Goal: Task Accomplishment & Management: Manage account settings

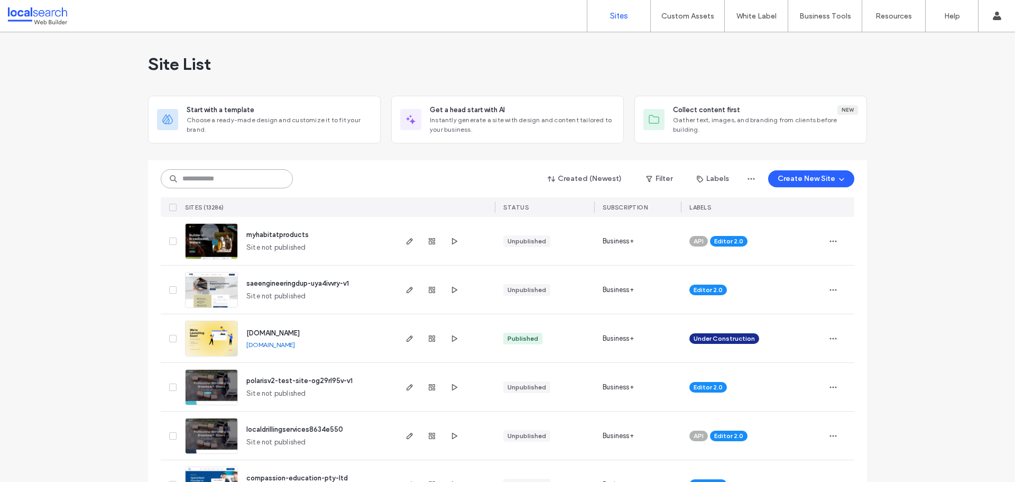
click at [252, 175] on input at bounding box center [227, 178] width 132 height 19
paste input "********"
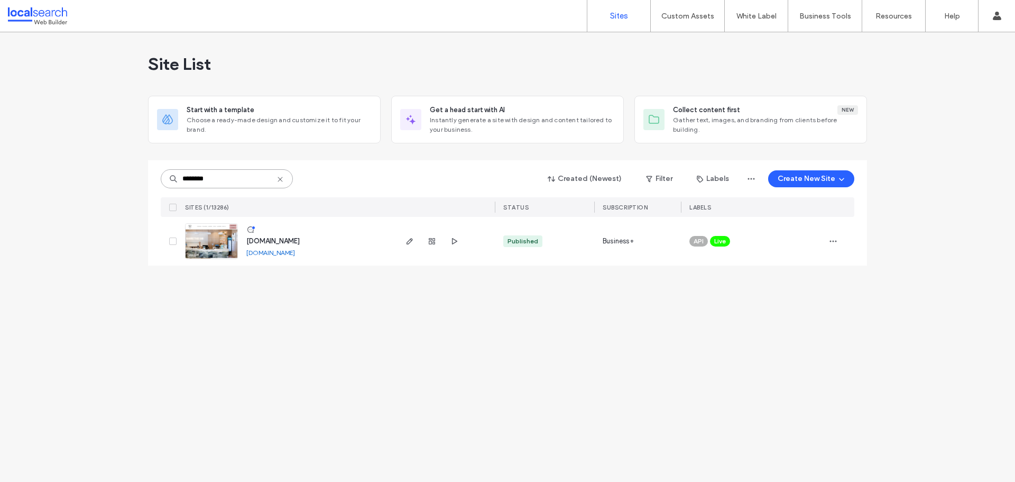
type input "********"
click at [221, 245] on link at bounding box center [211, 241] width 53 height 36
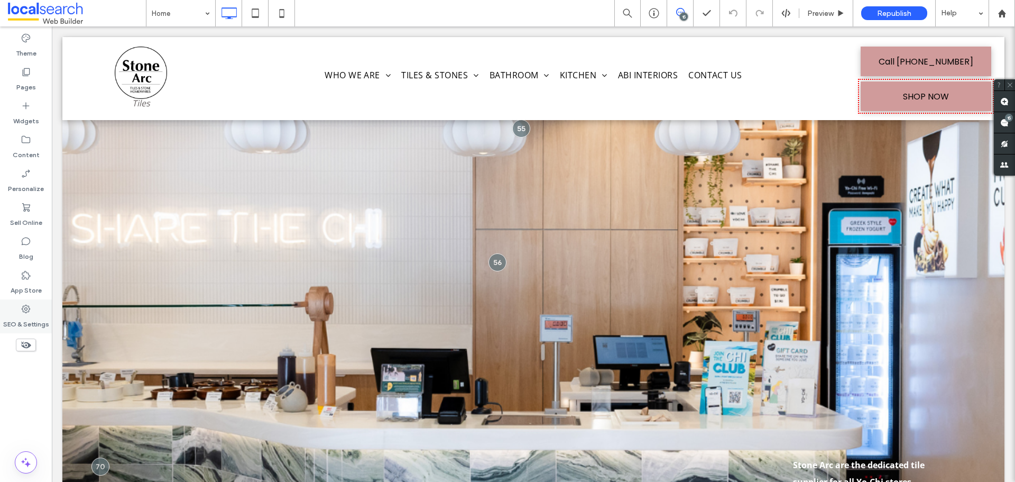
click at [26, 316] on label "SEO & Settings" at bounding box center [26, 321] width 46 height 15
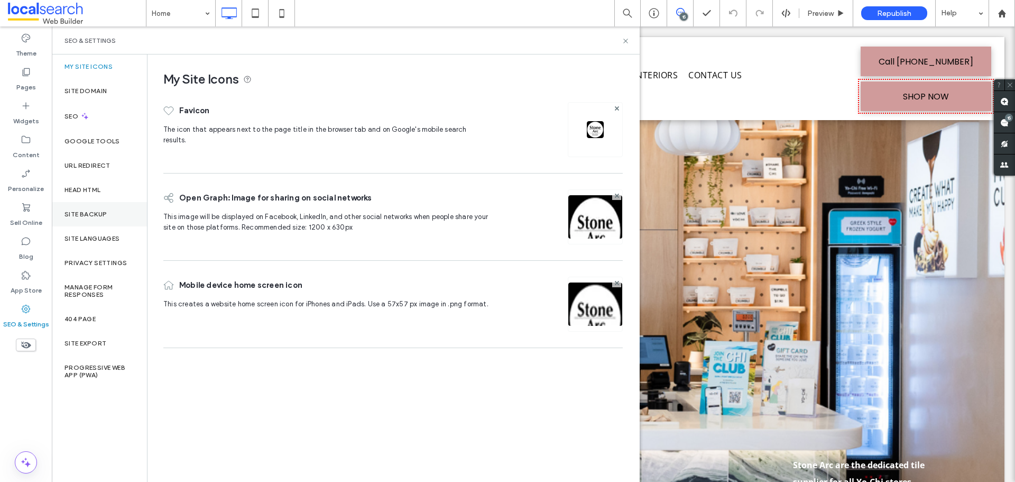
click at [82, 213] on label "Site Backup" at bounding box center [86, 214] width 42 height 7
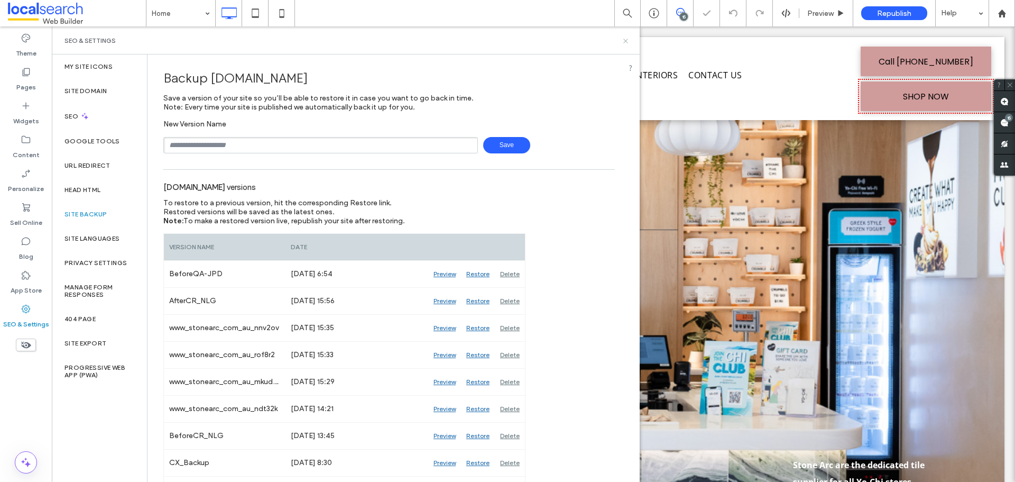
click at [624, 41] on icon at bounding box center [626, 41] width 8 height 8
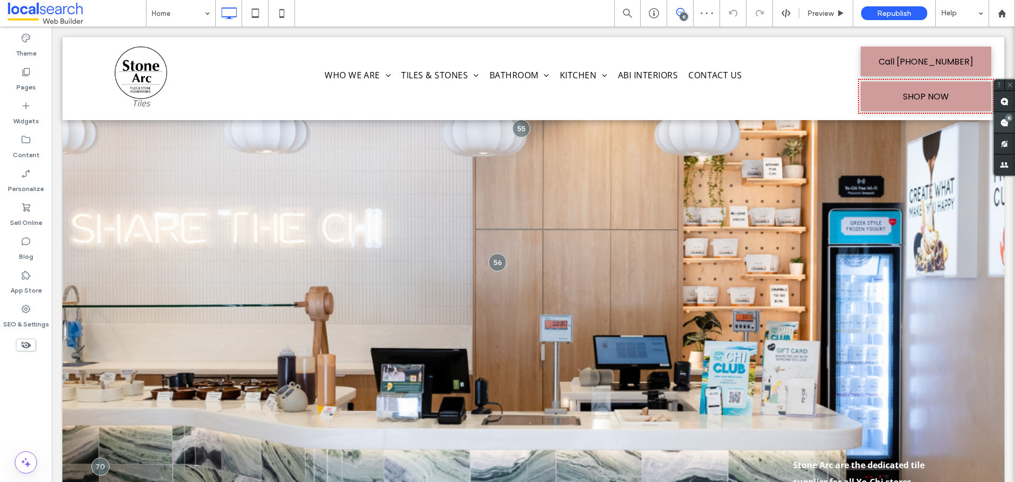
click at [1008, 122] on use at bounding box center [1005, 122] width 8 height 8
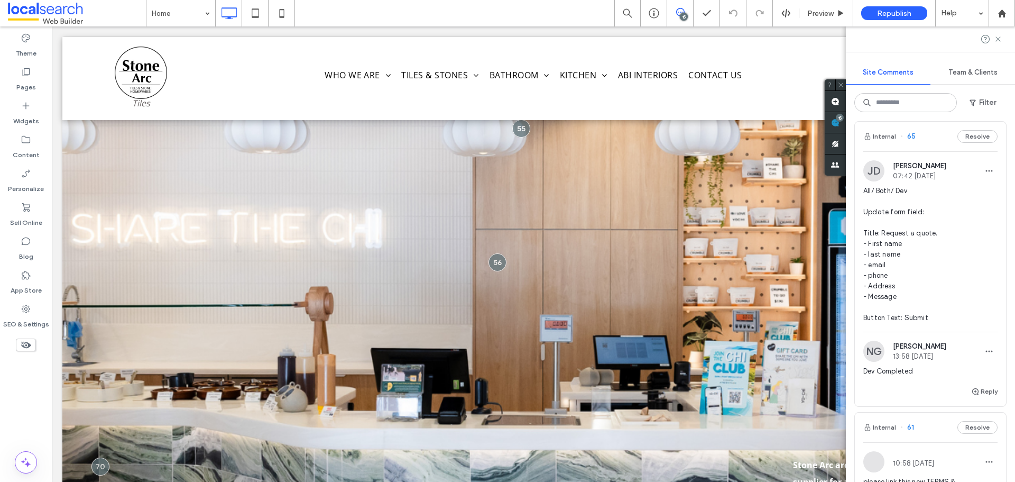
scroll to position [1745, 0]
click at [924, 156] on div "Internal 65 Resolve" at bounding box center [930, 141] width 151 height 30
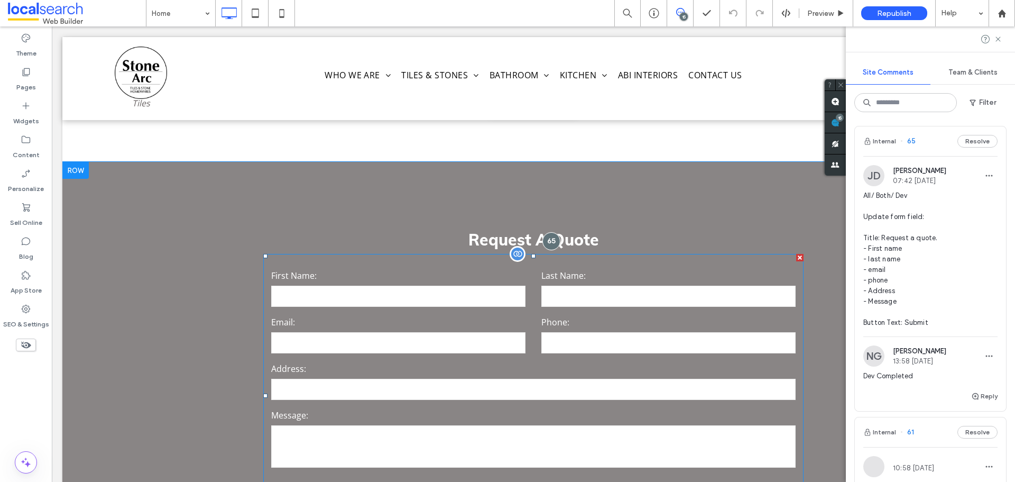
scroll to position [4764, 0]
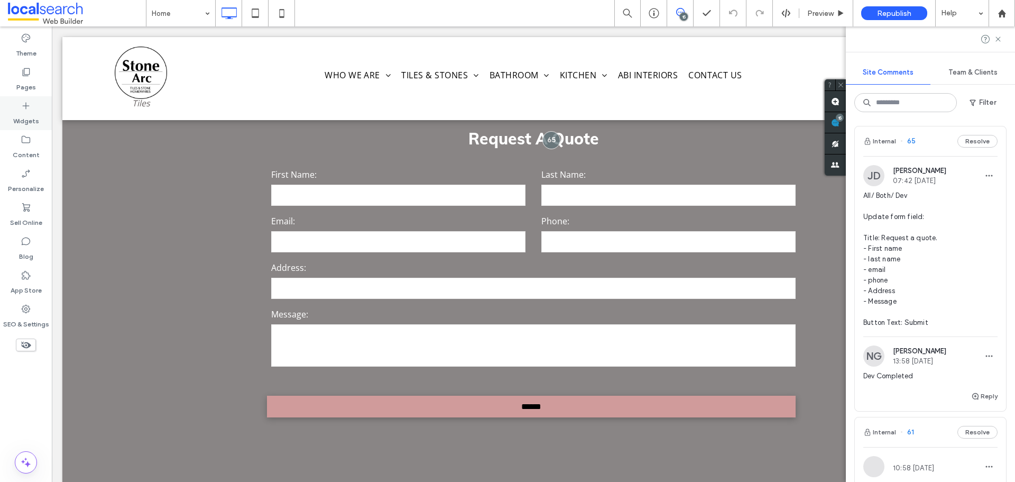
click at [17, 119] on label "Widgets" at bounding box center [26, 118] width 26 height 15
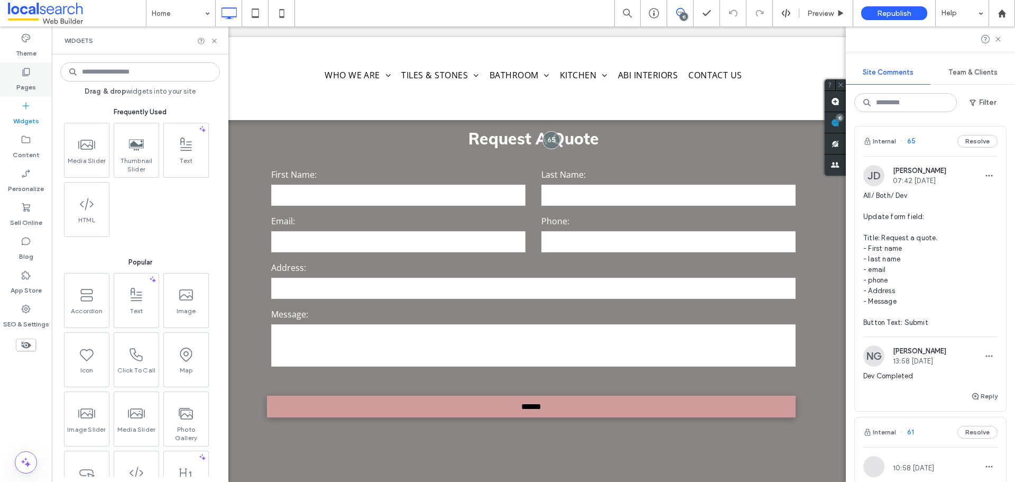
click at [26, 72] on icon at bounding box center [26, 72] width 11 height 11
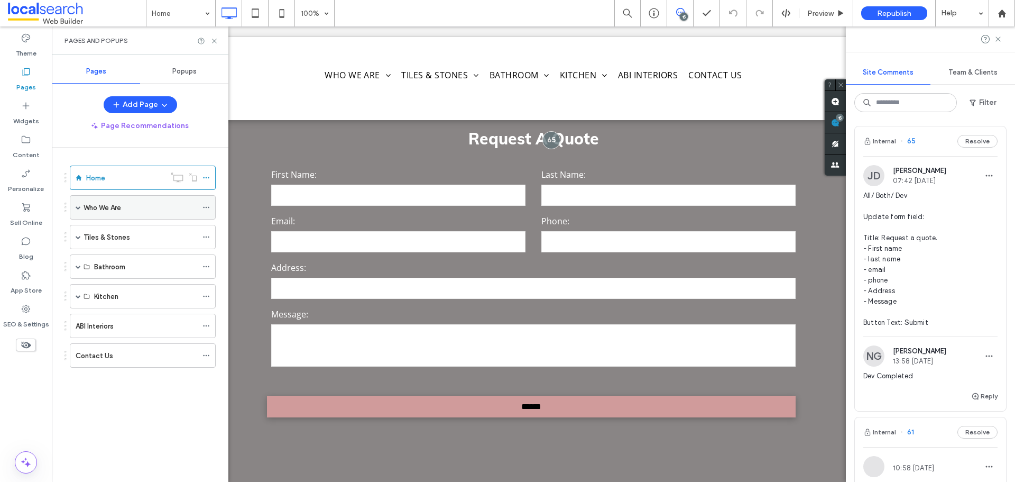
click at [75, 209] on div "Who We Are" at bounding box center [143, 207] width 146 height 24
click at [77, 209] on span at bounding box center [78, 207] width 5 height 5
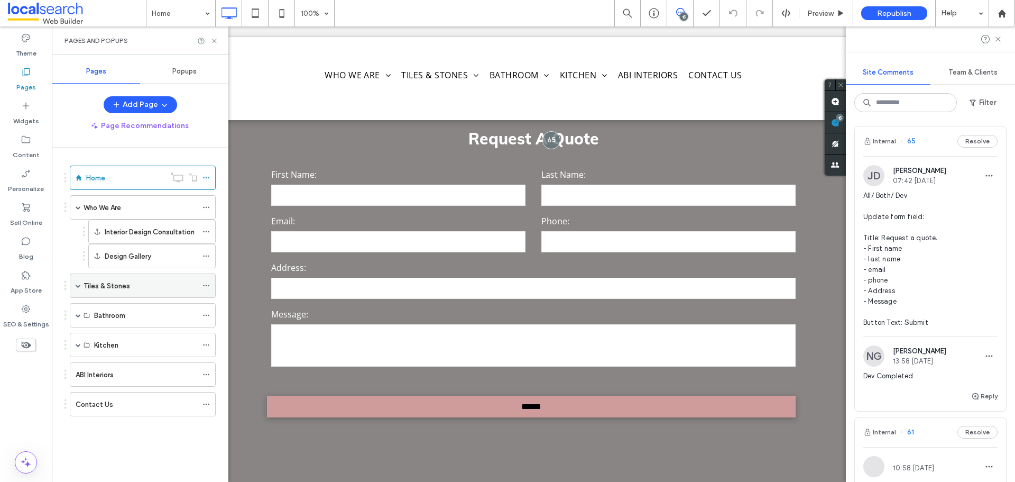
click at [75, 287] on div "Tiles & Stones" at bounding box center [143, 285] width 146 height 24
click at [78, 286] on span at bounding box center [78, 285] width 5 height 5
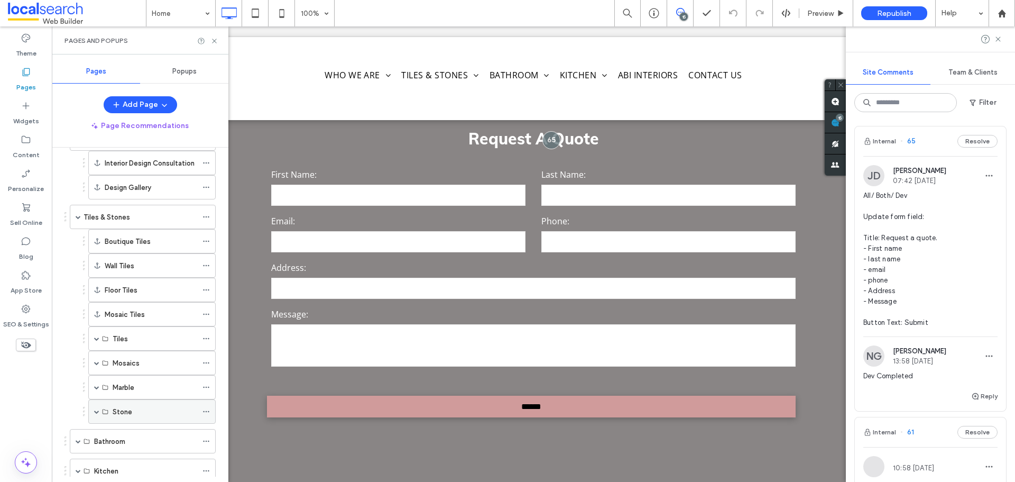
scroll to position [161, 0]
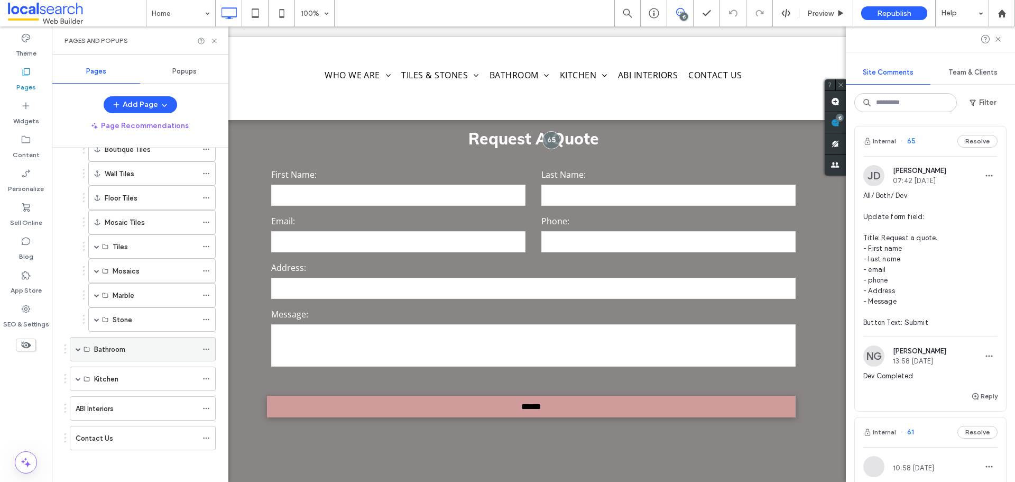
click at [77, 350] on span at bounding box center [78, 348] width 5 height 5
click at [80, 378] on span at bounding box center [78, 378] width 5 height 5
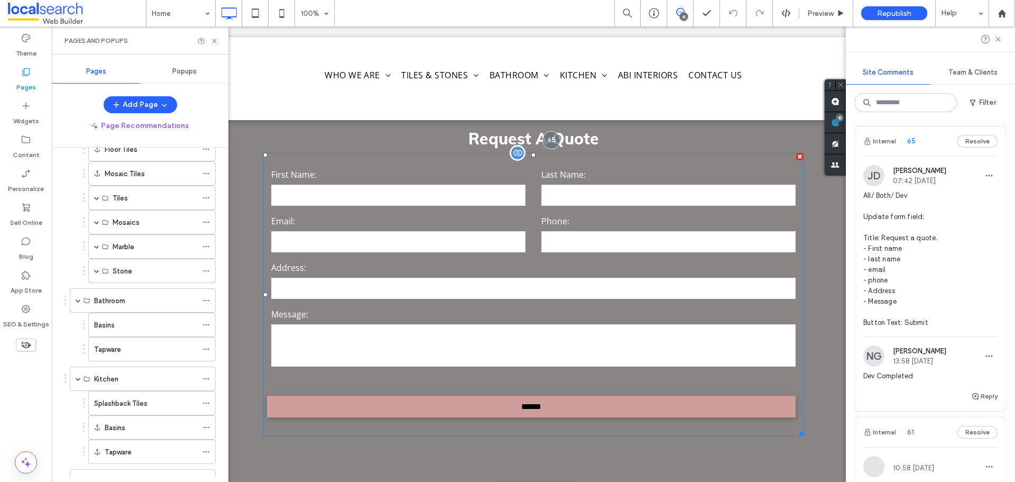
click at [518, 278] on input "text" at bounding box center [533, 288] width 525 height 21
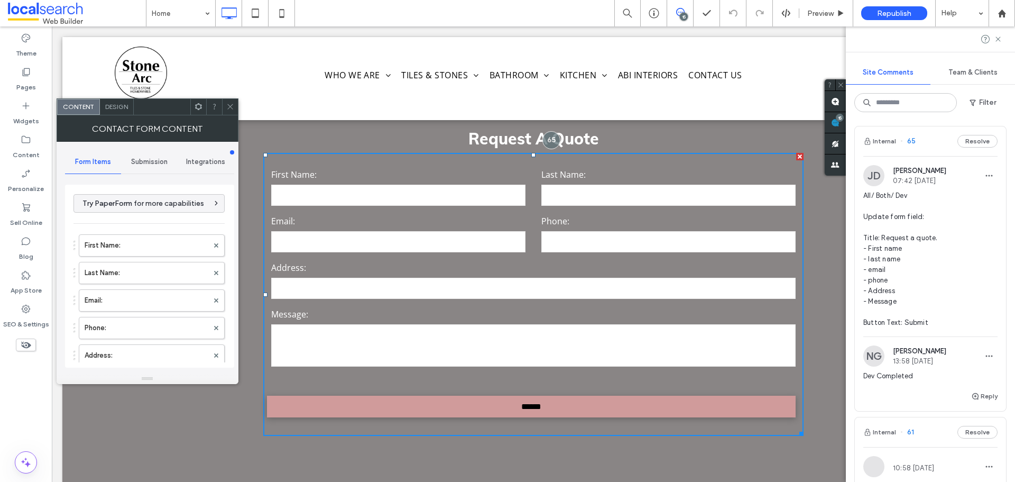
click at [138, 285] on div "First Name: Last Name: Email: Phone: Address: Message:" at bounding box center [149, 311] width 151 height 165
click at [136, 274] on label "Last Name:" at bounding box center [147, 272] width 124 height 21
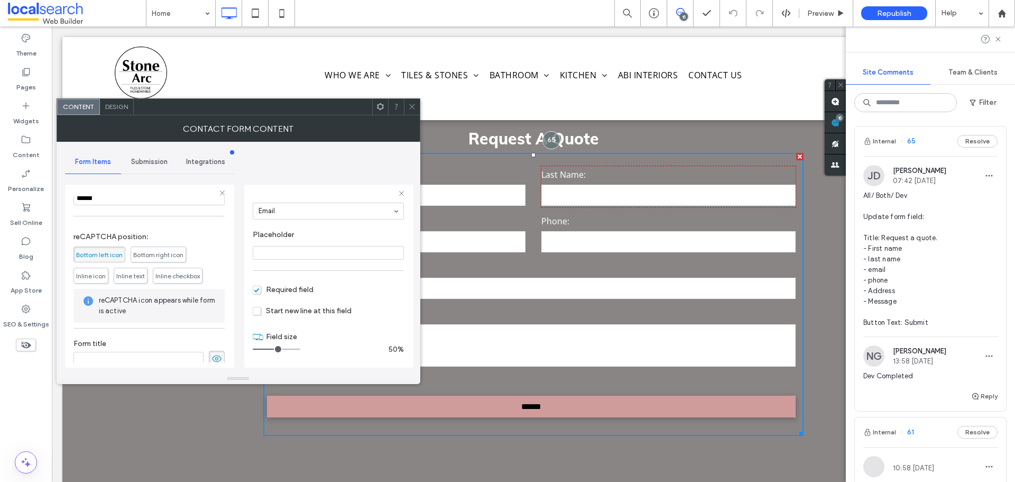
scroll to position [276, 0]
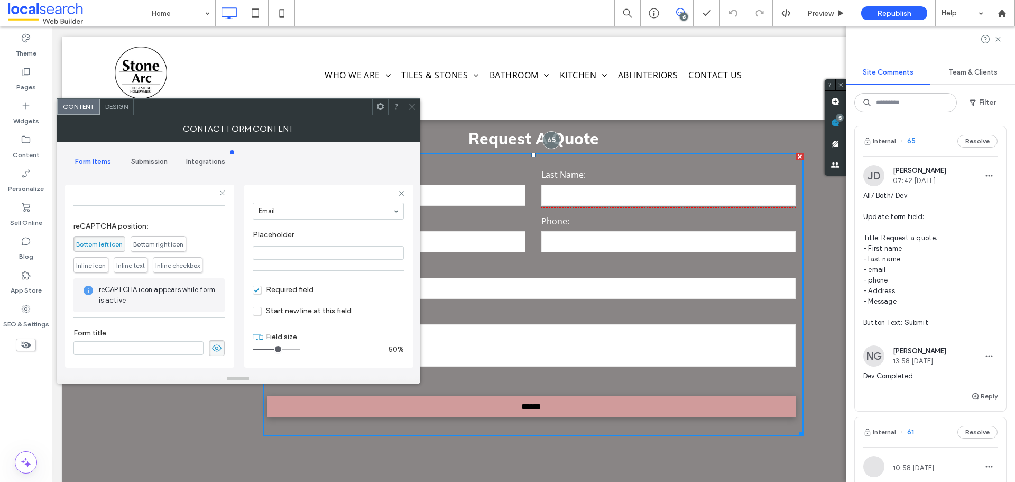
click at [153, 159] on span "Submission" at bounding box center [149, 162] width 36 height 8
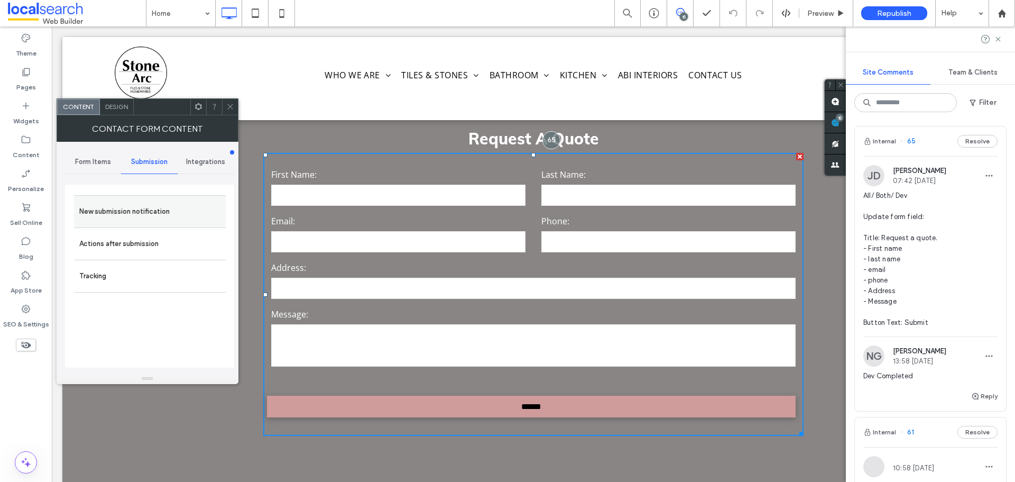
click at [131, 207] on label "New submission notification" at bounding box center [149, 211] width 141 height 21
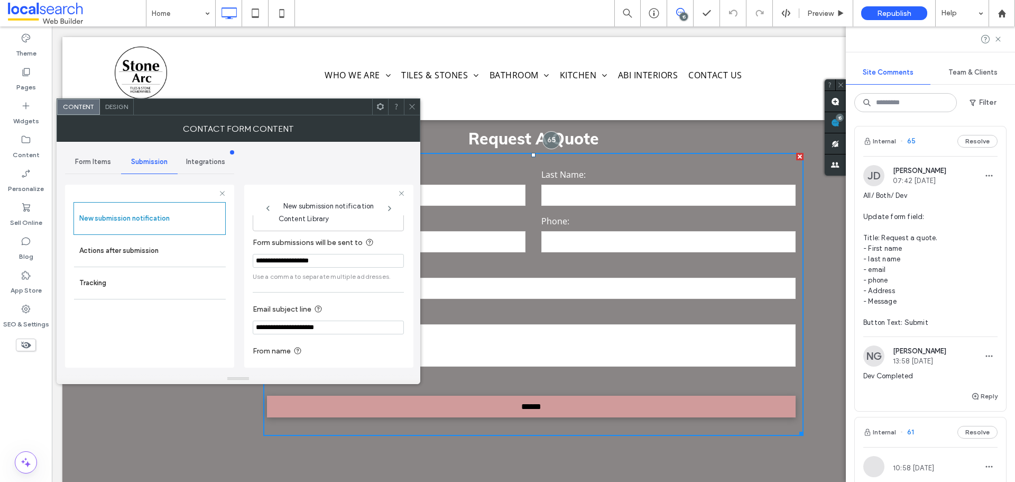
scroll to position [55, 0]
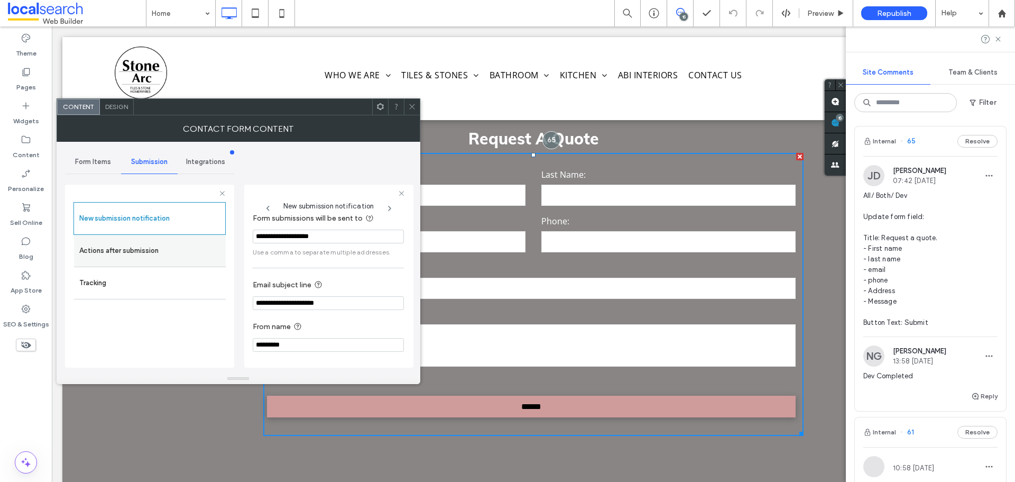
click at [185, 249] on label "Actions after submission" at bounding box center [149, 250] width 141 height 21
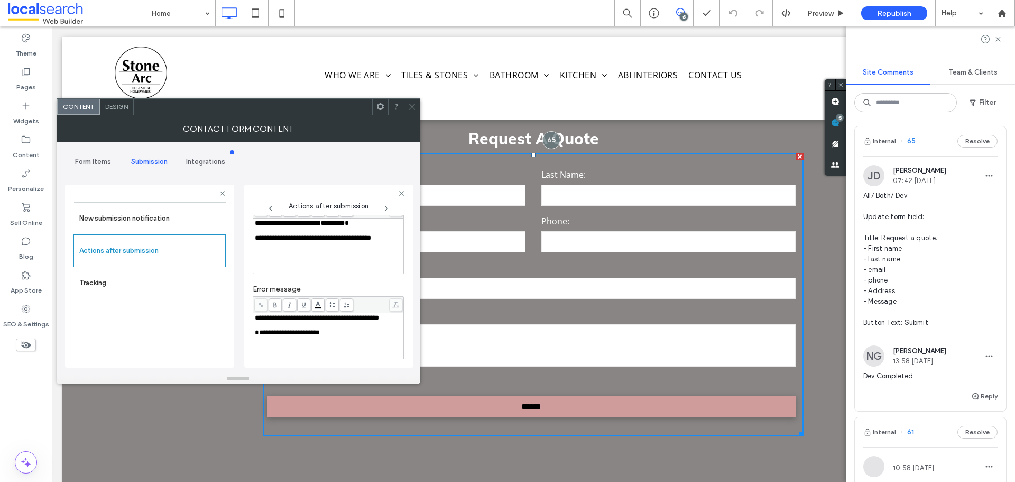
click at [115, 108] on span "Design" at bounding box center [116, 107] width 23 height 8
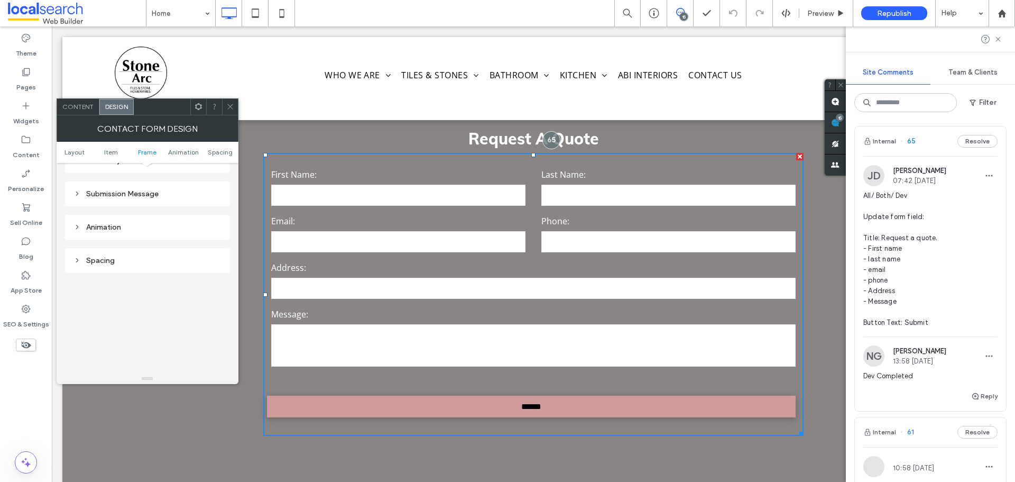
scroll to position [317, 0]
click at [147, 212] on div "Submission Message" at bounding box center [148, 208] width 148 height 9
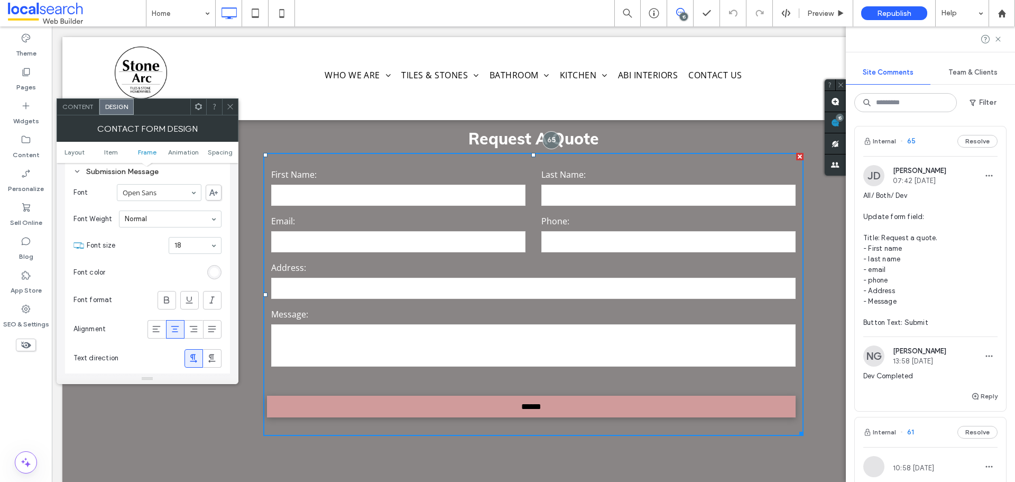
scroll to position [423, 0]
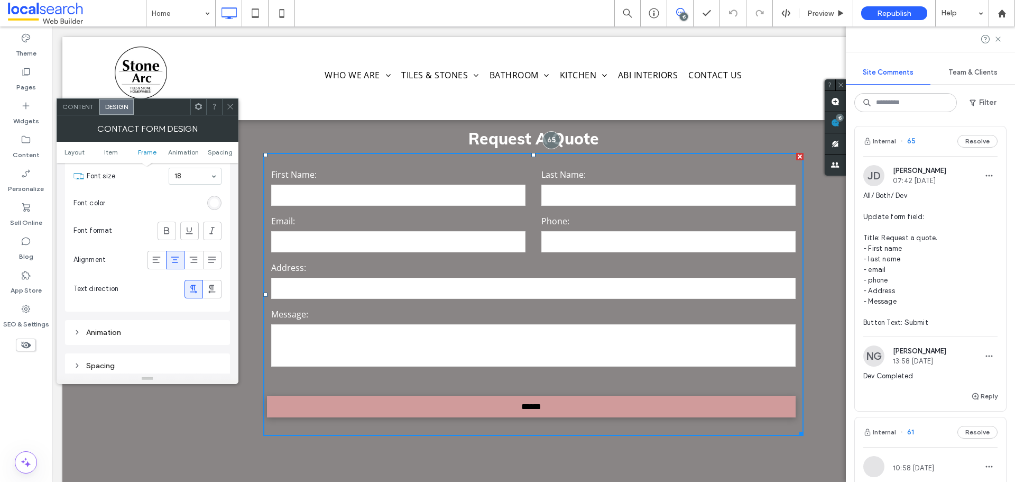
click at [230, 109] on icon at bounding box center [230, 107] width 8 height 8
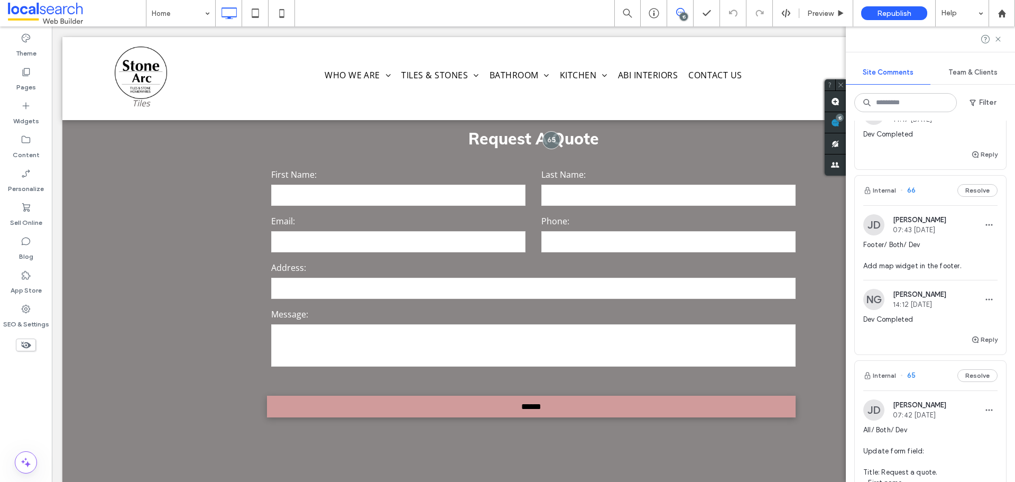
scroll to position [1481, 0]
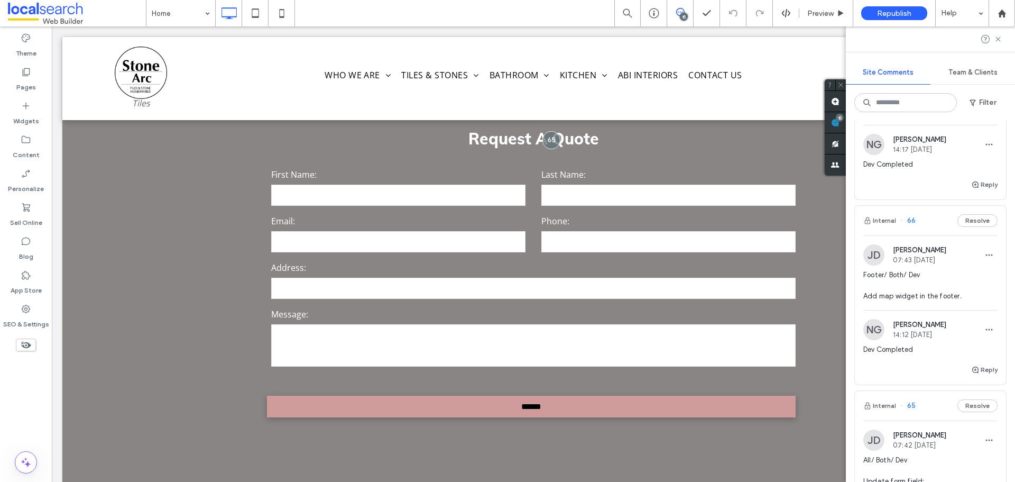
click at [926, 235] on div "Internal 66 Resolve" at bounding box center [930, 221] width 151 height 30
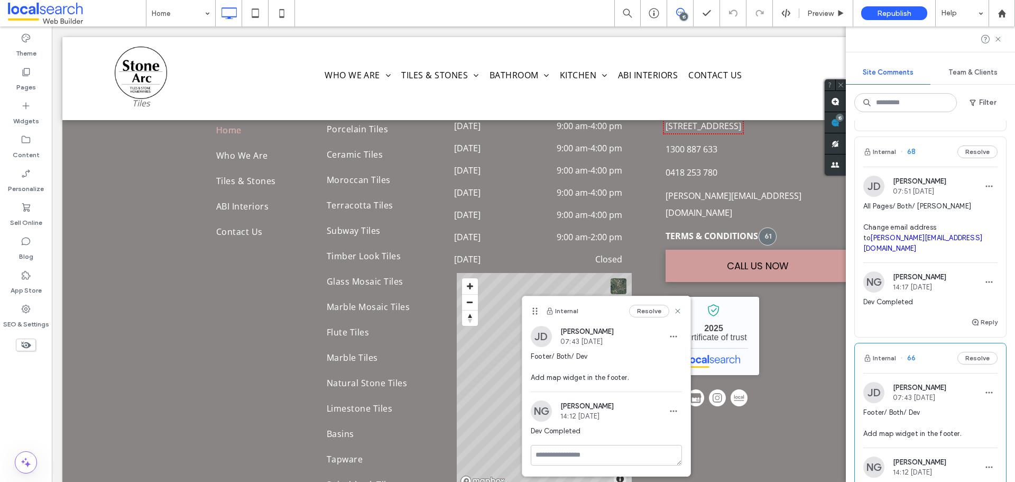
scroll to position [1322, 0]
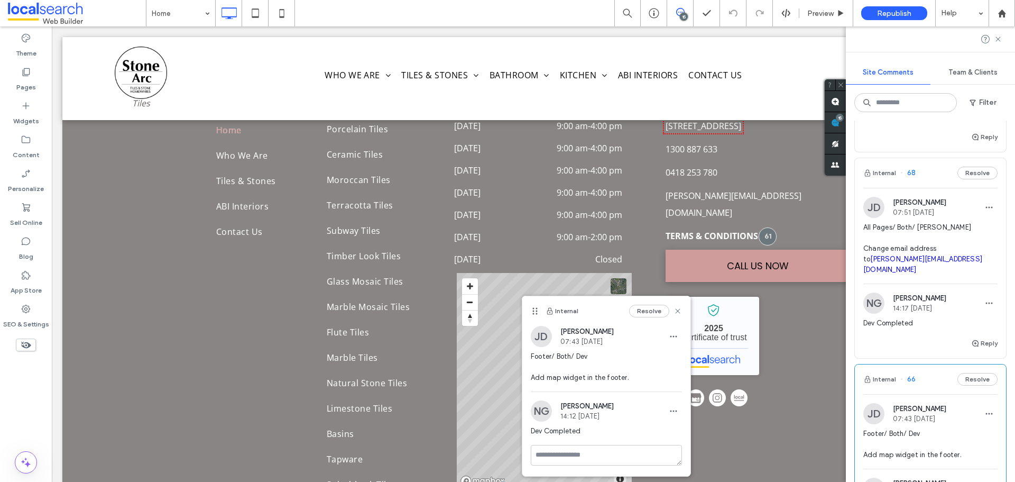
click at [931, 188] on div "Internal 68 Resolve" at bounding box center [930, 173] width 151 height 30
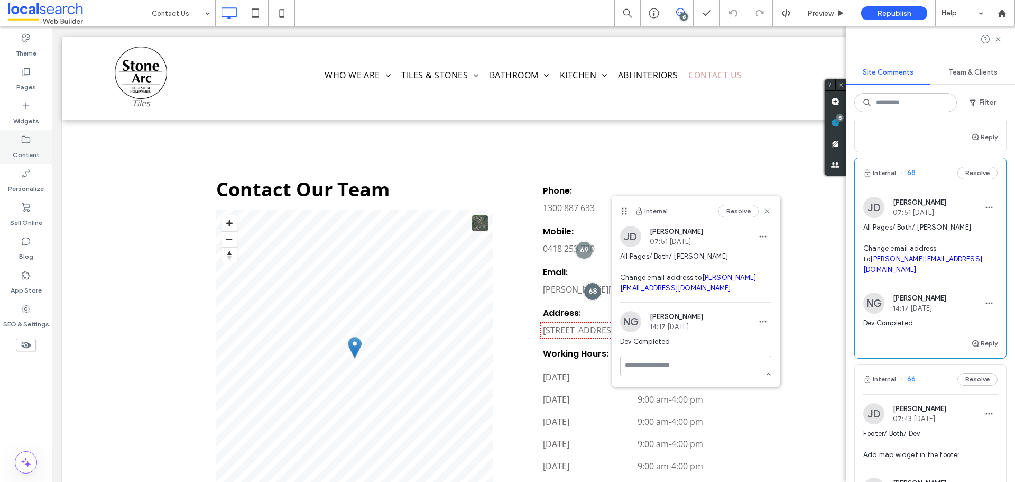
click at [20, 151] on label "Content" at bounding box center [26, 152] width 27 height 15
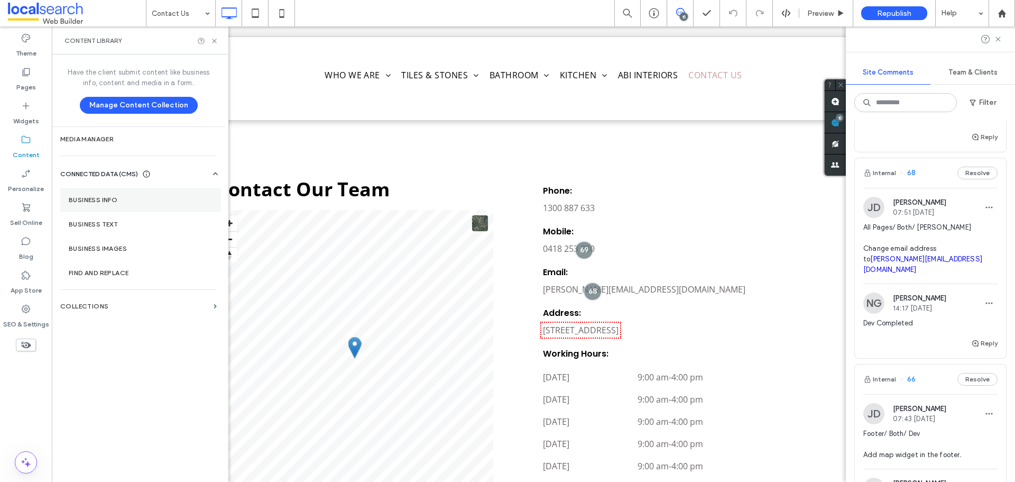
click at [96, 204] on section "Business Info" at bounding box center [140, 200] width 161 height 24
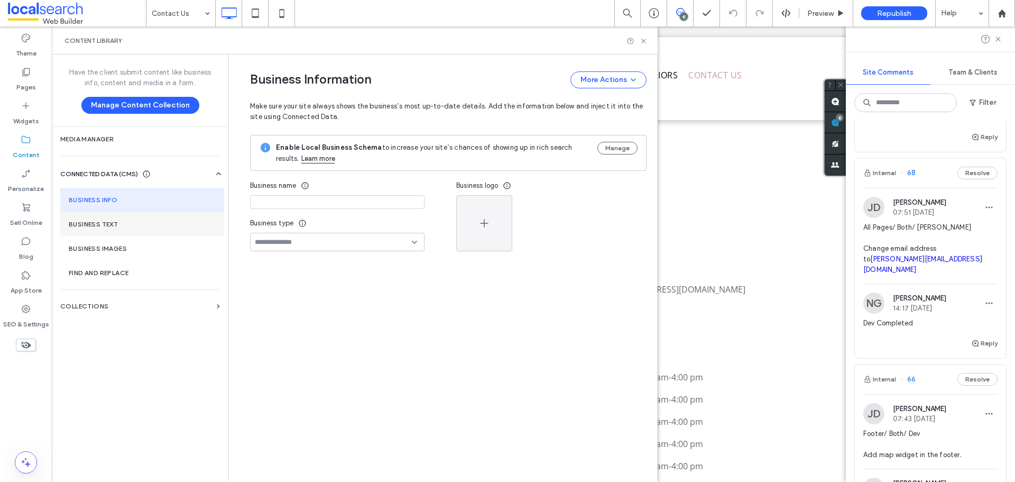
type input "*********"
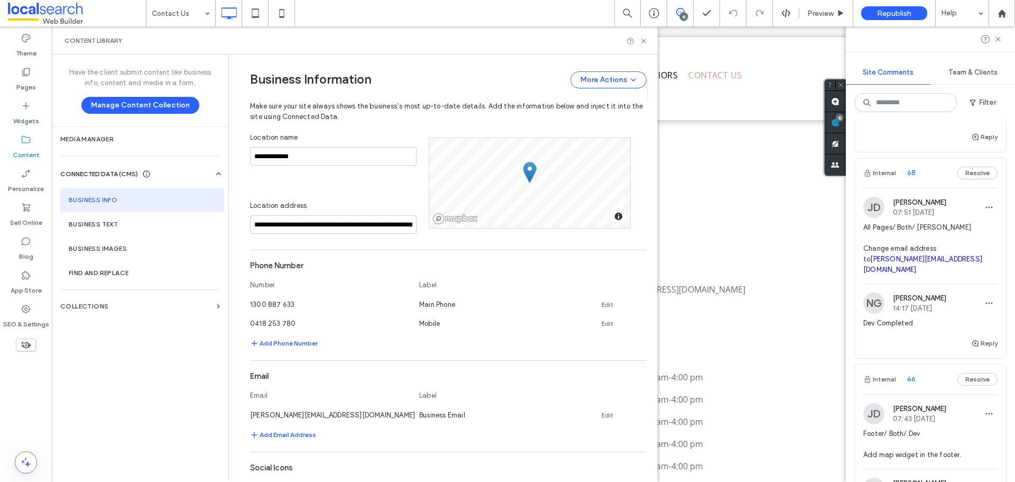
scroll to position [267, 0]
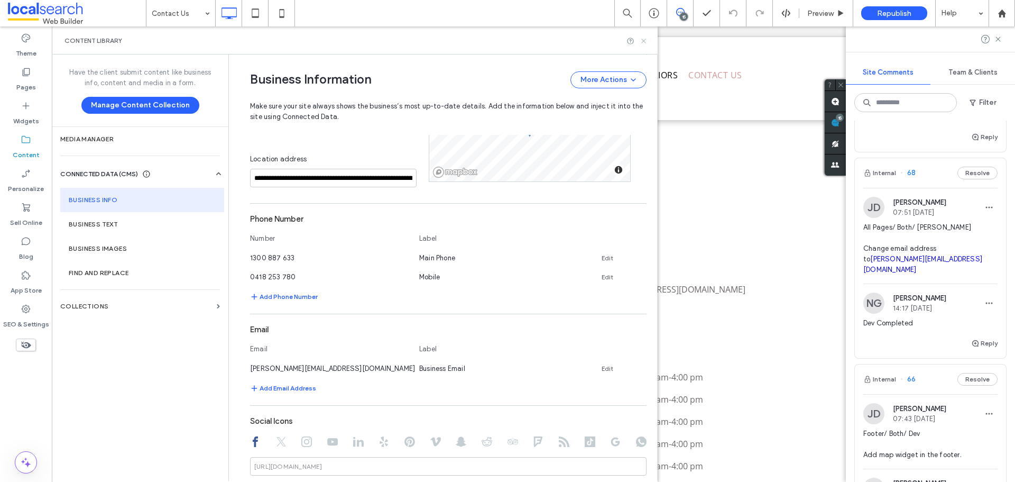
click at [643, 42] on icon at bounding box center [644, 41] width 8 height 8
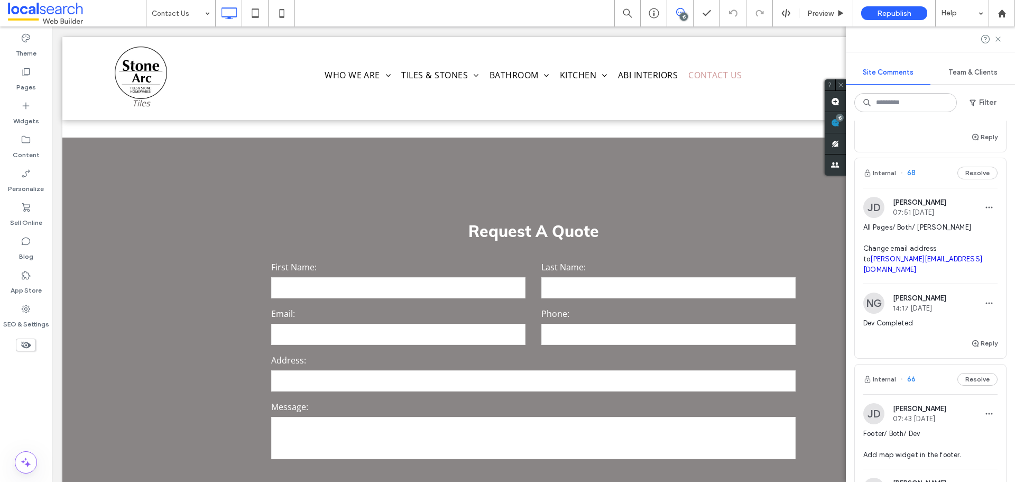
scroll to position [846, 0]
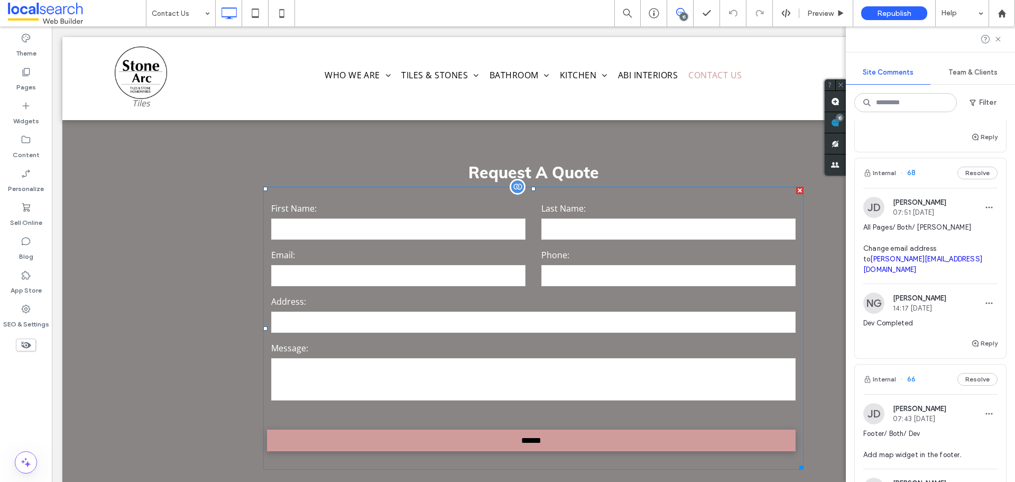
click at [661, 263] on label "Phone:" at bounding box center [669, 254] width 254 height 17
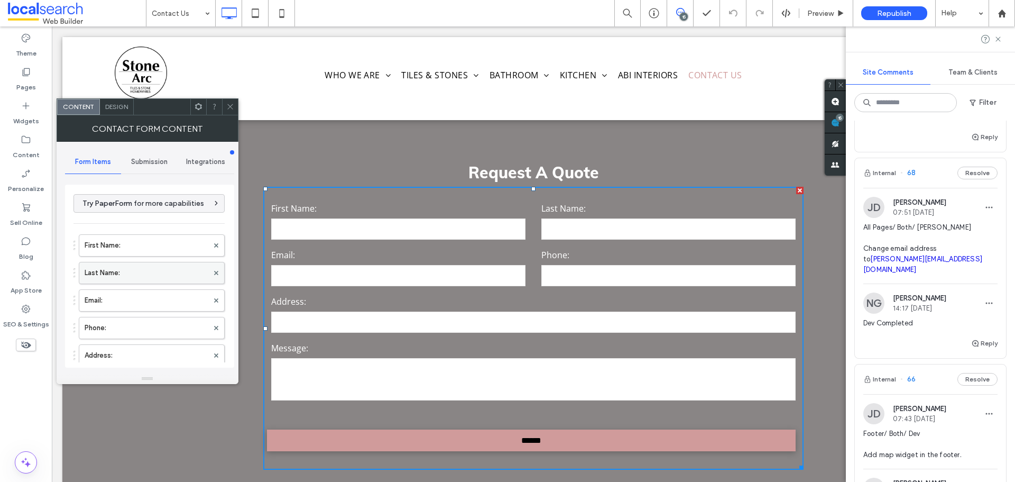
click at [142, 279] on label "Last Name:" at bounding box center [147, 272] width 124 height 21
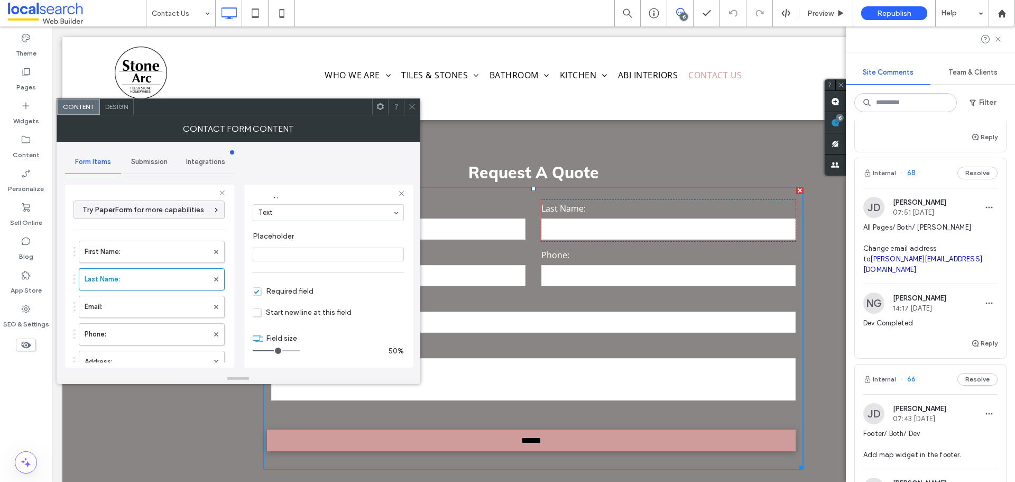
scroll to position [74, 0]
drag, startPoint x: 417, startPoint y: 104, endPoint x: 384, endPoint y: 85, distance: 38.4
click at [417, 104] on div at bounding box center [412, 107] width 16 height 16
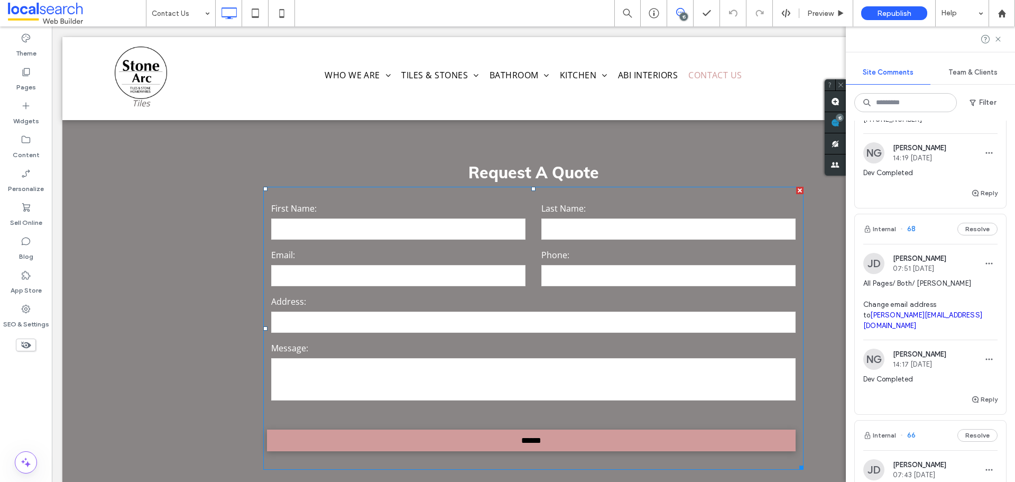
scroll to position [1164, 0]
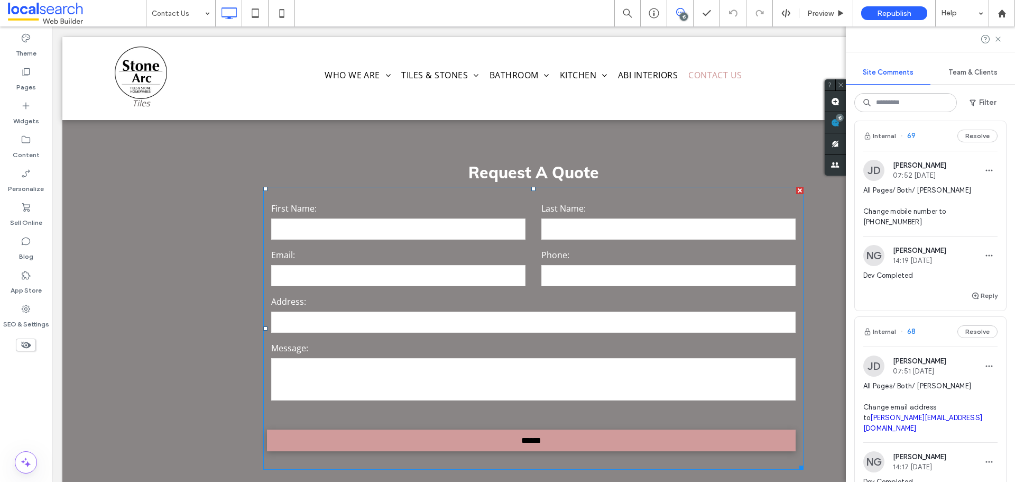
click at [923, 151] on div "Internal 69 Resolve" at bounding box center [930, 136] width 151 height 30
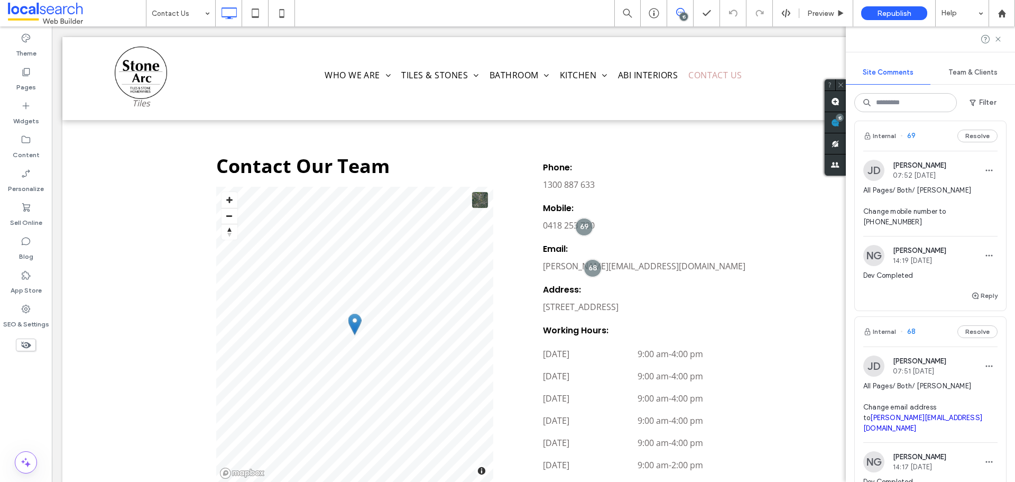
scroll to position [286, 0]
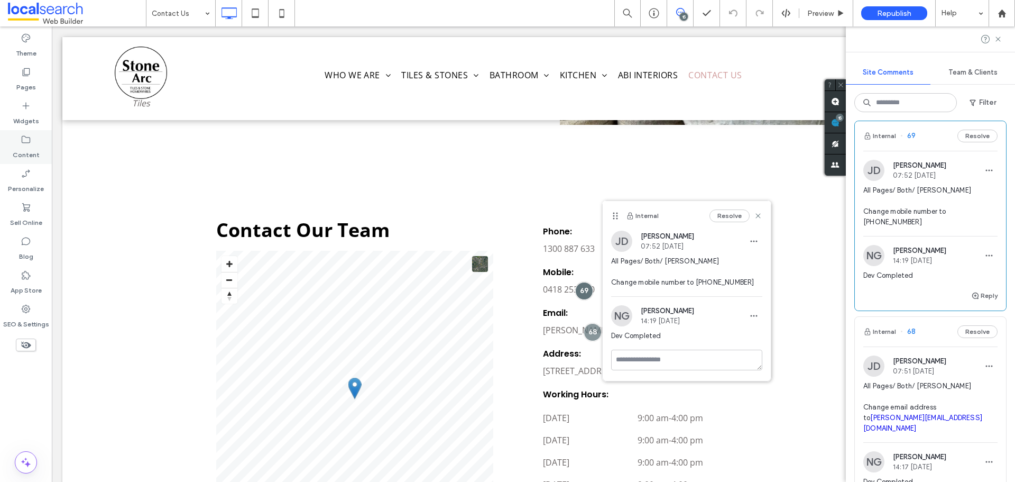
click at [32, 150] on label "Content" at bounding box center [26, 152] width 27 height 15
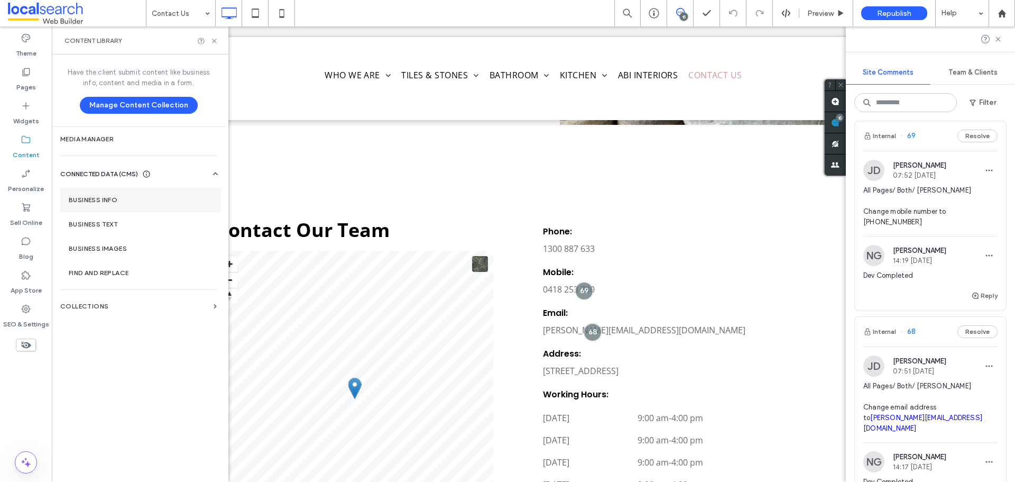
click at [133, 199] on label "Business Info" at bounding box center [141, 199] width 144 height 7
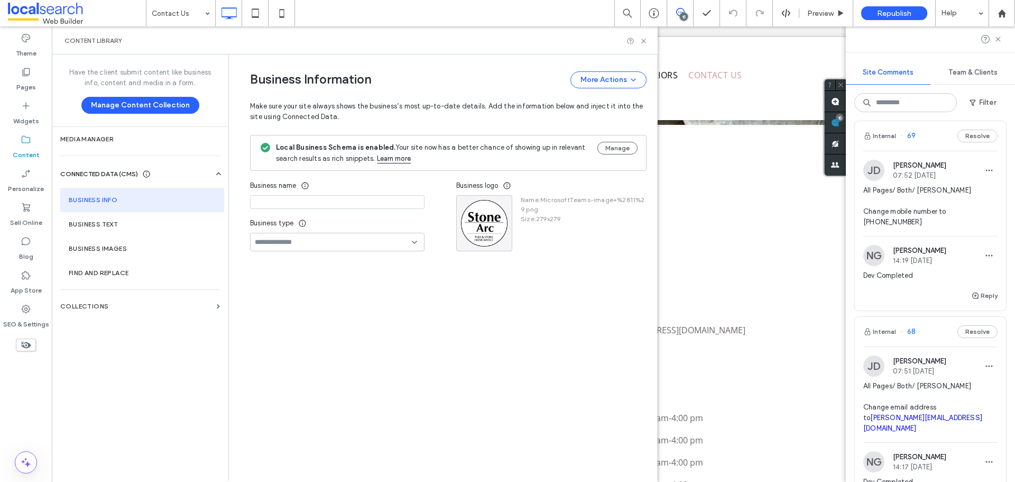
type input "*********"
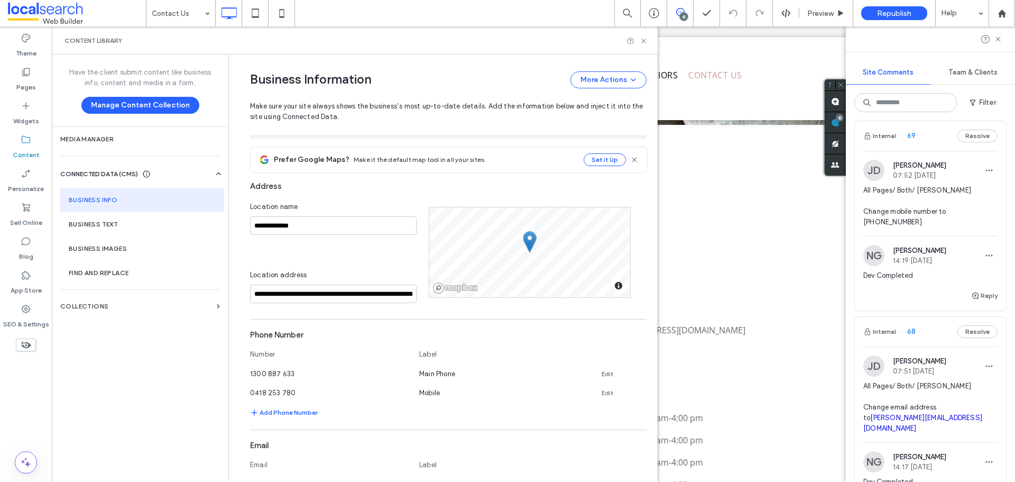
scroll to position [161, 0]
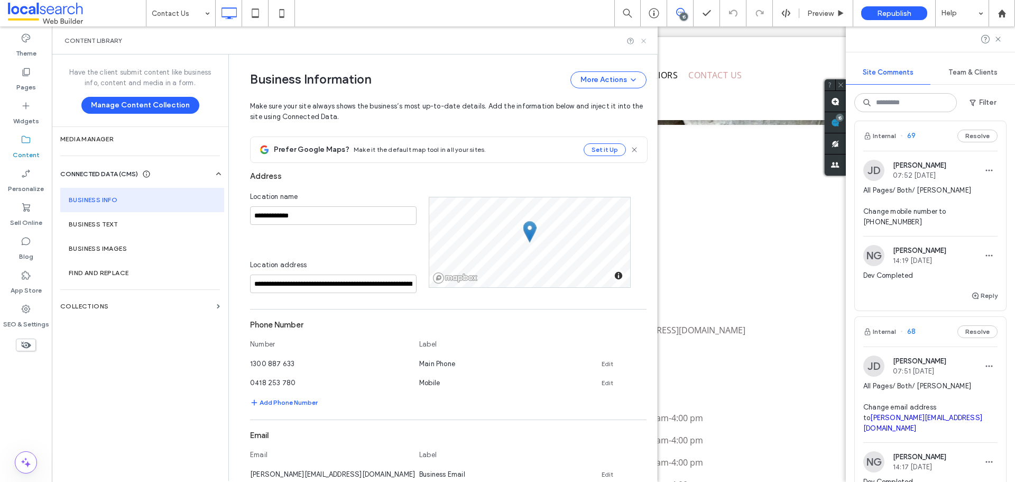
drag, startPoint x: 645, startPoint y: 38, endPoint x: 610, endPoint y: 23, distance: 38.2
click at [645, 38] on icon at bounding box center [644, 41] width 8 height 8
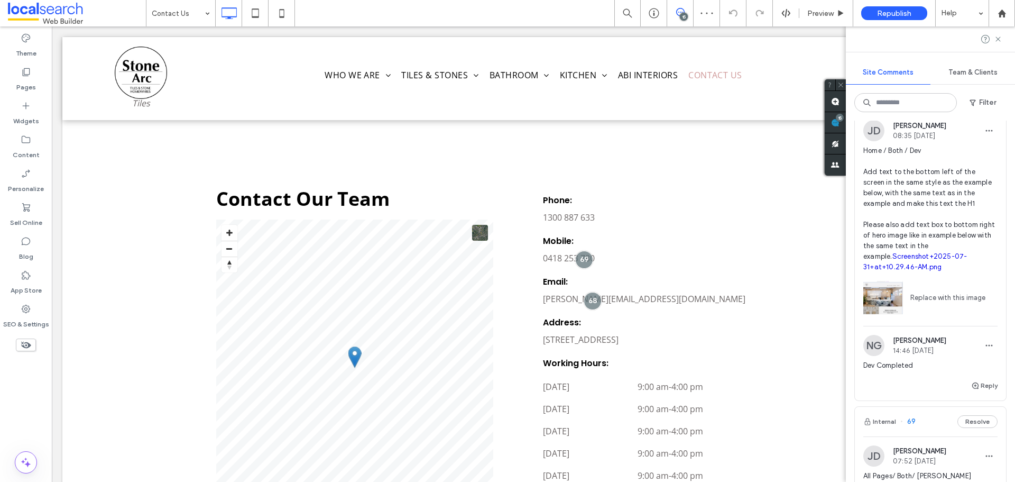
scroll to position [846, 0]
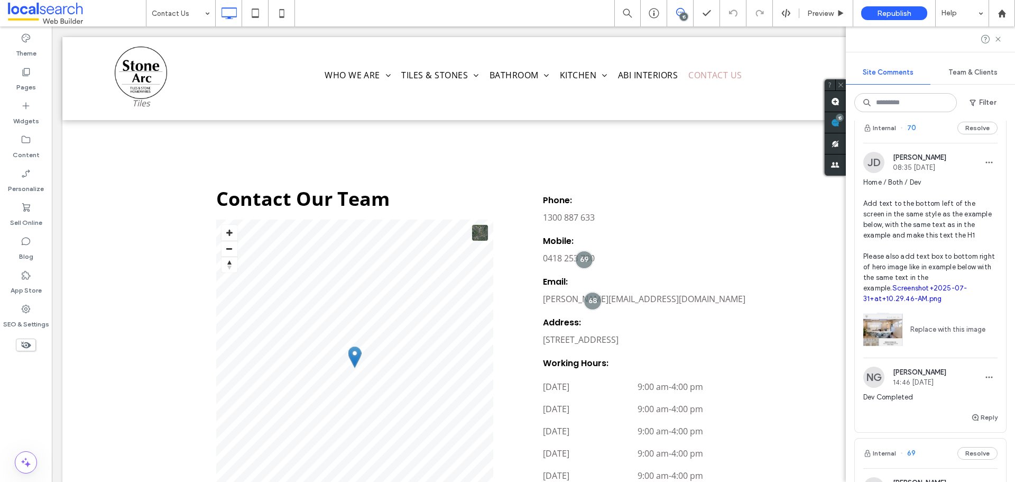
click at [925, 143] on div "Internal 70 Resolve" at bounding box center [930, 128] width 151 height 30
click at [928, 348] on div "Internal 75 Resolve NG Nyah Guarico 15:22 Aug 14 2025 Original Site Comment 74 …" at bounding box center [930, 301] width 169 height 361
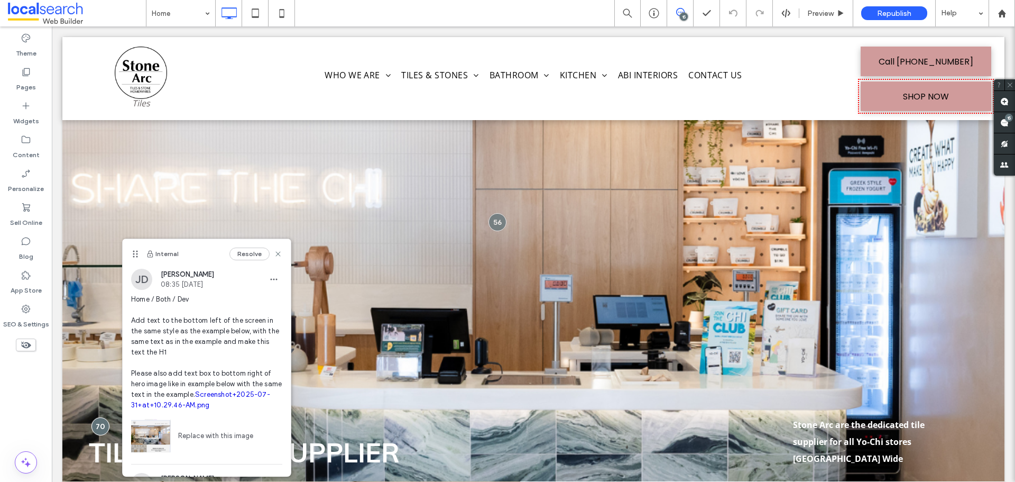
click at [197, 409] on link "Screenshot+2025-07-31+at+10.29.46-AM.png" at bounding box center [200, 399] width 139 height 19
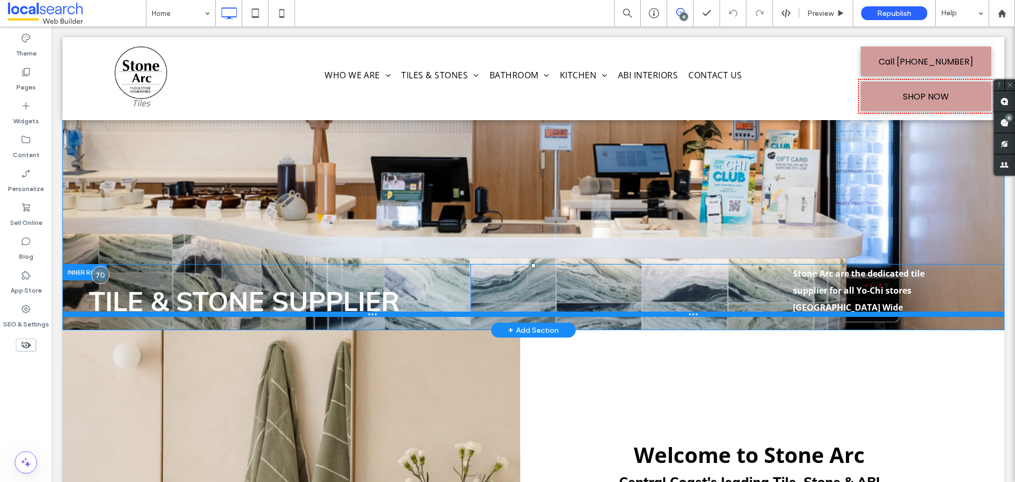
scroll to position [146, 0]
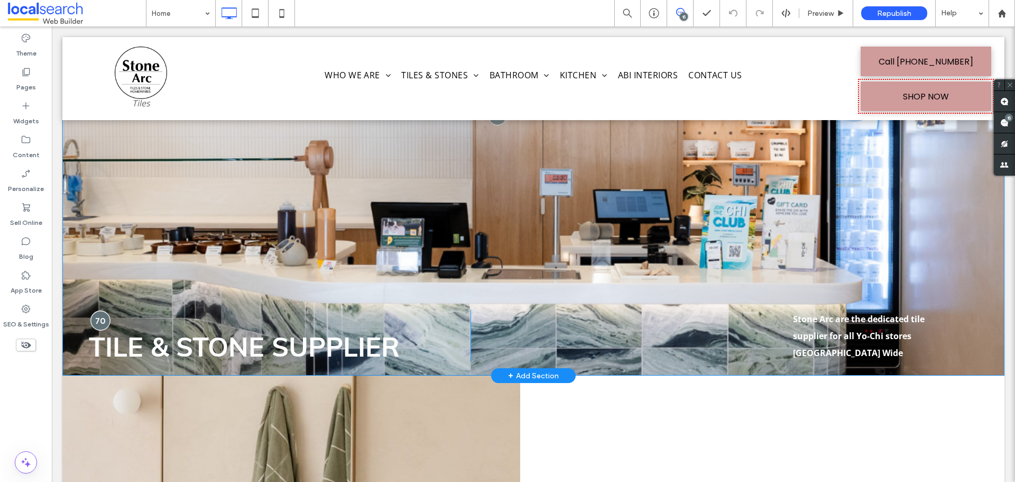
click at [105, 323] on div at bounding box center [100, 320] width 20 height 20
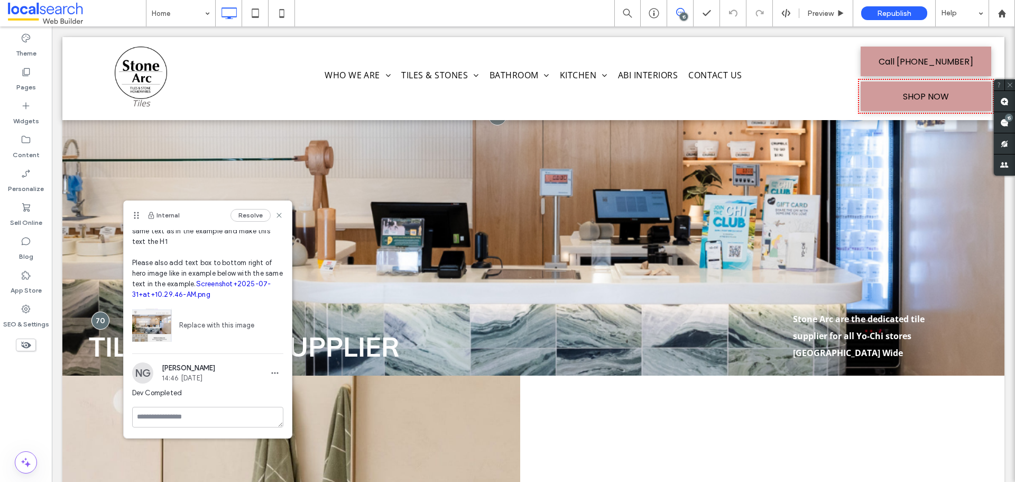
scroll to position [0, 0]
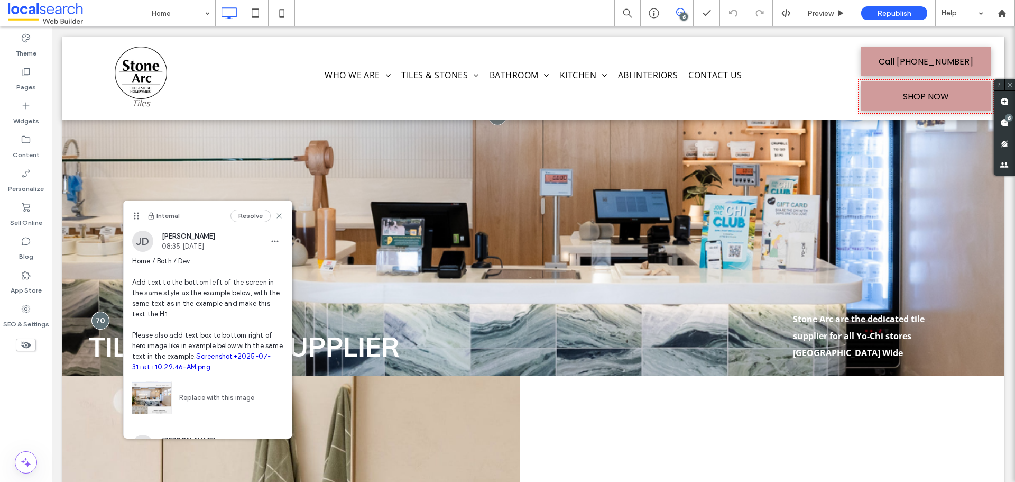
click at [212, 371] on link "Screenshot+2025-07-31+at+10.29.46-AM.png" at bounding box center [201, 361] width 139 height 19
click at [282, 13] on icon at bounding box center [281, 13] width 21 height 21
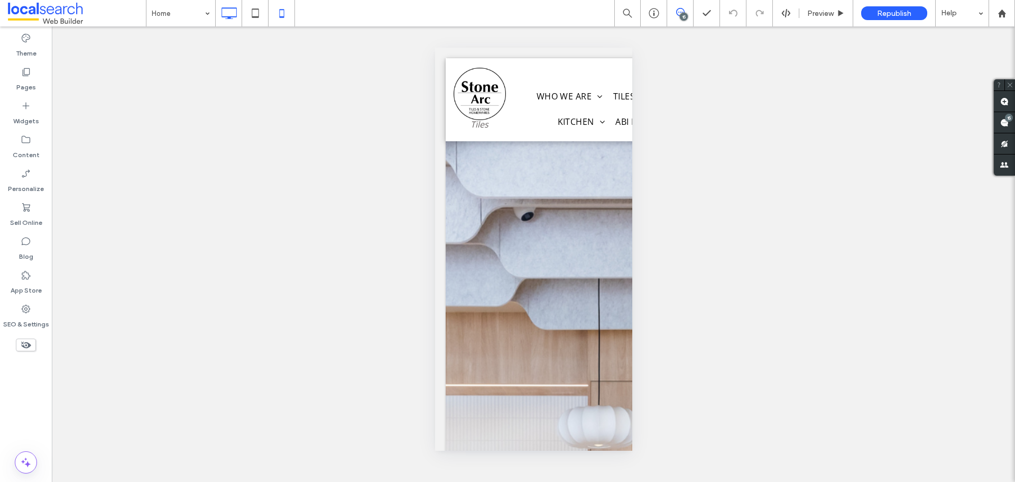
click at [225, 12] on icon at bounding box center [228, 13] width 21 height 21
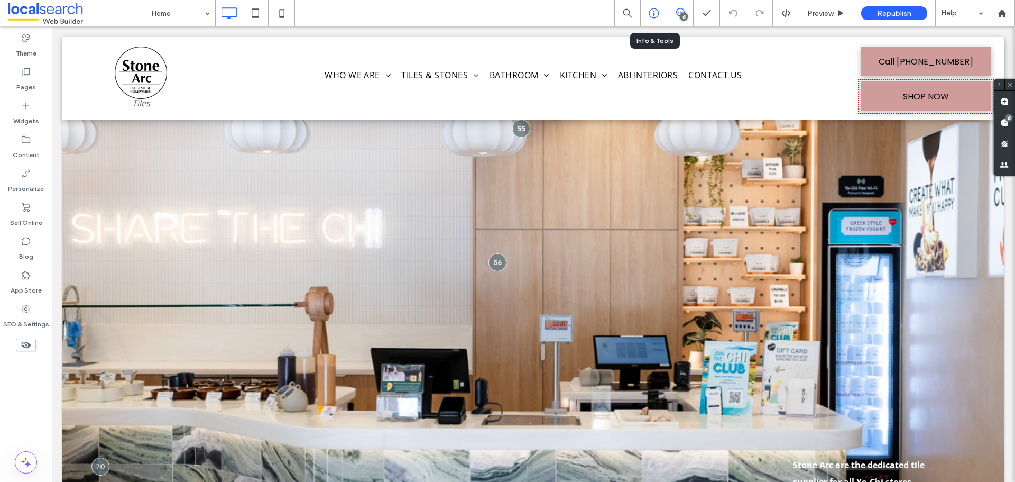
click at [653, 12] on icon at bounding box center [654, 13] width 11 height 11
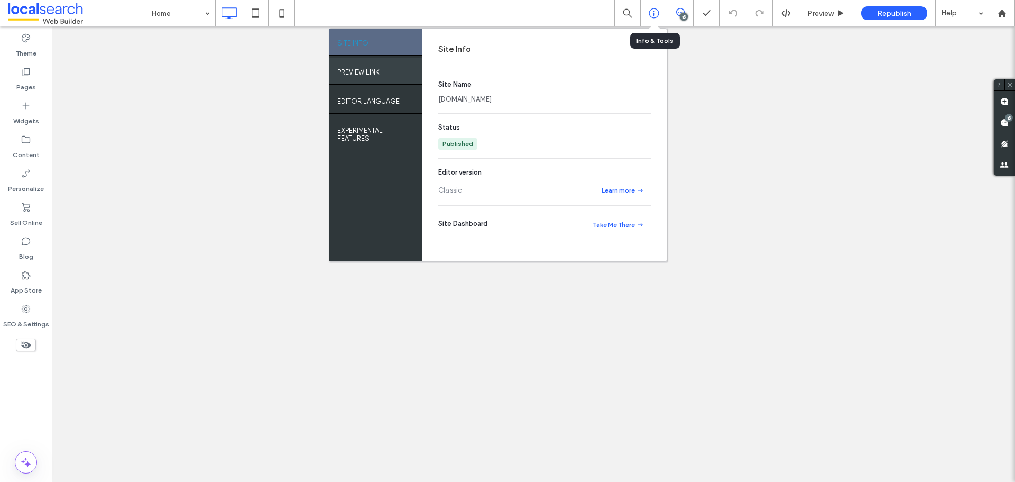
click at [399, 77] on div "PREVIEW LINK" at bounding box center [376, 71] width 93 height 26
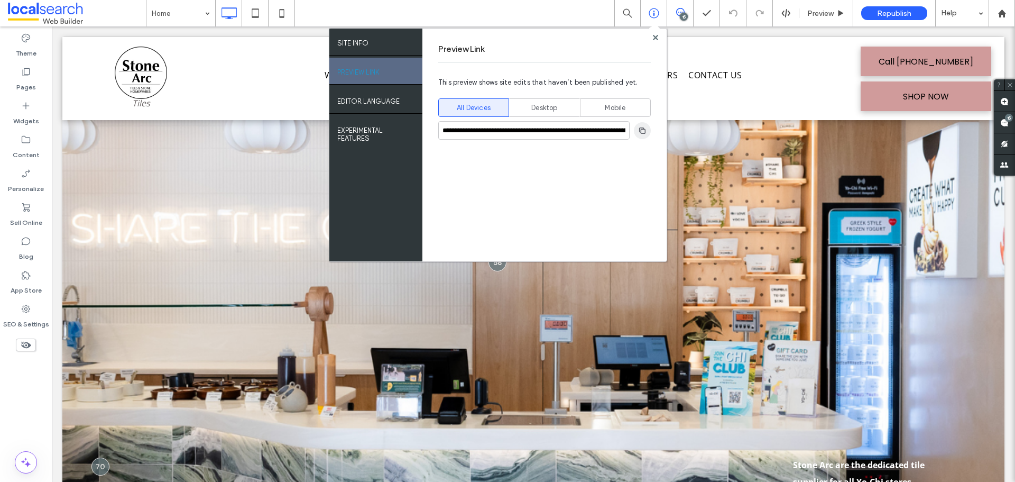
click at [641, 134] on icon "button" at bounding box center [642, 130] width 8 height 8
click at [655, 35] on icon at bounding box center [655, 37] width 5 height 5
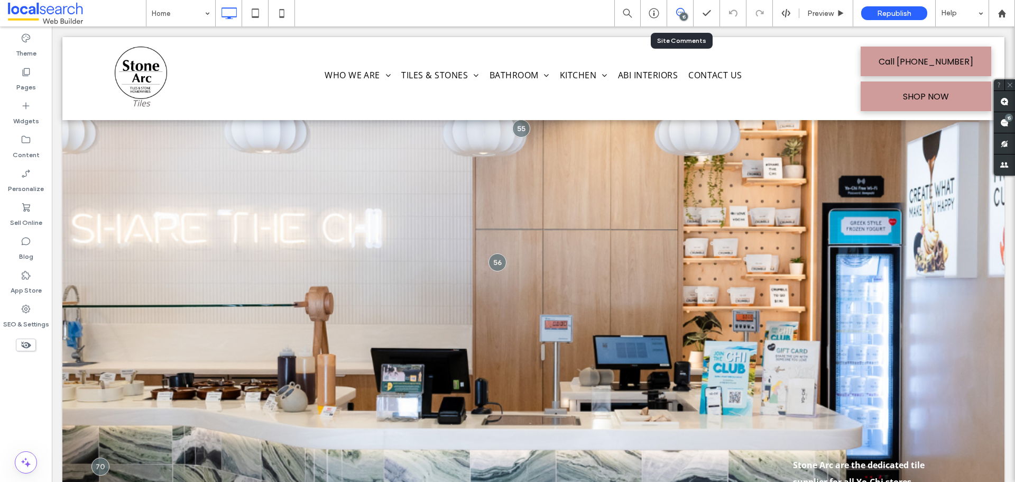
click at [677, 16] on div "15" at bounding box center [680, 13] width 26 height 11
click at [684, 17] on div "15" at bounding box center [684, 17] width 8 height 8
click at [688, 10] on span at bounding box center [680, 12] width 26 height 8
click at [1009, 124] on span at bounding box center [1004, 122] width 21 height 21
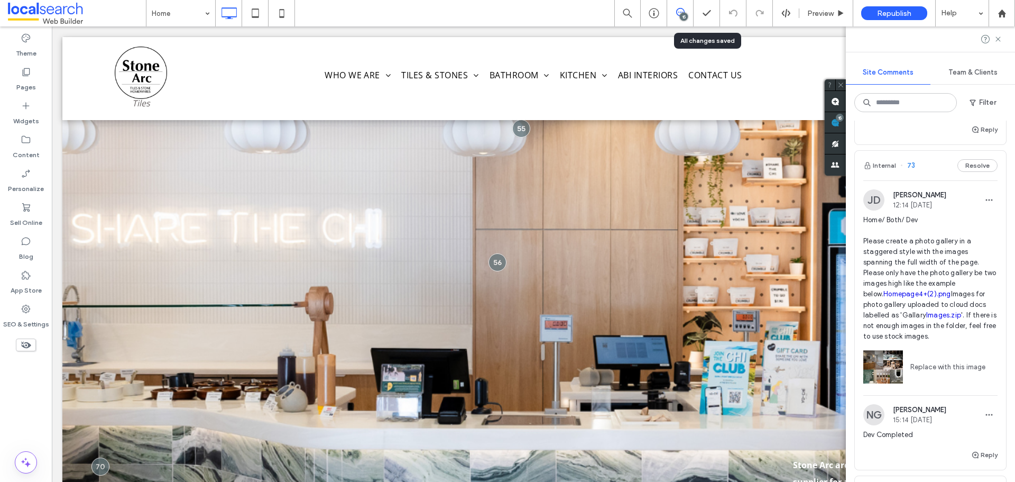
scroll to position [476, 0]
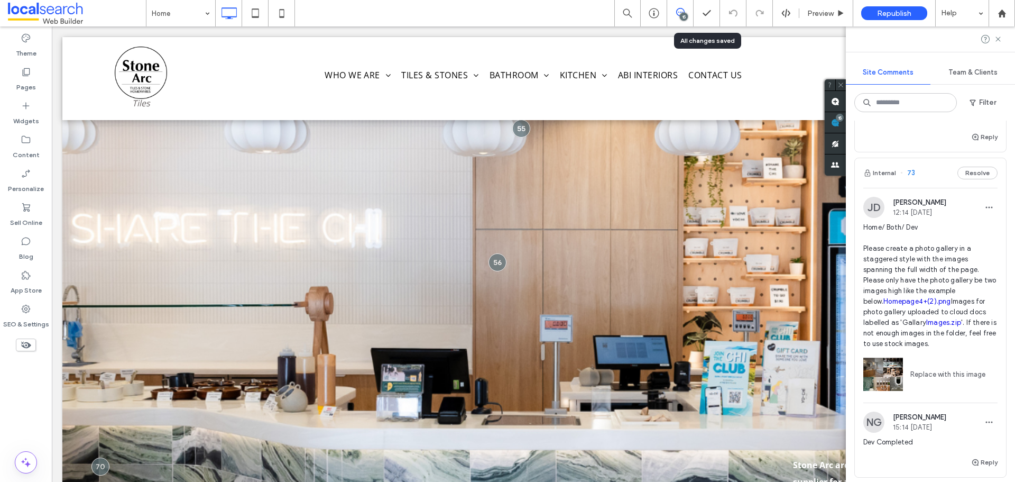
click at [925, 168] on div "Internal 73 Resolve" at bounding box center [930, 173] width 151 height 30
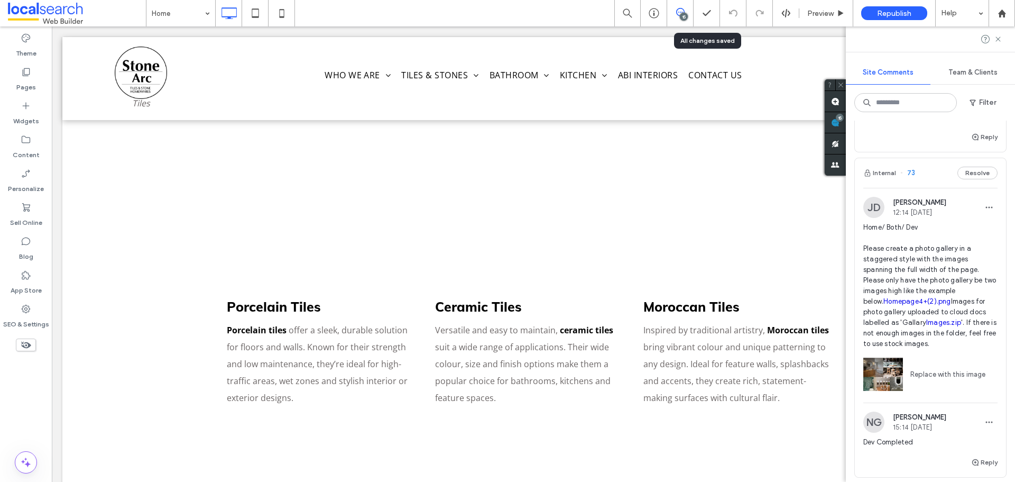
scroll to position [0, 0]
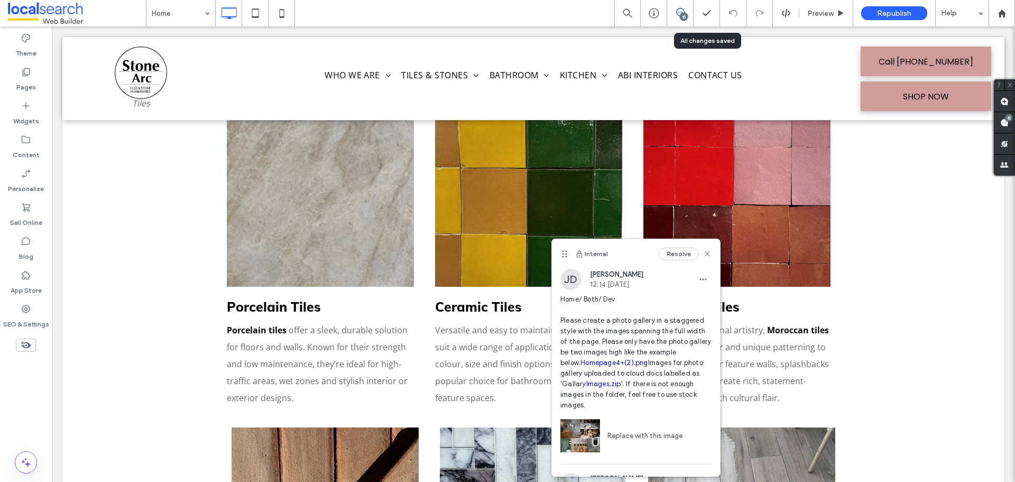
click at [622, 367] on link "Homepage4+(2).png" at bounding box center [614, 363] width 67 height 8
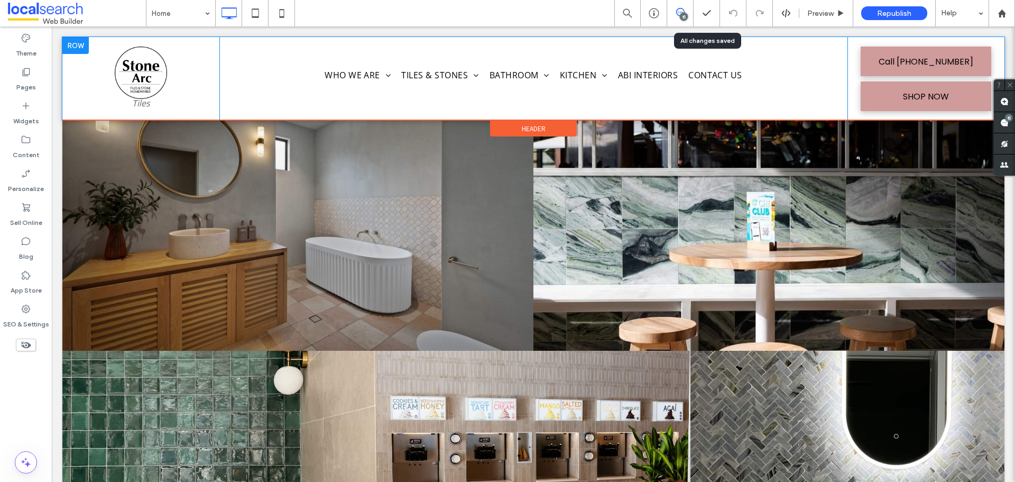
scroll to position [3396, 0]
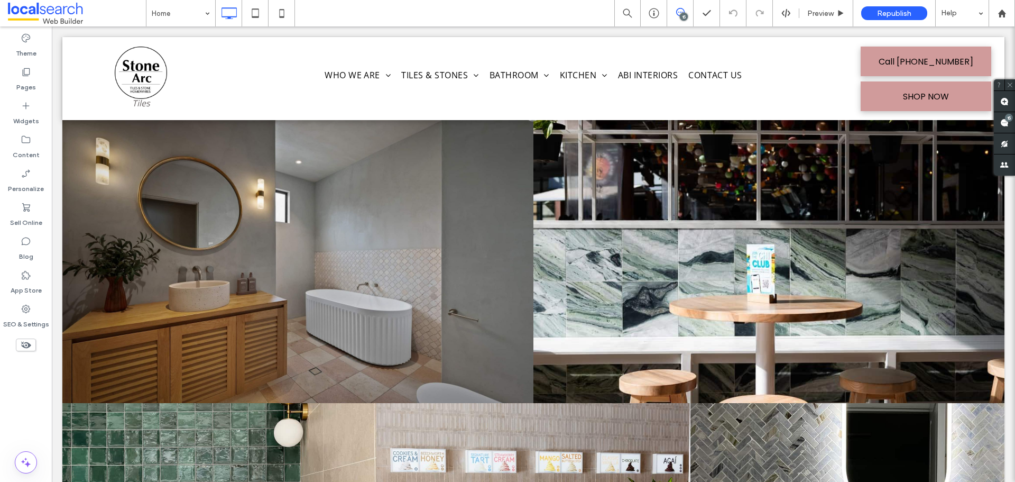
click at [682, 15] on div "15" at bounding box center [684, 17] width 8 height 8
click at [686, 11] on span at bounding box center [680, 12] width 26 height 8
click at [1006, 124] on use at bounding box center [1005, 122] width 8 height 8
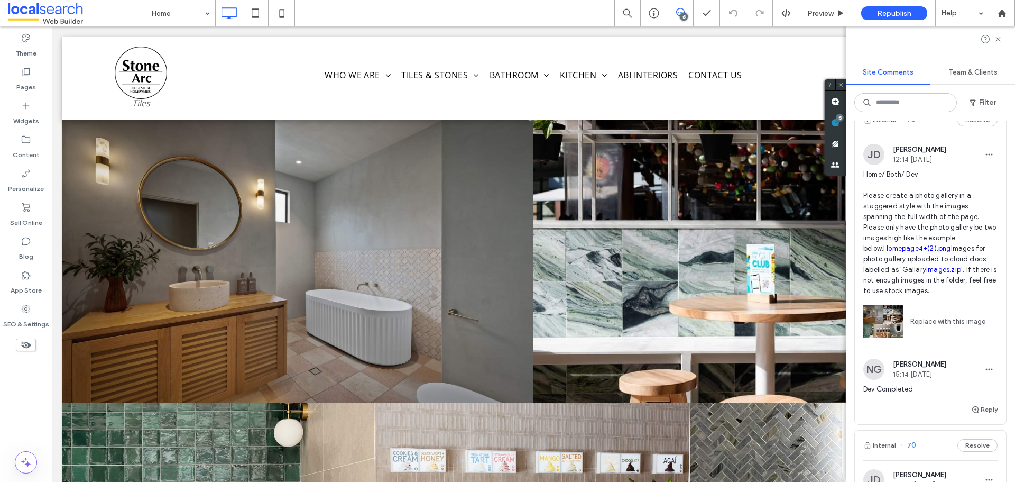
scroll to position [476, 0]
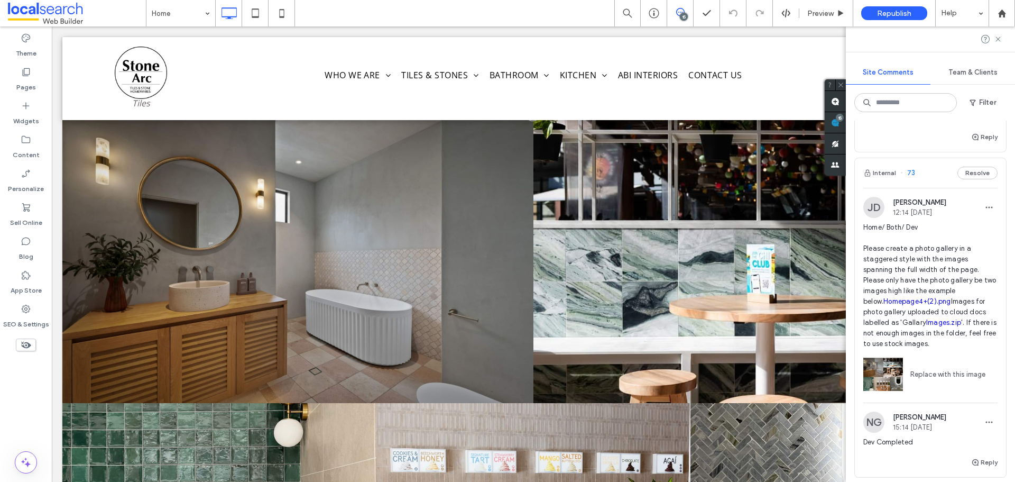
click at [929, 168] on div "Internal 73 Resolve" at bounding box center [930, 173] width 151 height 30
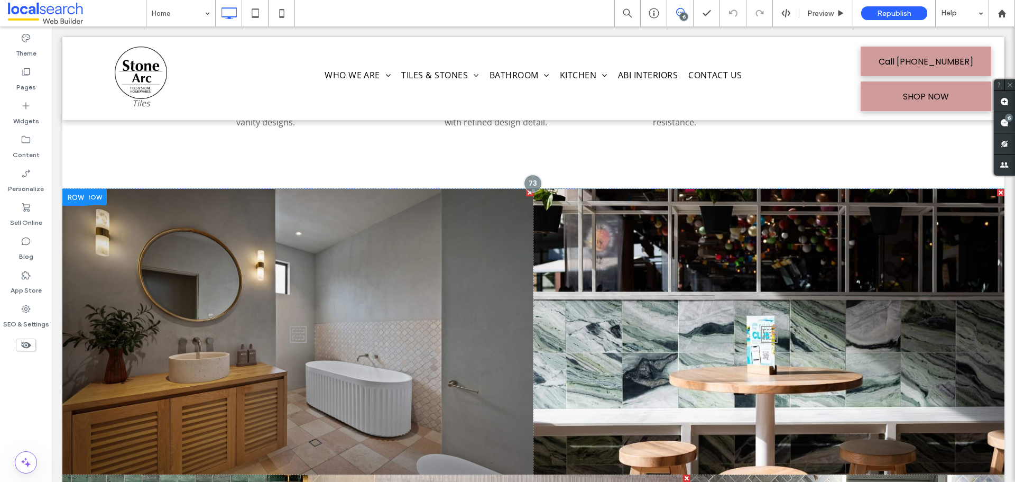
scroll to position [3343, 0]
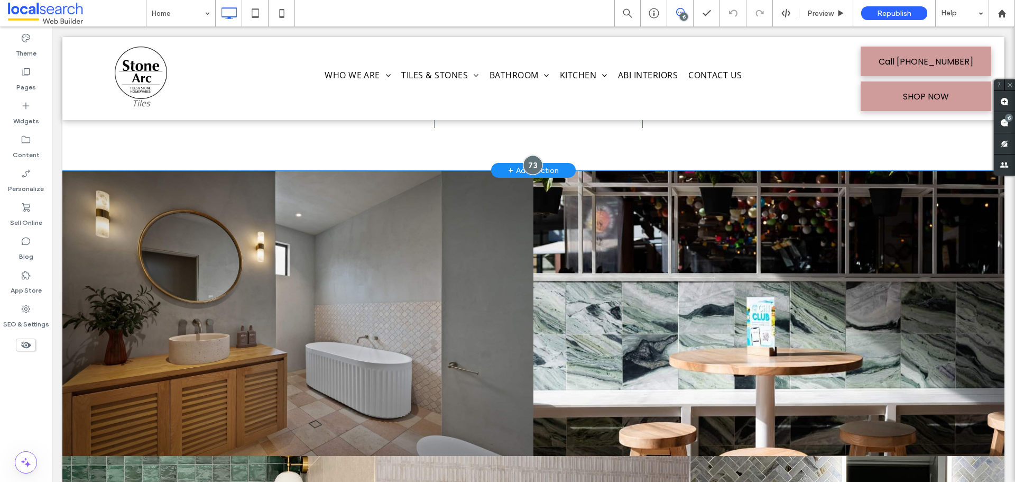
click at [529, 155] on div at bounding box center [534, 165] width 20 height 20
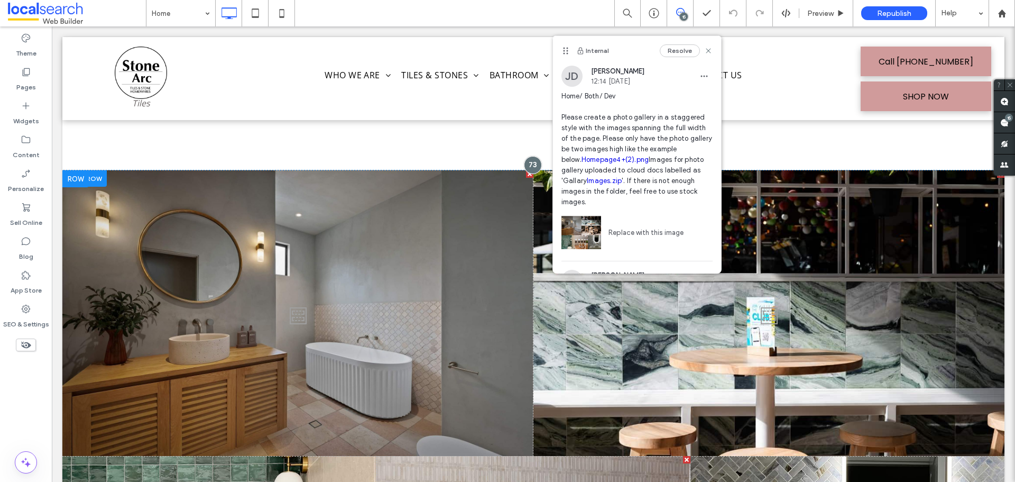
click at [479, 275] on div "Click To Paste" at bounding box center [297, 313] width 471 height 286
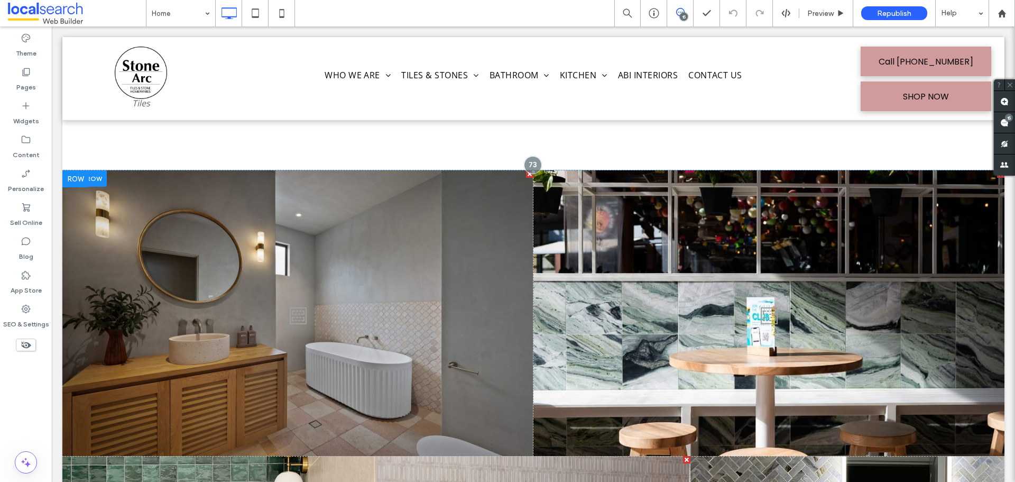
click at [479, 275] on div "Click To Paste" at bounding box center [297, 313] width 471 height 286
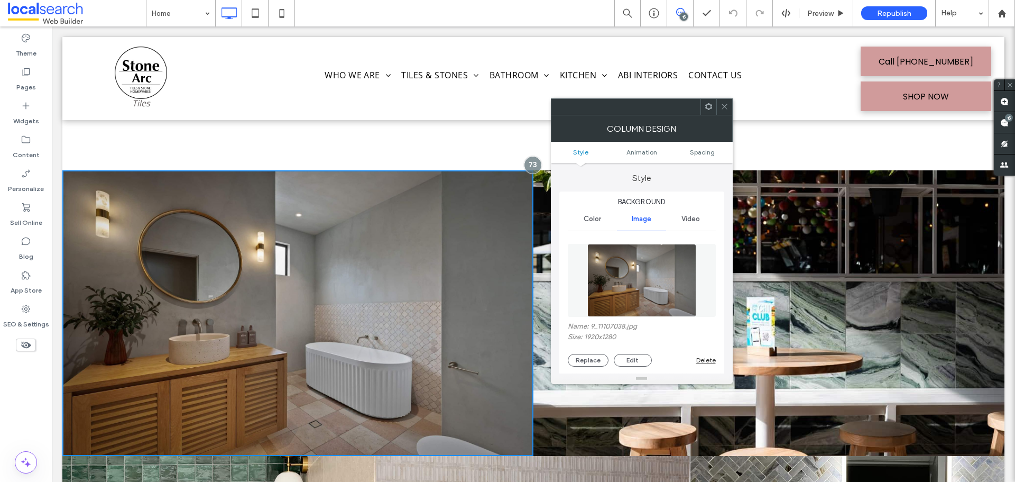
click at [725, 104] on icon at bounding box center [725, 107] width 8 height 8
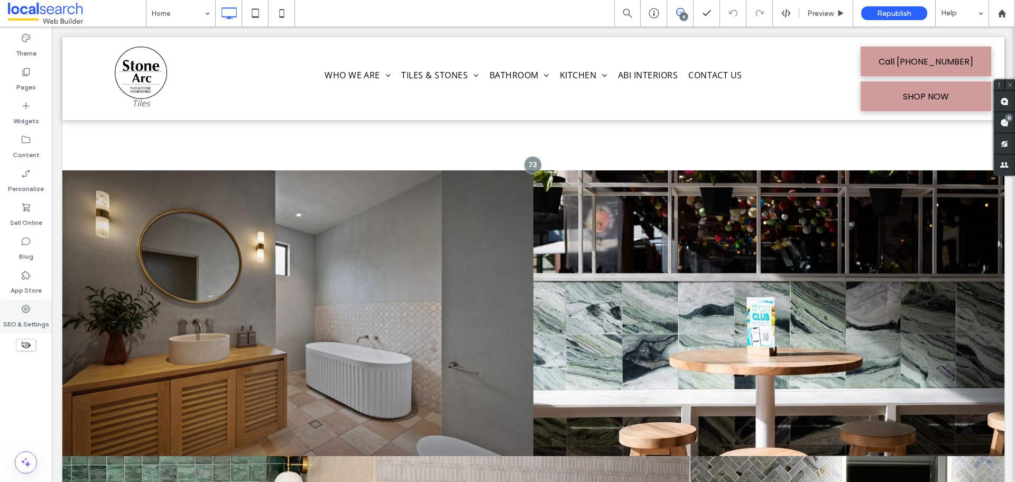
click at [39, 309] on div "SEO & Settings" at bounding box center [26, 316] width 52 height 34
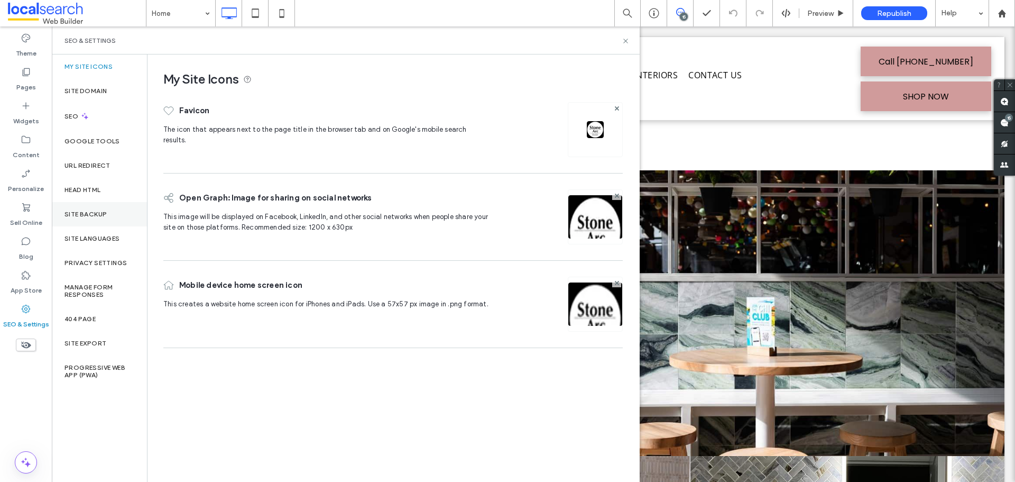
click at [109, 214] on div "Site Backup" at bounding box center [99, 214] width 95 height 24
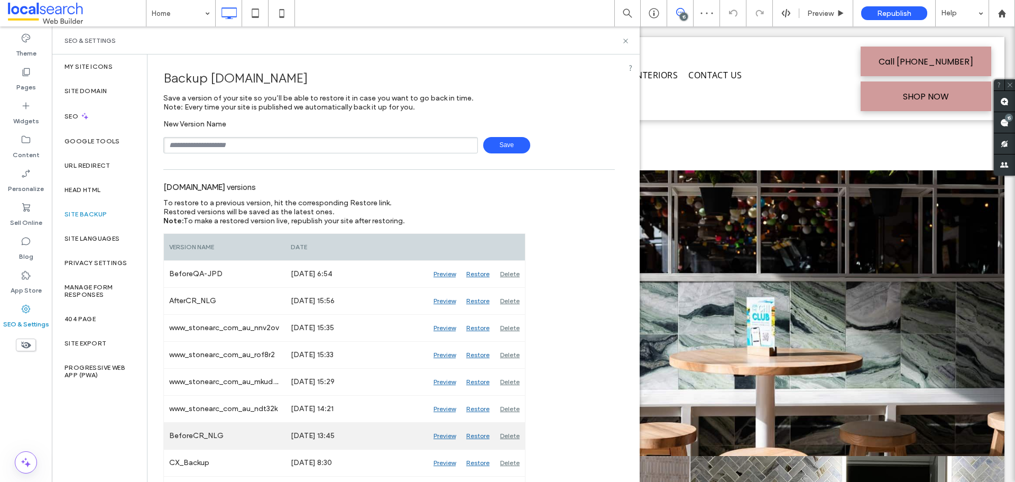
click at [442, 433] on div "Preview" at bounding box center [444, 436] width 33 height 26
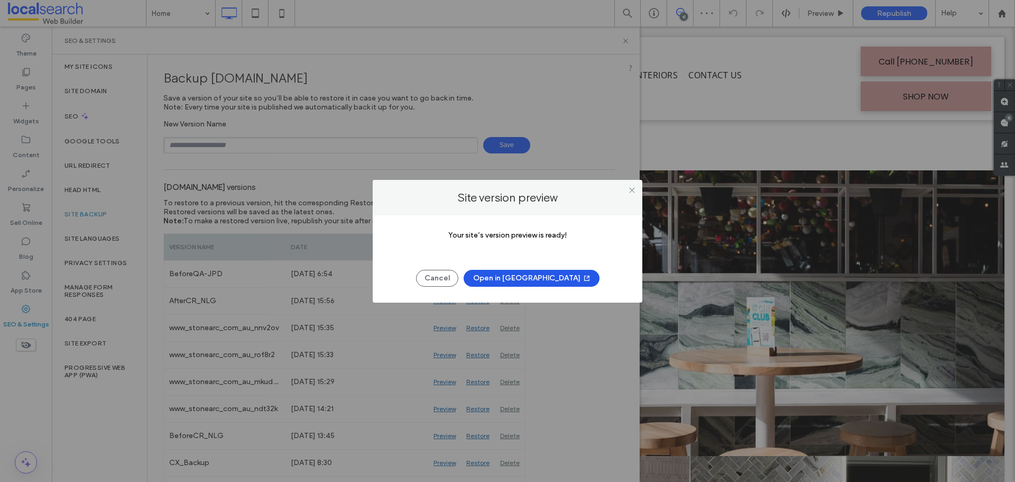
click at [521, 279] on button "Open in New Tab" at bounding box center [532, 278] width 136 height 17
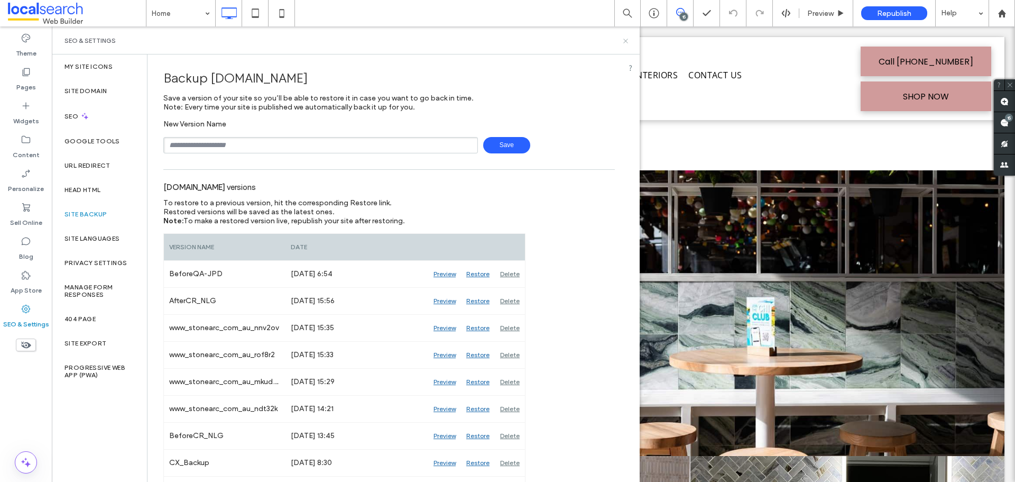
click at [625, 41] on icon at bounding box center [626, 41] width 8 height 8
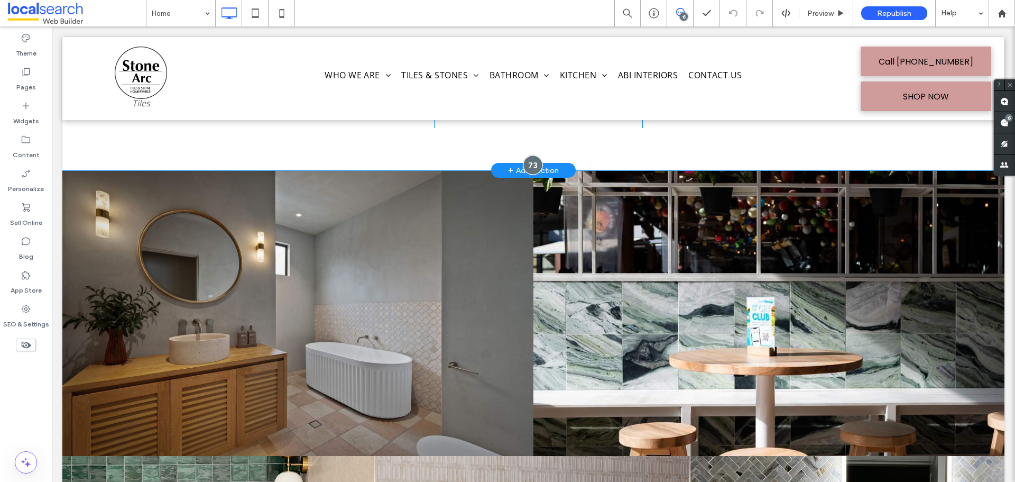
click at [530, 155] on div at bounding box center [534, 165] width 20 height 20
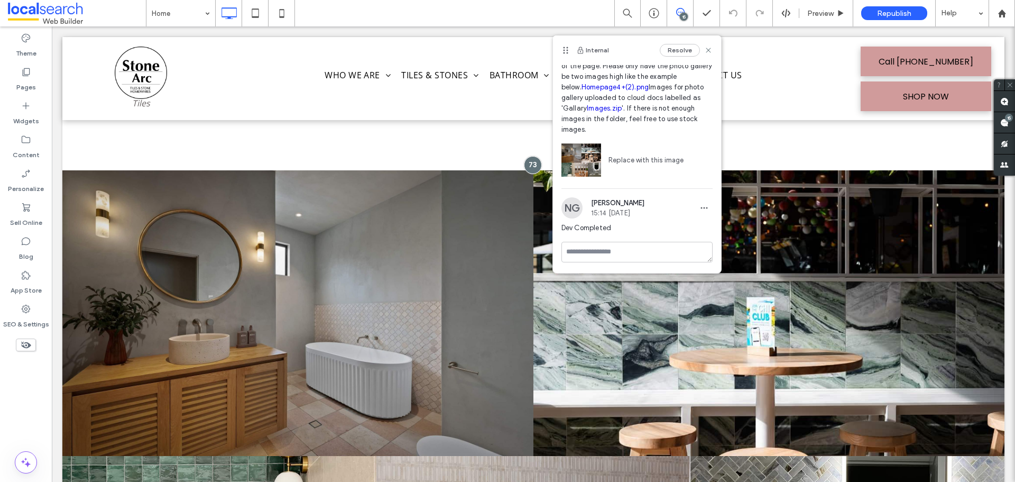
scroll to position [62, 0]
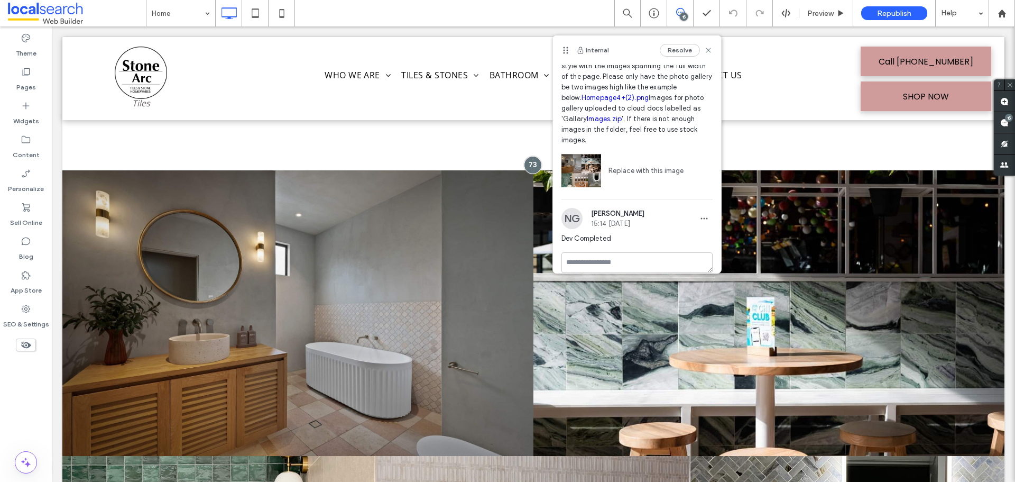
click at [606, 102] on link "Homepage4+(2).png" at bounding box center [615, 98] width 67 height 8
click at [472, 180] on div "Click To Paste" at bounding box center [297, 313] width 471 height 286
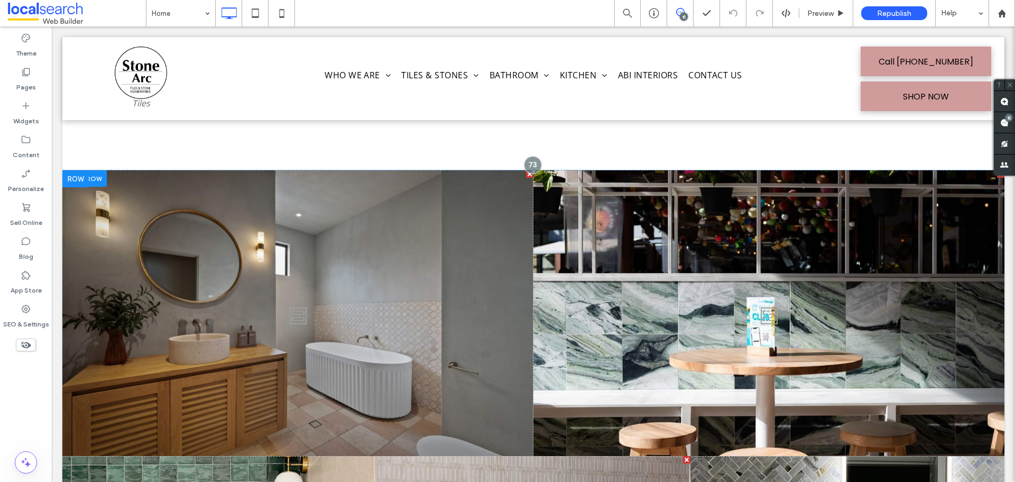
click at [472, 180] on div "Click To Paste" at bounding box center [297, 313] width 471 height 286
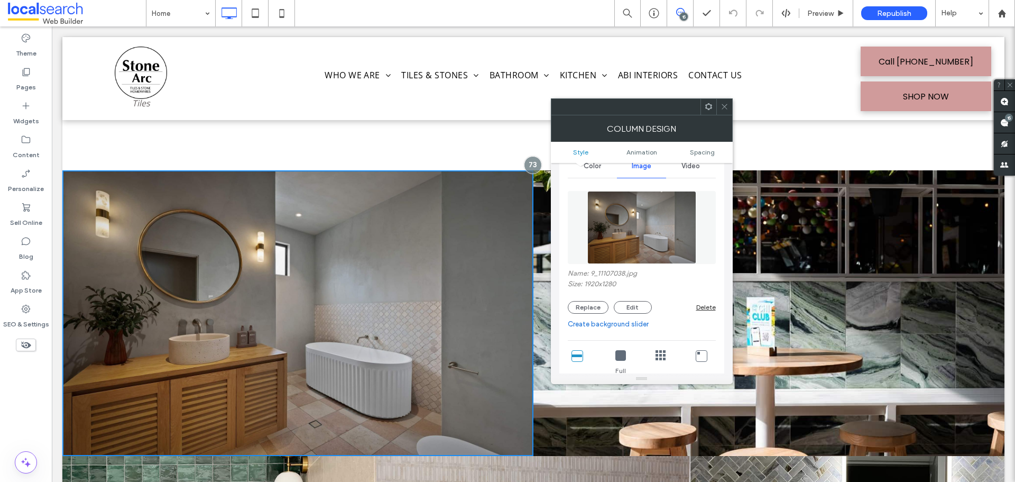
scroll to position [0, 0]
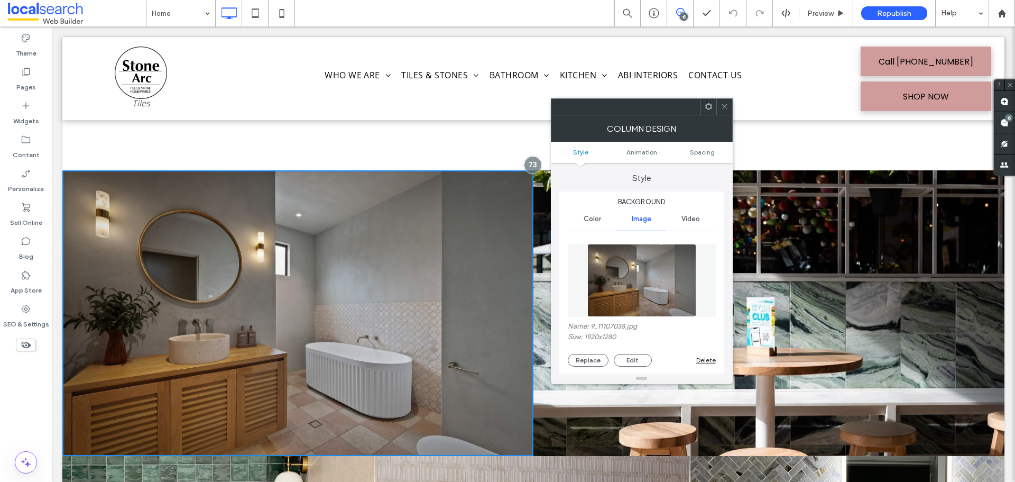
click at [724, 107] on icon at bounding box center [725, 107] width 8 height 8
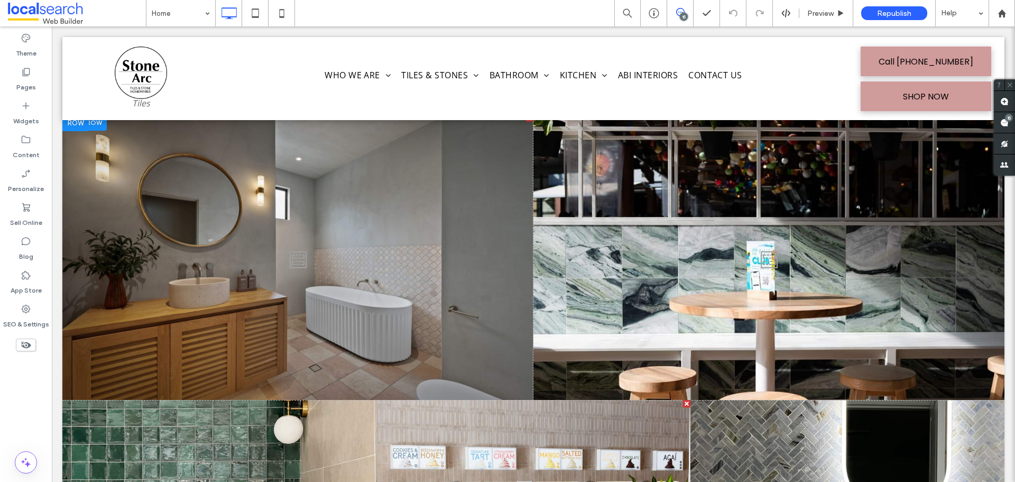
scroll to position [3502, 0]
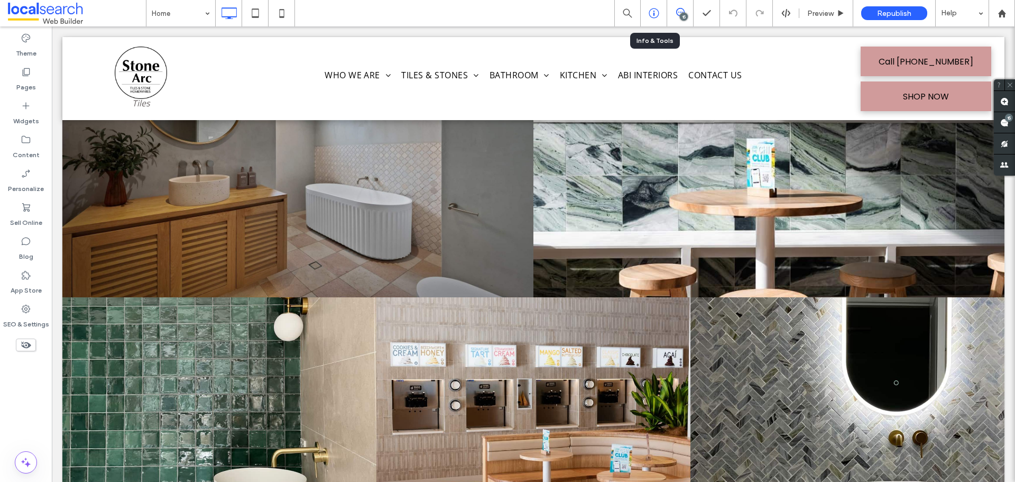
click at [655, 15] on icon at bounding box center [654, 13] width 11 height 11
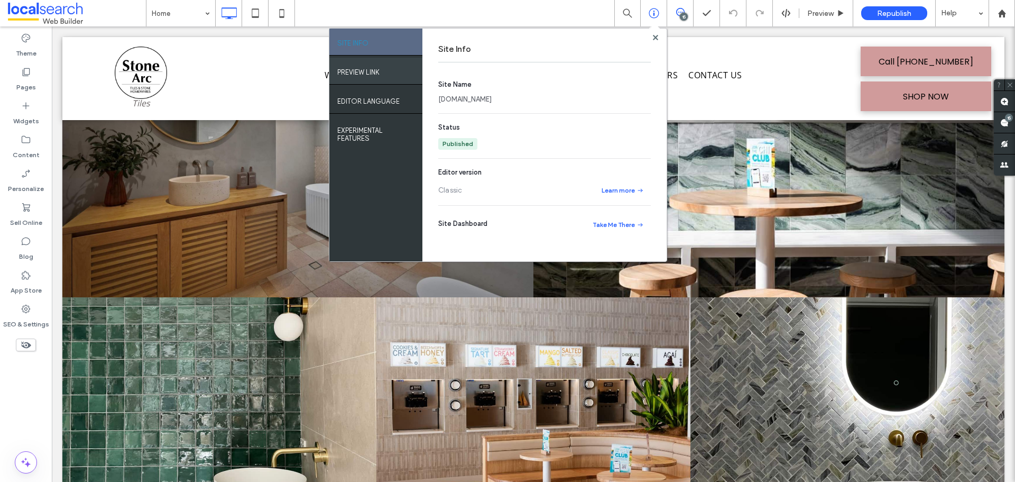
click at [389, 69] on div "PREVIEW LINK" at bounding box center [376, 71] width 93 height 26
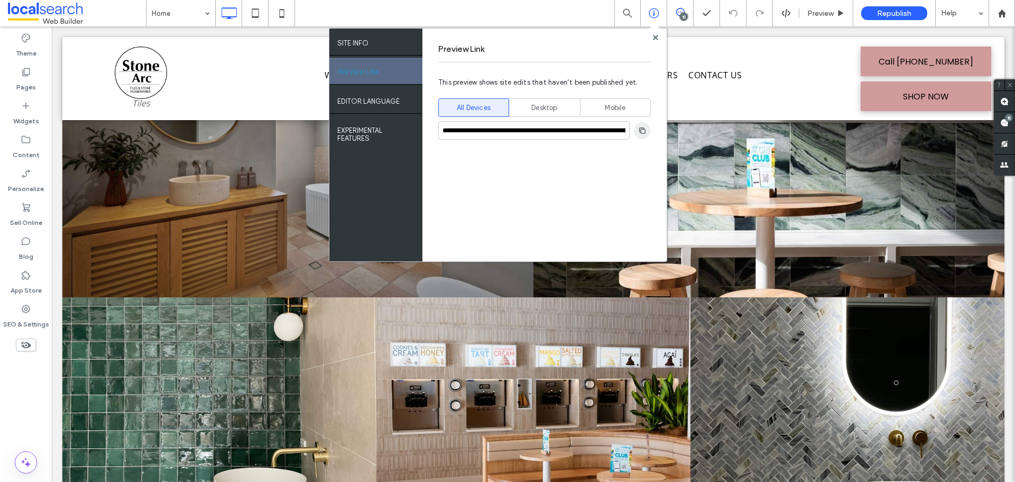
click at [641, 134] on icon "button" at bounding box center [642, 130] width 8 height 8
click at [653, 38] on icon at bounding box center [655, 37] width 5 height 5
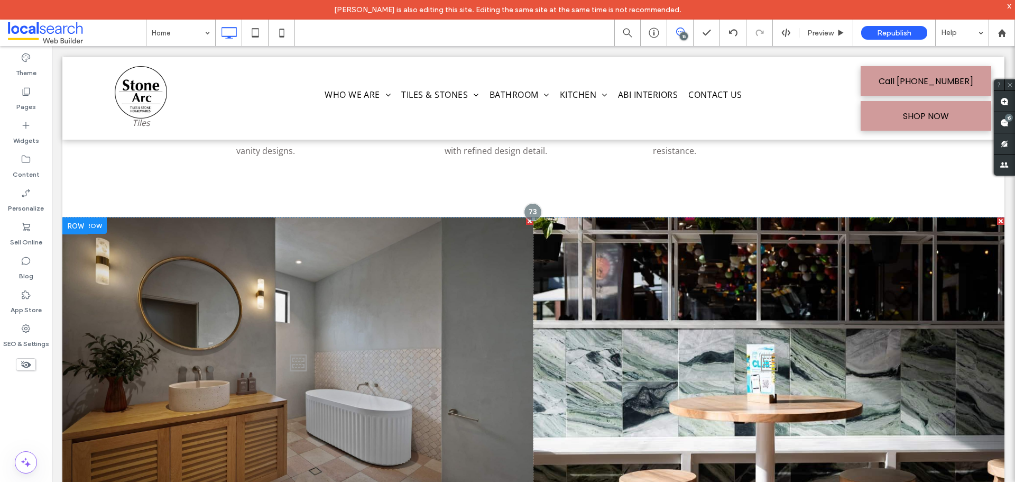
scroll to position [3290, 0]
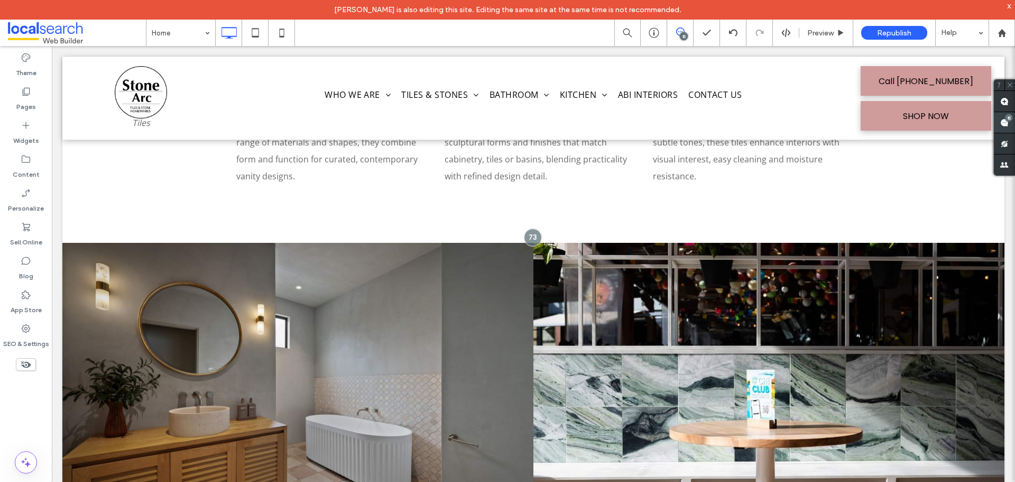
click at [1008, 121] on div "15" at bounding box center [1009, 118] width 8 height 8
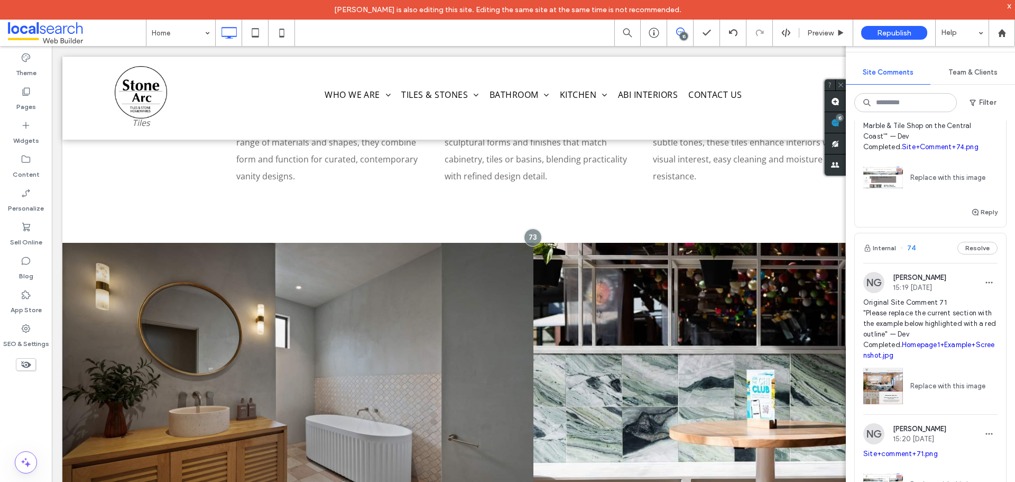
scroll to position [106, 0]
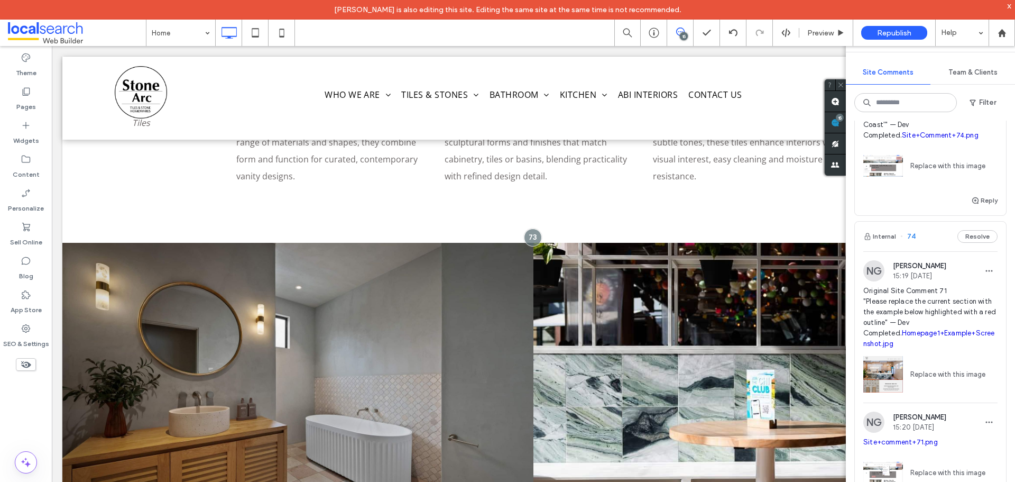
click at [928, 244] on div "Internal 74 Resolve" at bounding box center [930, 237] width 151 height 30
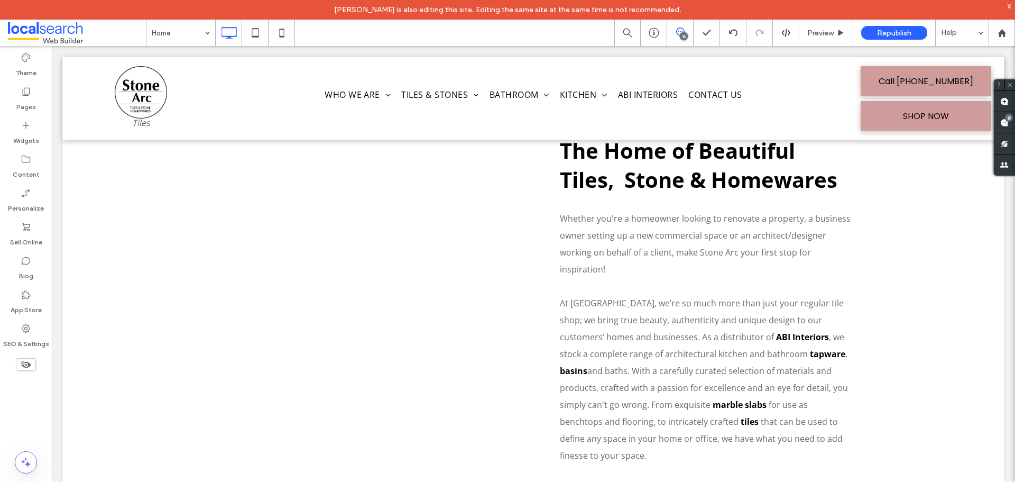
scroll to position [0, 0]
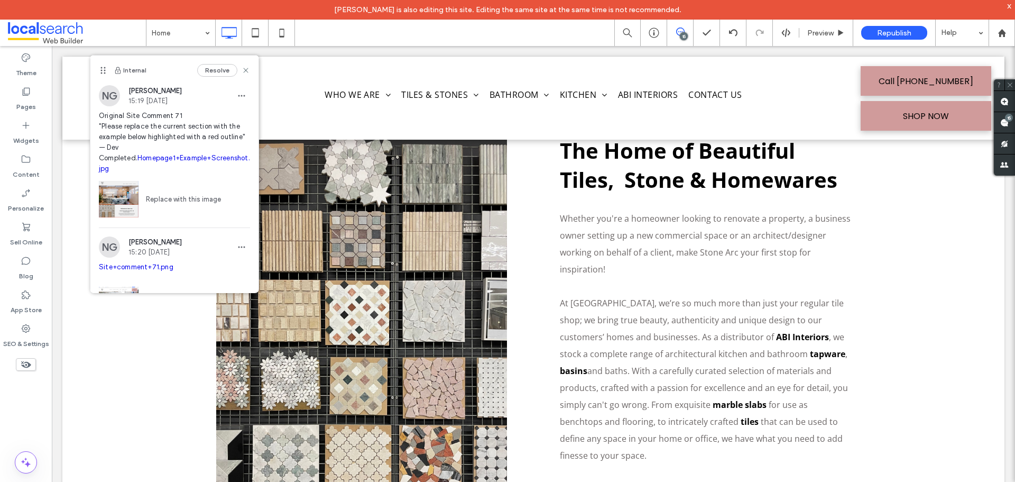
click at [177, 156] on link "Homepage1+Example+Screenshot.jpg" at bounding box center [174, 163] width 151 height 19
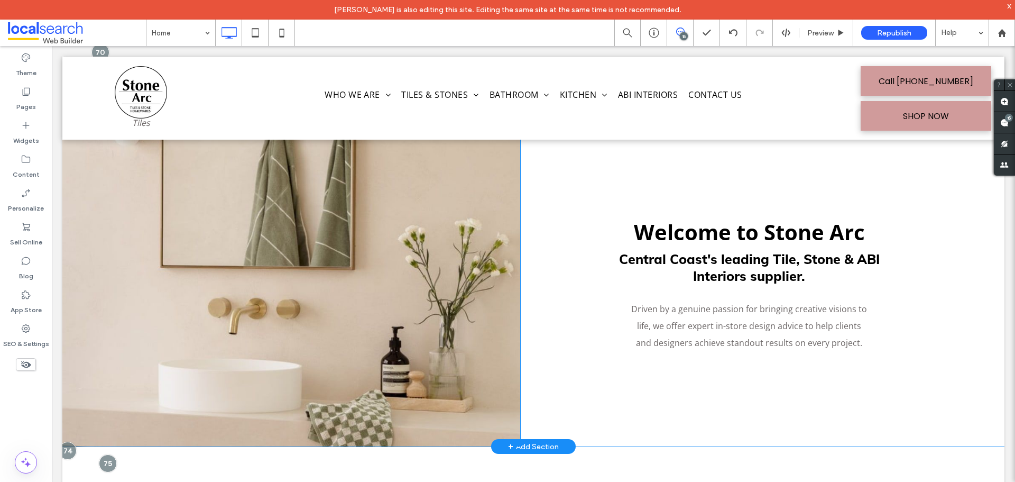
scroll to position [418, 0]
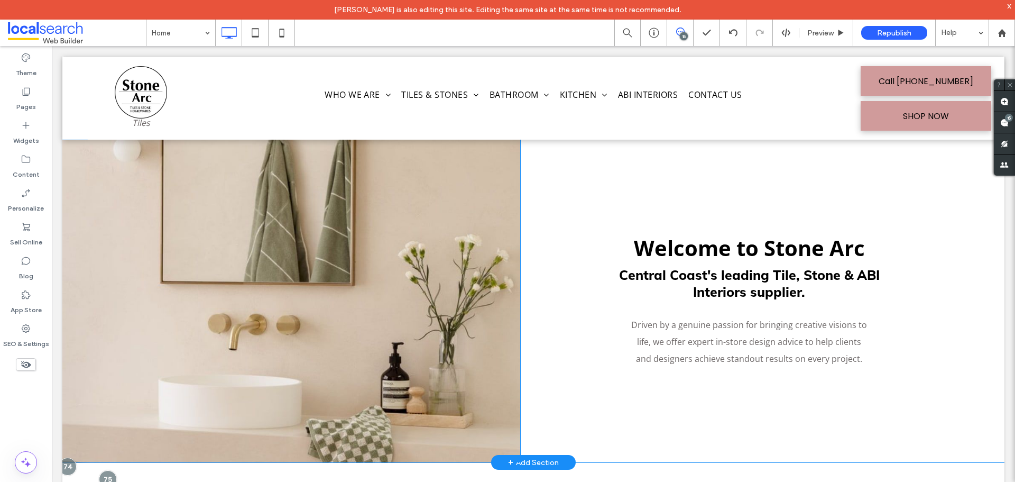
click at [419, 259] on link at bounding box center [291, 292] width 458 height 339
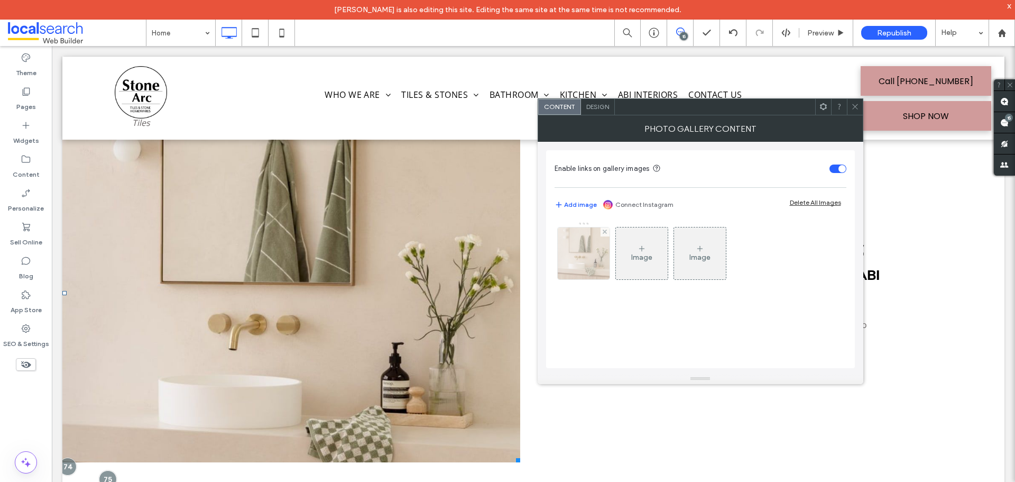
click at [574, 265] on img at bounding box center [584, 253] width 52 height 52
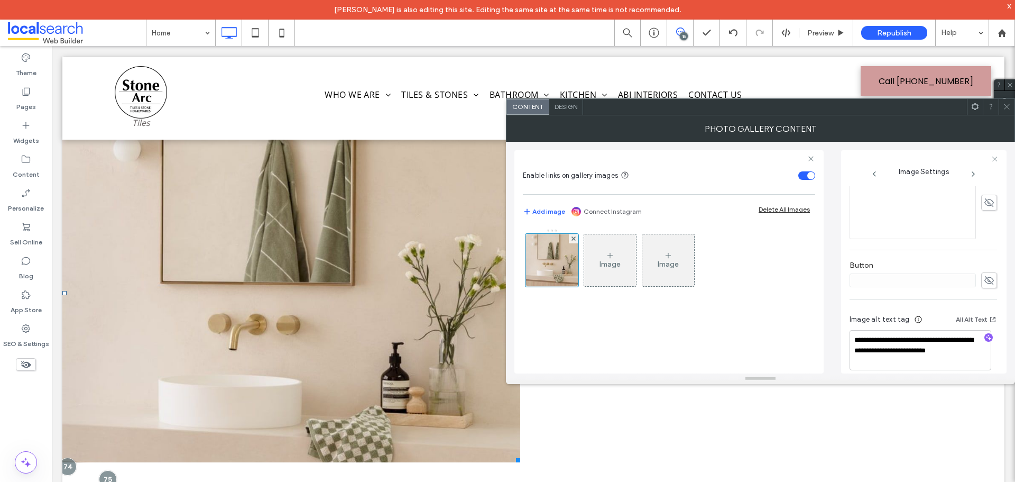
scroll to position [313, 0]
click at [1008, 110] on icon at bounding box center [1007, 107] width 8 height 8
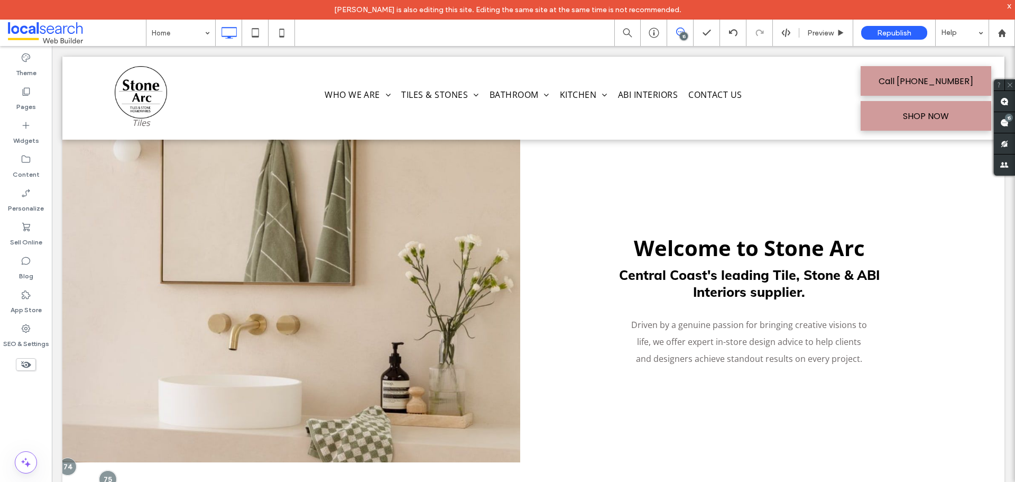
click at [67, 466] on div at bounding box center [68, 466] width 18 height 18
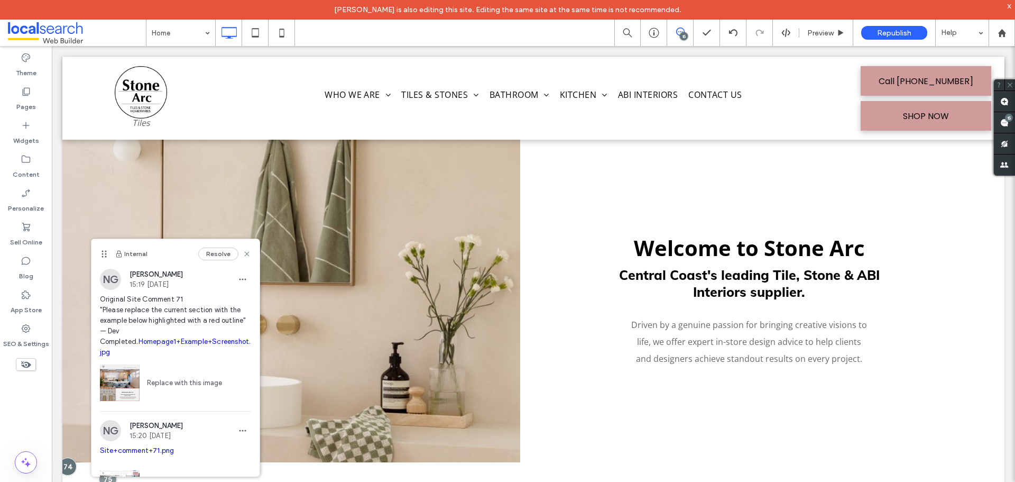
click at [189, 340] on link "Homepage1+Example+Screenshot.jpg" at bounding box center [175, 346] width 151 height 19
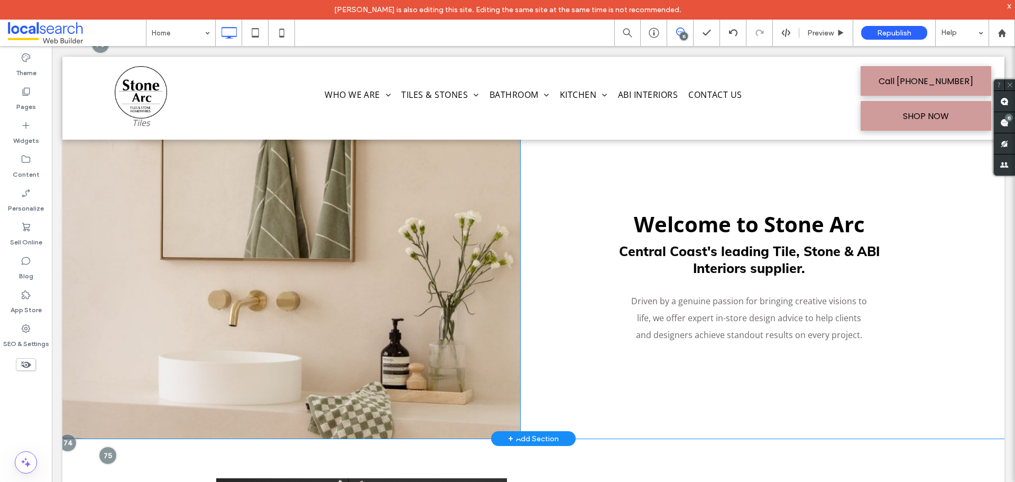
scroll to position [418, 0]
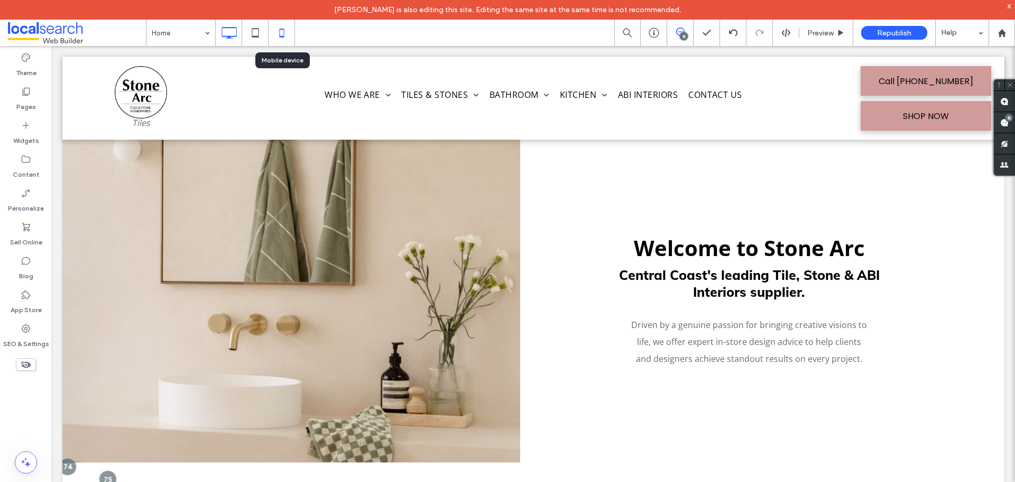
click at [283, 34] on icon at bounding box center [281, 32] width 21 height 21
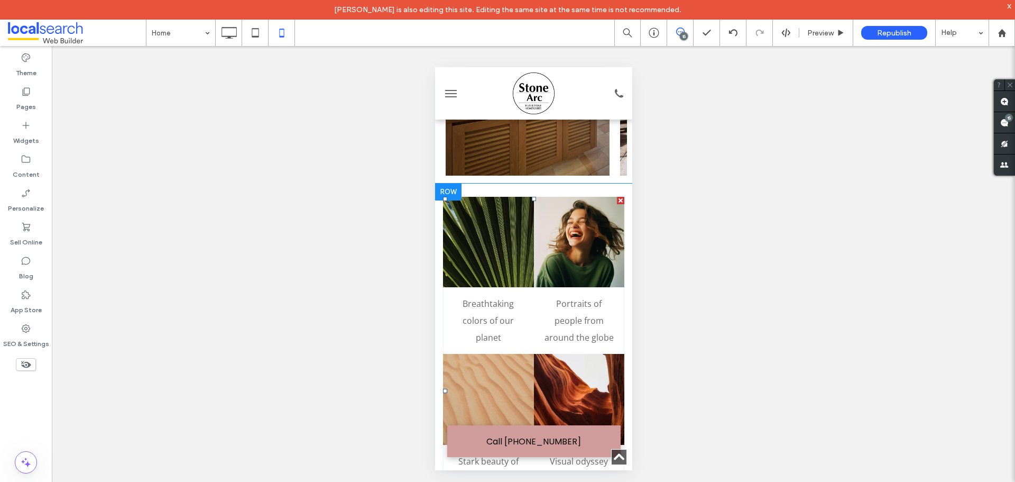
scroll to position [2803, 0]
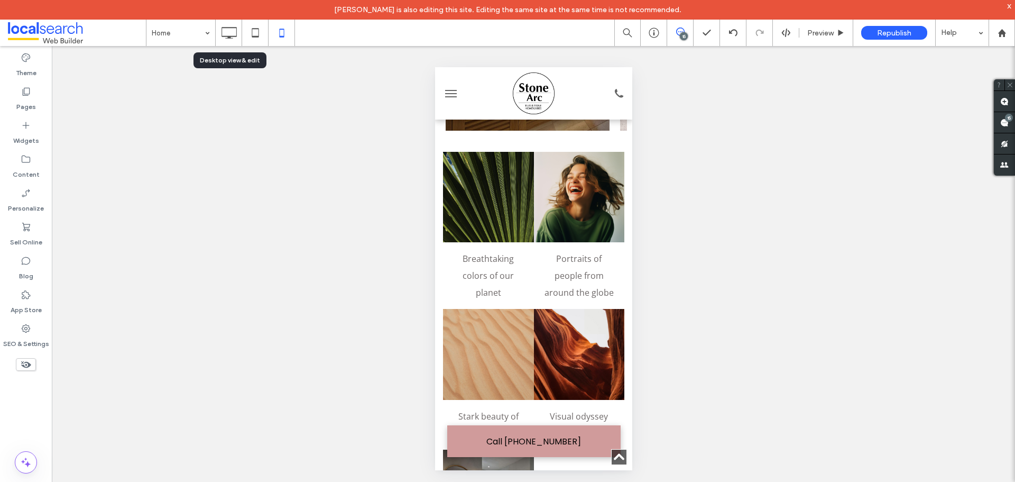
drag, startPoint x: 232, startPoint y: 34, endPoint x: 281, endPoint y: 69, distance: 61.1
click at [232, 34] on icon at bounding box center [228, 32] width 21 height 21
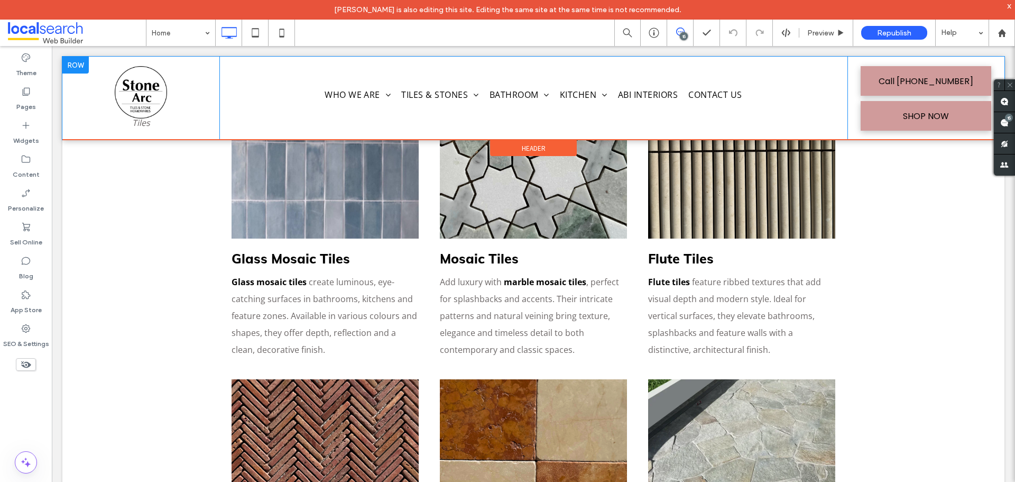
scroll to position [2470, 0]
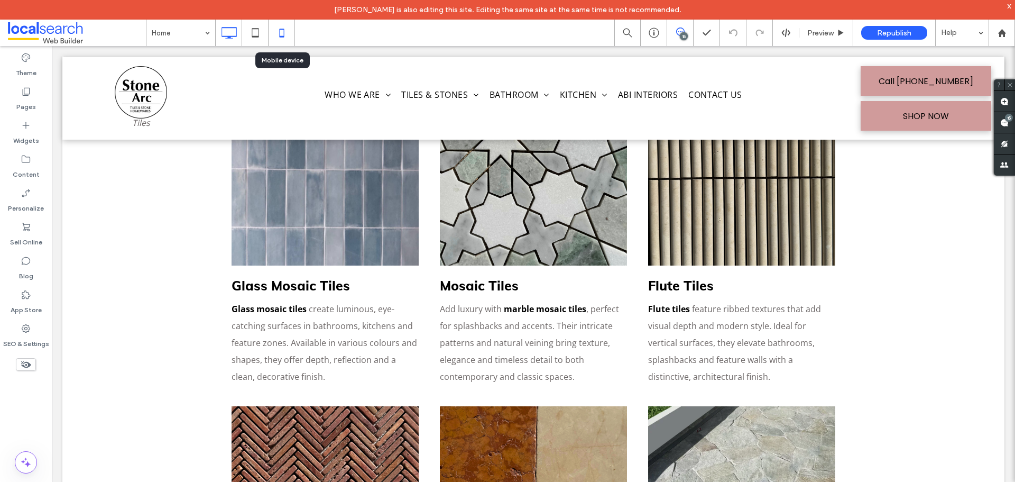
click at [281, 33] on icon at bounding box center [281, 32] width 21 height 21
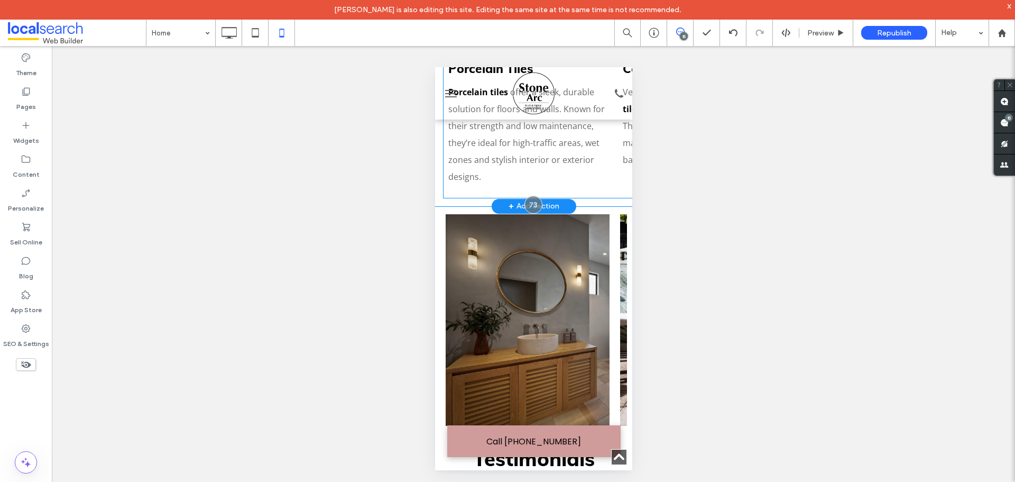
scroll to position [2420, 0]
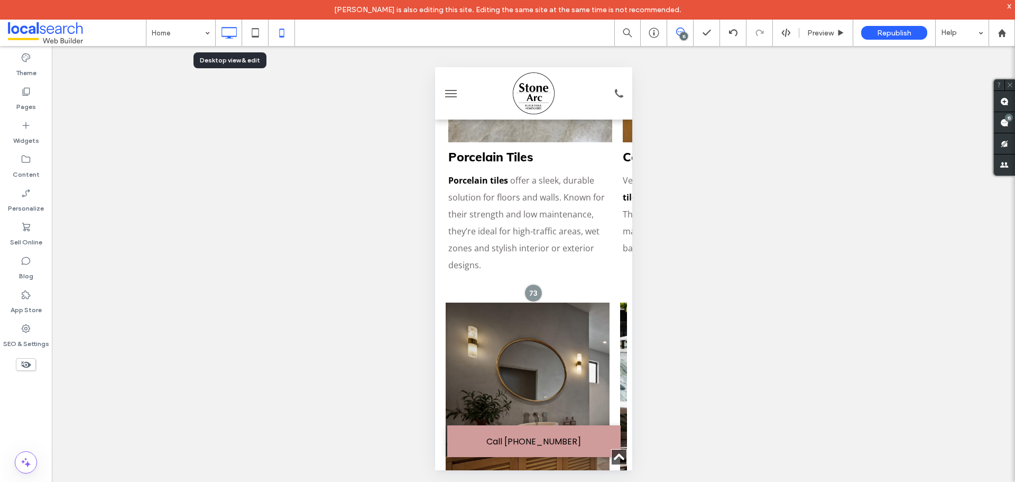
click at [234, 34] on icon at bounding box center [228, 32] width 21 height 21
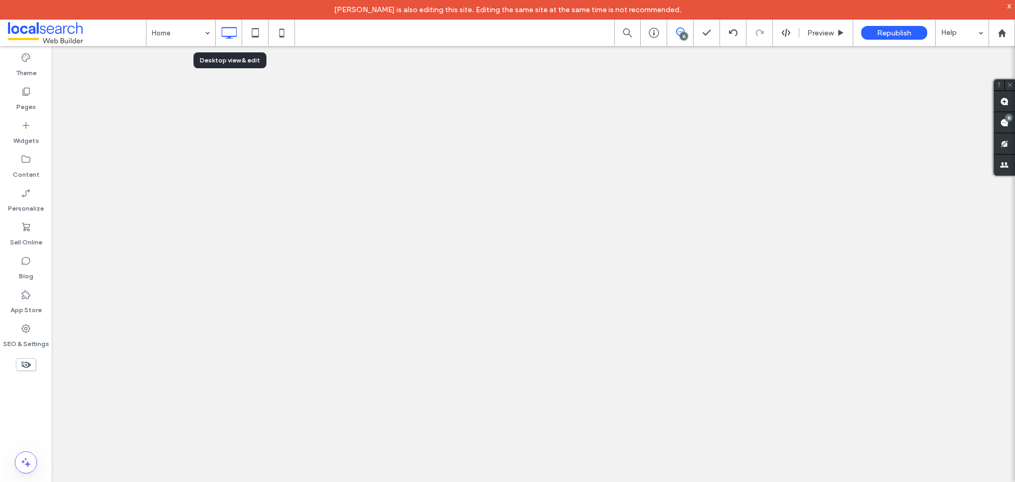
scroll to position [0, 0]
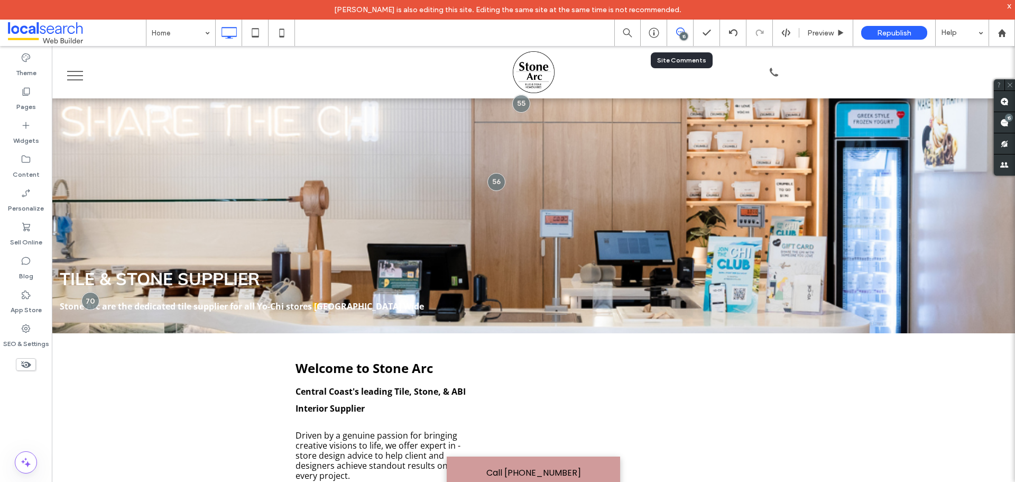
click at [683, 34] on div "15" at bounding box center [684, 36] width 8 height 8
click at [1007, 125] on use at bounding box center [1005, 122] width 8 height 8
click at [685, 36] on div "15" at bounding box center [684, 36] width 8 height 8
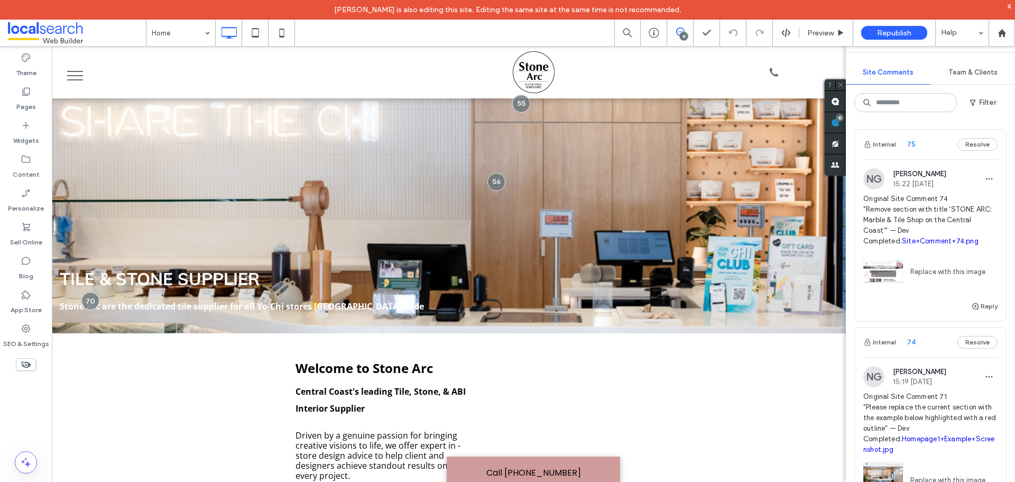
click at [929, 151] on div "Internal 75 Resolve" at bounding box center [930, 145] width 151 height 30
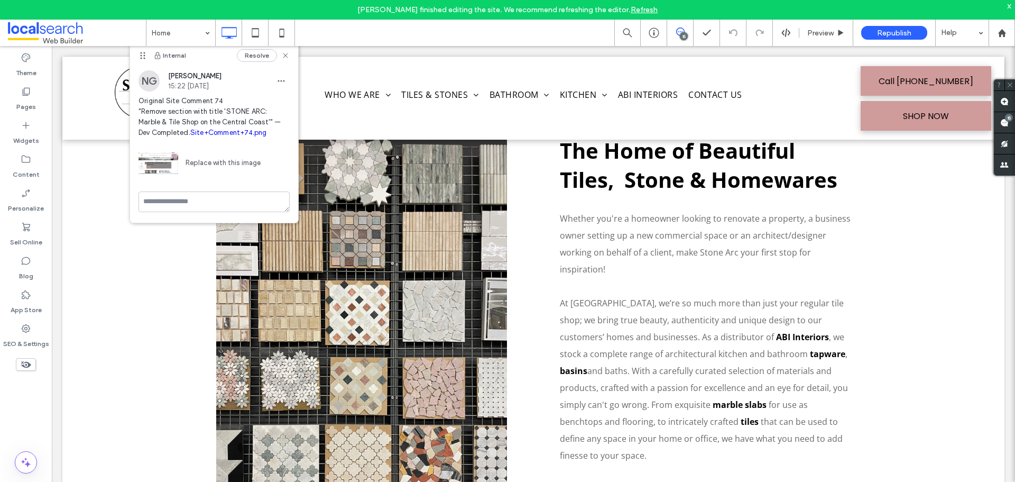
click at [209, 130] on link "Site+Comment+74.png" at bounding box center [228, 133] width 77 height 8
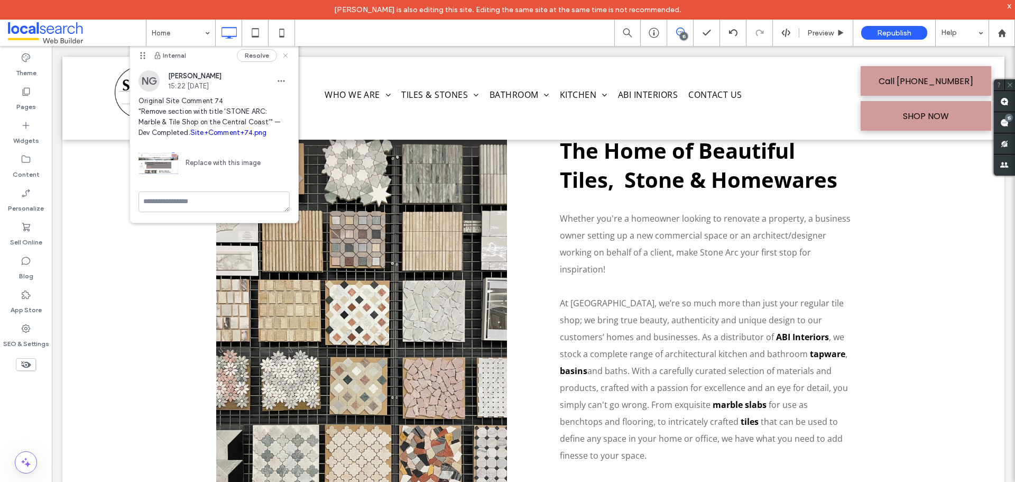
click at [287, 52] on icon at bounding box center [285, 55] width 8 height 8
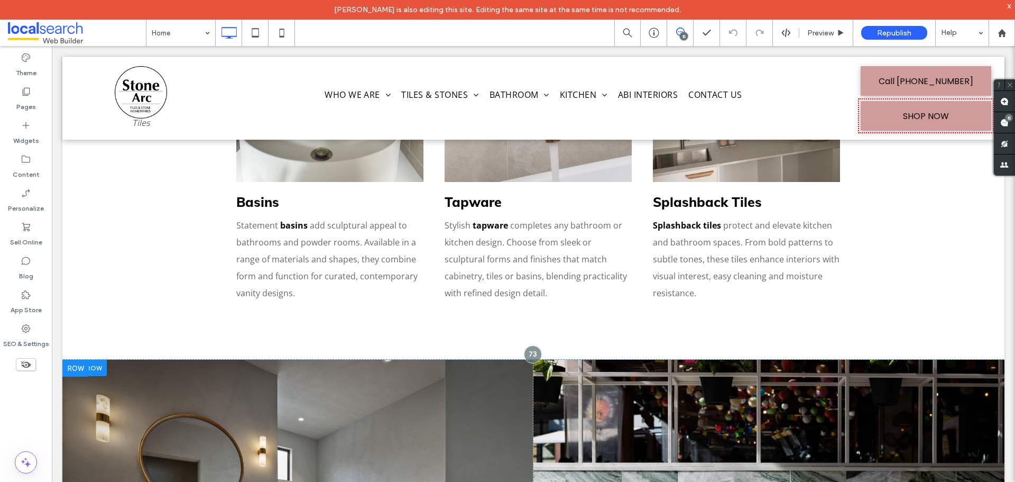
scroll to position [3274, 0]
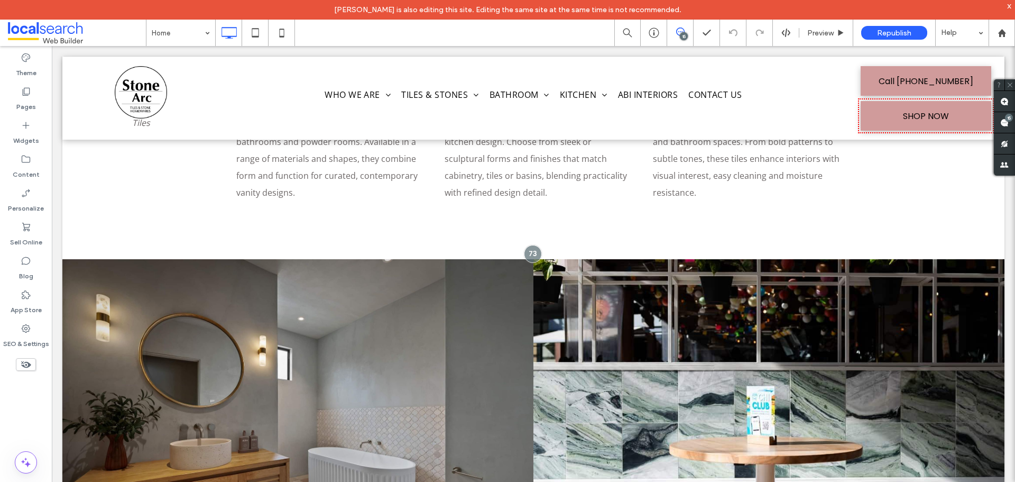
click at [285, 34] on icon at bounding box center [281, 32] width 21 height 21
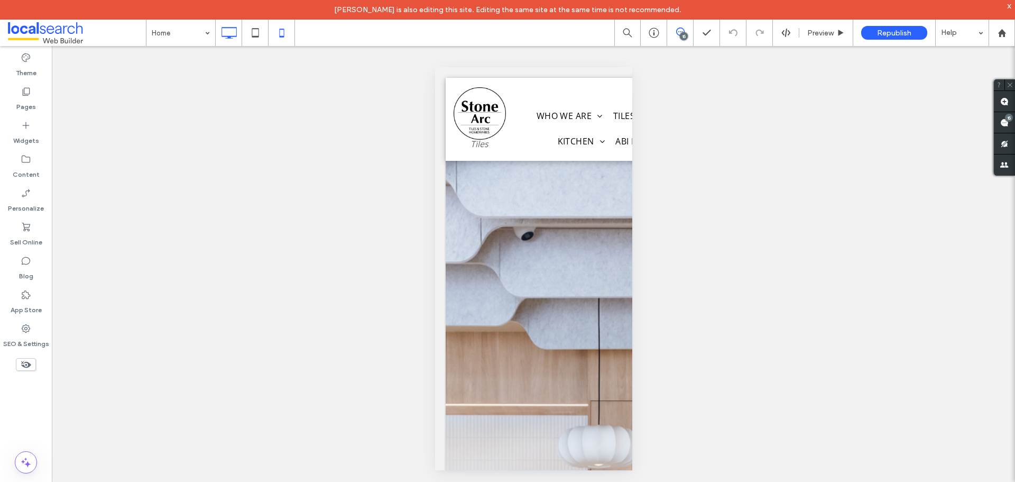
click at [227, 33] on icon at bounding box center [228, 32] width 21 height 21
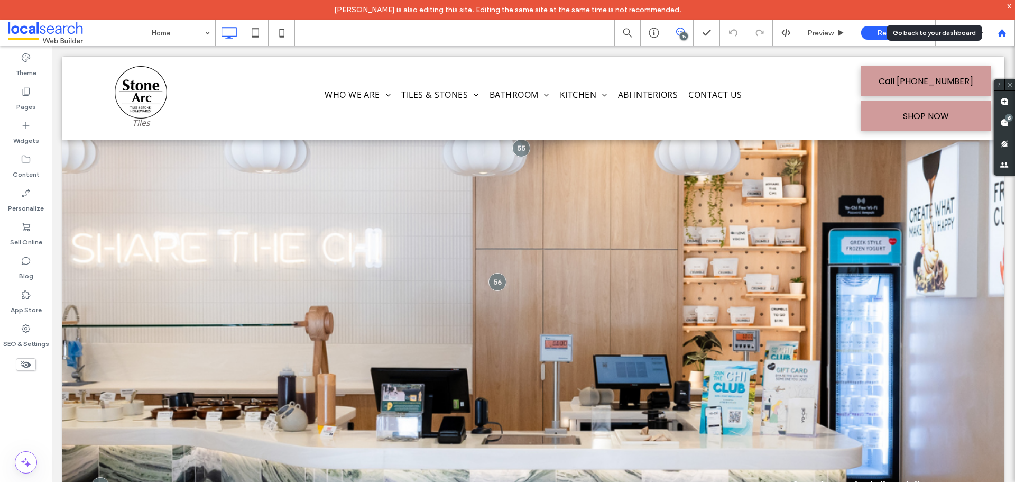
drag, startPoint x: 1005, startPoint y: 35, endPoint x: 695, endPoint y: 1, distance: 311.8
click at [1005, 35] on use at bounding box center [1002, 33] width 8 height 8
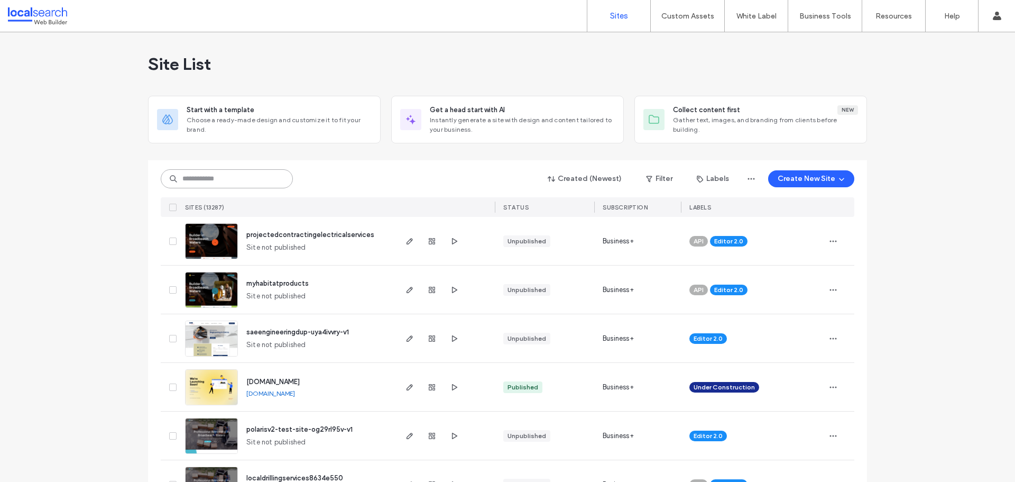
click at [212, 183] on input at bounding box center [227, 178] width 132 height 19
paste input "********"
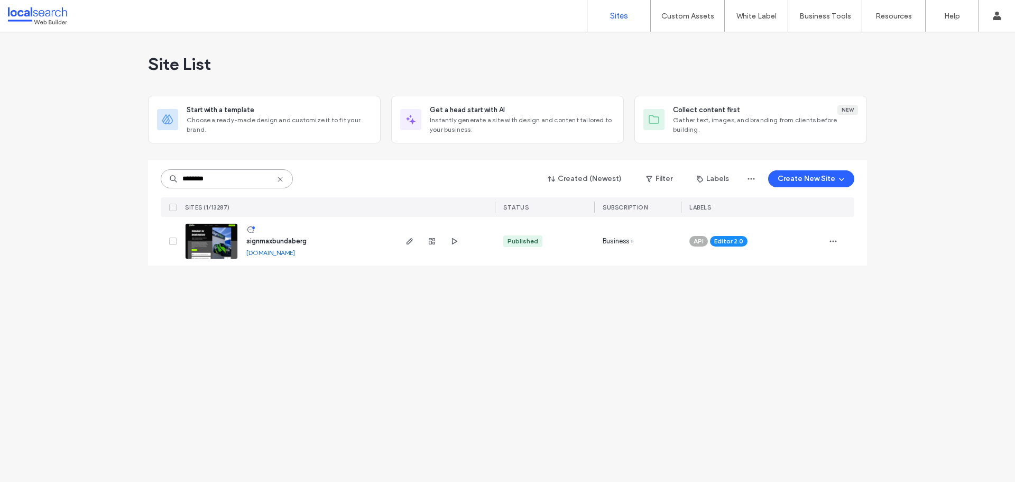
type input "********"
click at [223, 248] on link at bounding box center [211, 241] width 53 height 36
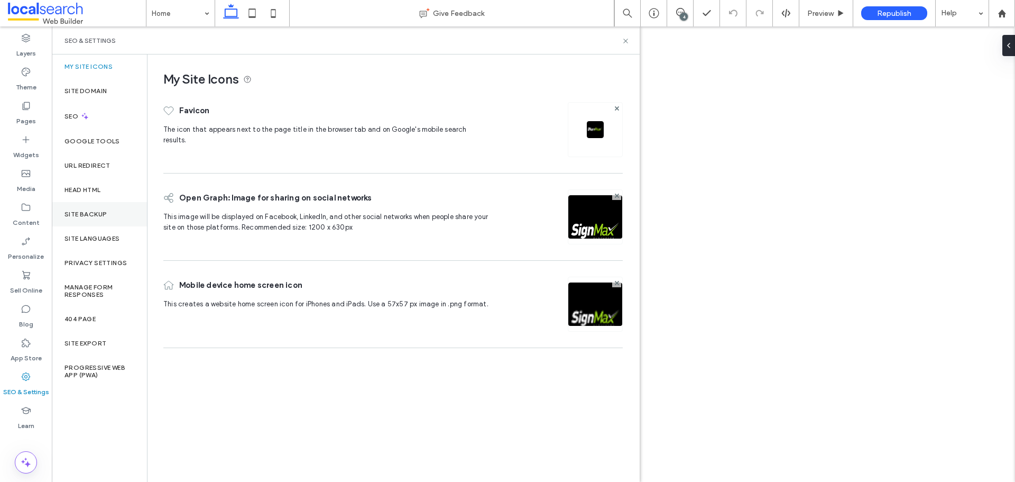
click at [106, 215] on label "Site Backup" at bounding box center [86, 214] width 42 height 7
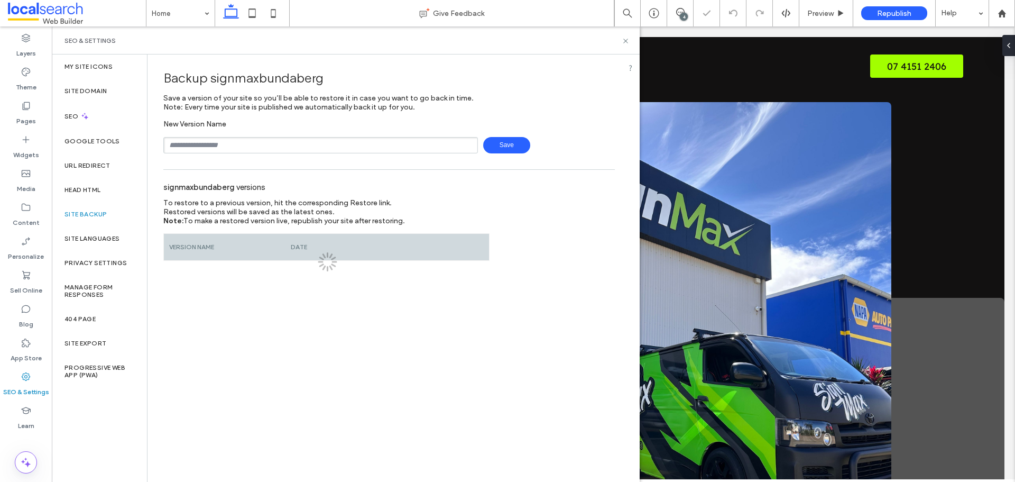
click at [226, 145] on input "text" at bounding box center [320, 145] width 315 height 16
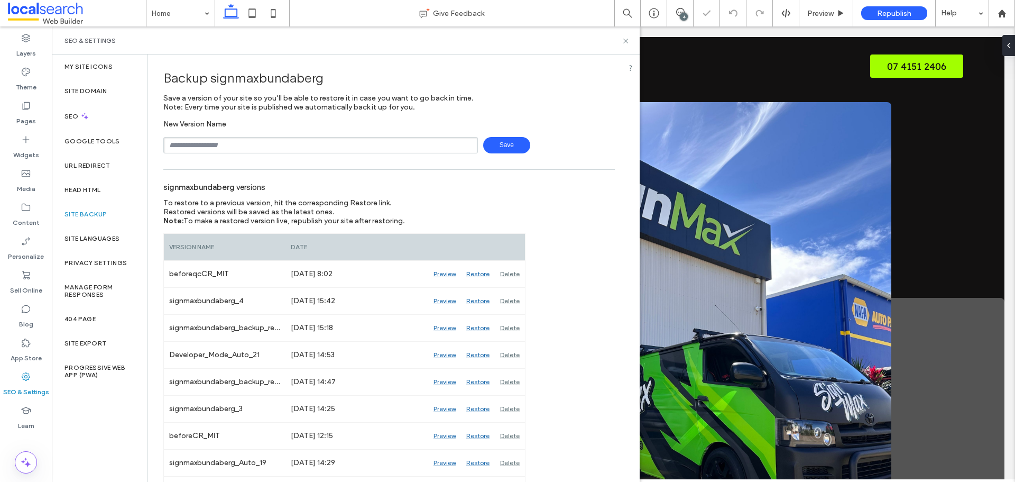
type input "**********"
click at [494, 150] on span "Save" at bounding box center [506, 145] width 47 height 16
click at [627, 39] on icon at bounding box center [626, 41] width 8 height 8
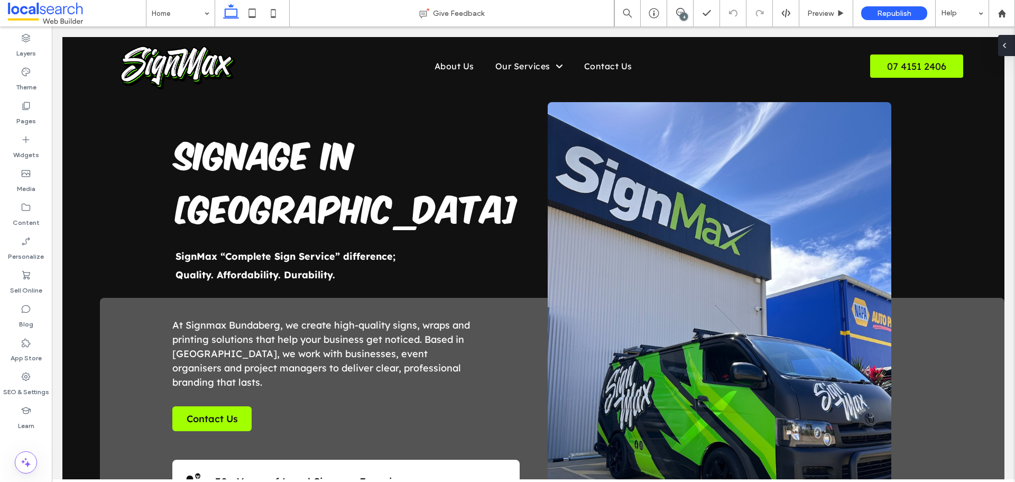
click at [1008, 44] on icon at bounding box center [1005, 45] width 8 height 8
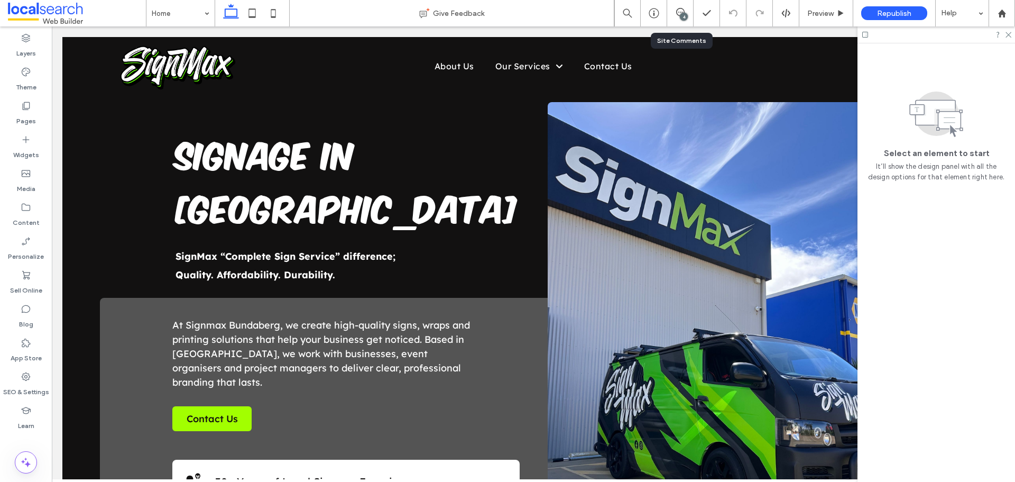
click at [685, 16] on div "4" at bounding box center [684, 17] width 8 height 8
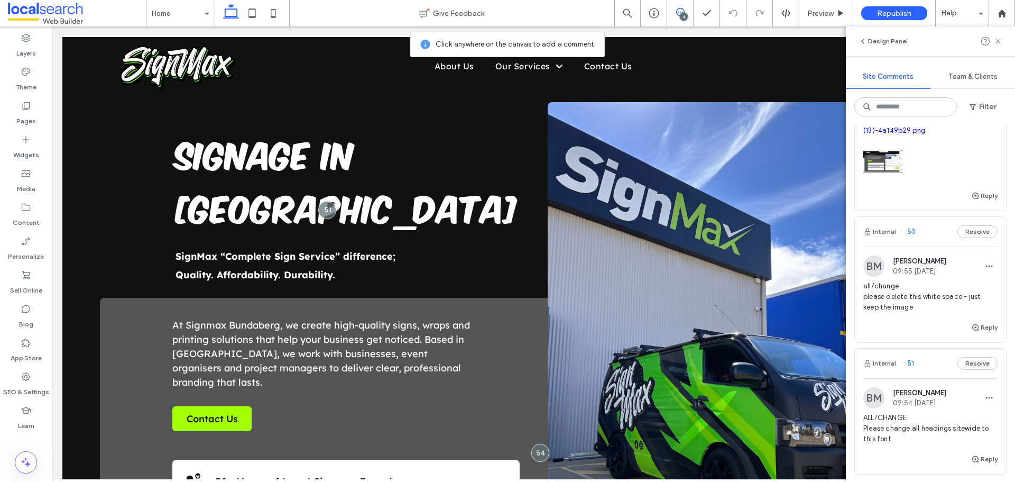
scroll to position [423, 0]
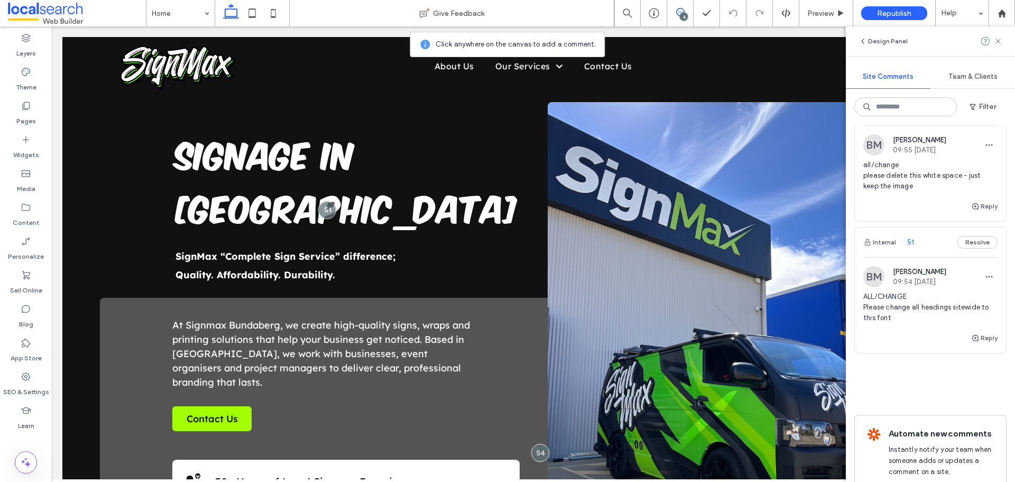
click at [923, 253] on div "Internal 51 Resolve" at bounding box center [930, 242] width 151 height 30
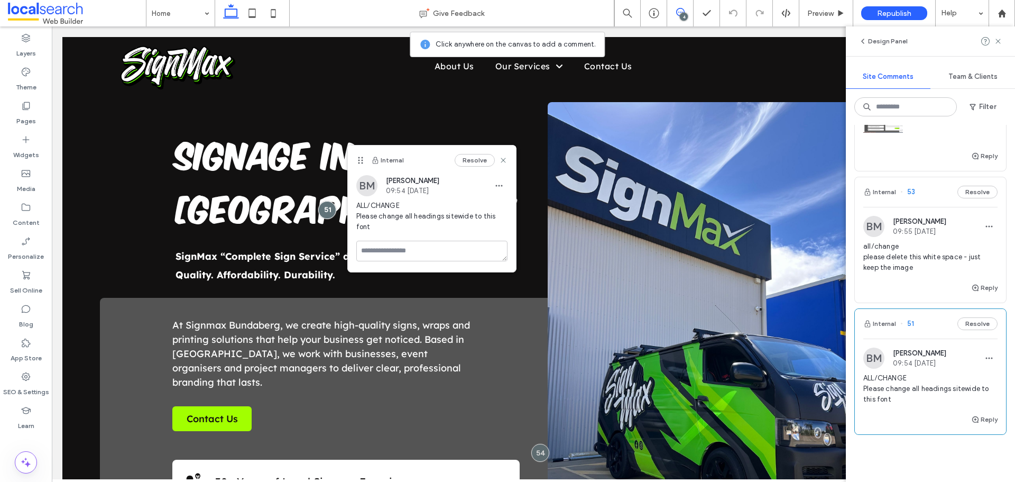
scroll to position [317, 0]
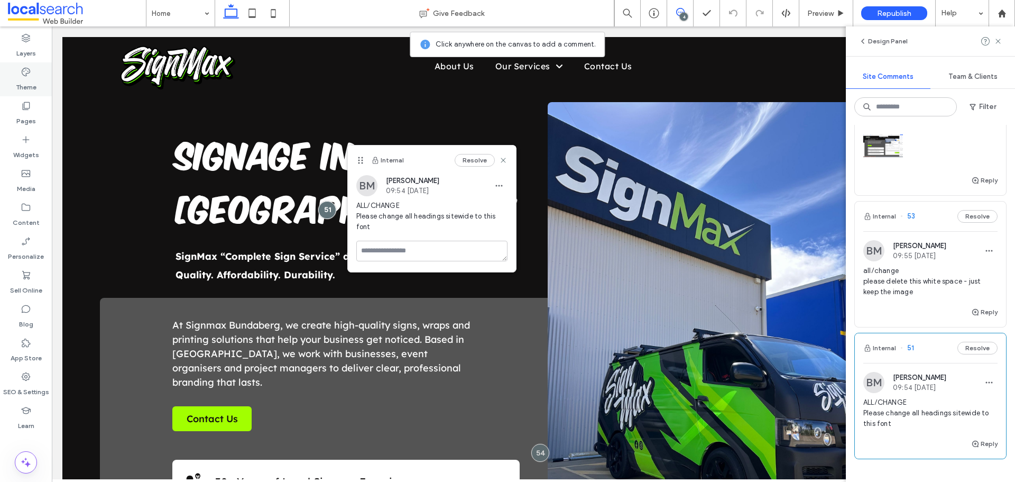
drag, startPoint x: 28, startPoint y: 88, endPoint x: 268, endPoint y: 175, distance: 255.3
click at [28, 88] on label "Theme" at bounding box center [26, 84] width 21 height 15
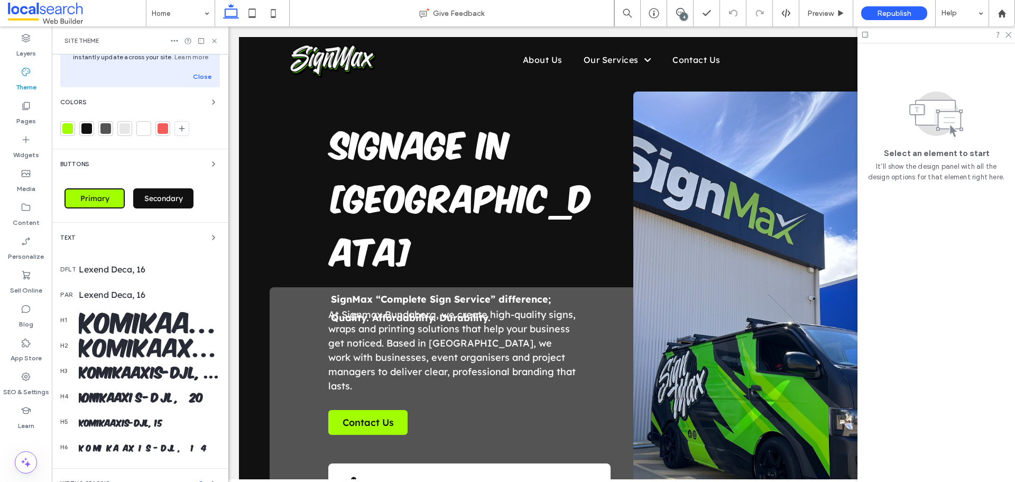
scroll to position [106, 0]
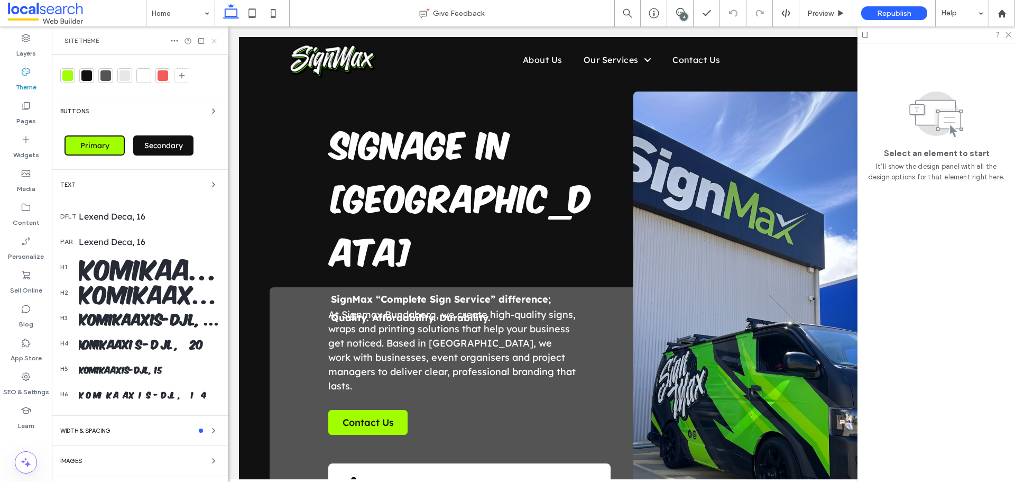
click at [215, 44] on icon at bounding box center [215, 41] width 8 height 8
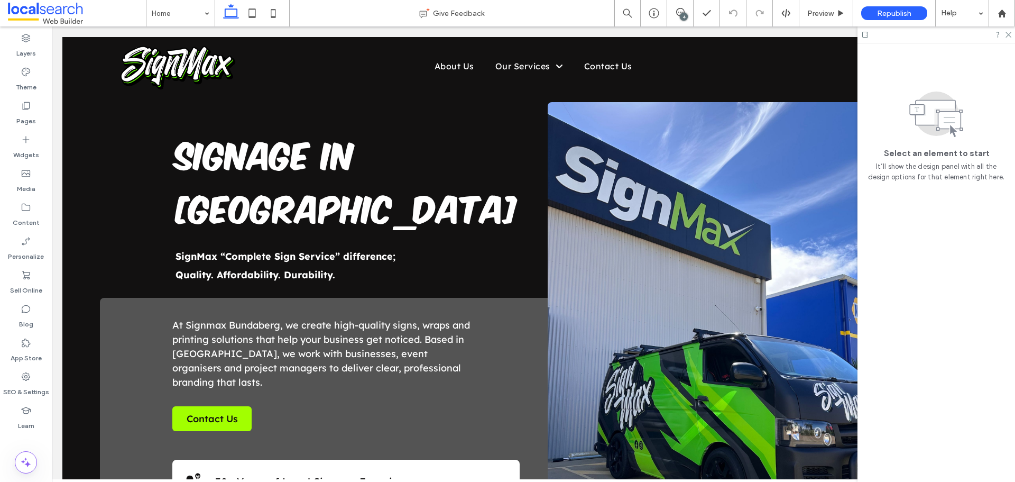
click at [686, 15] on div "4" at bounding box center [684, 17] width 8 height 8
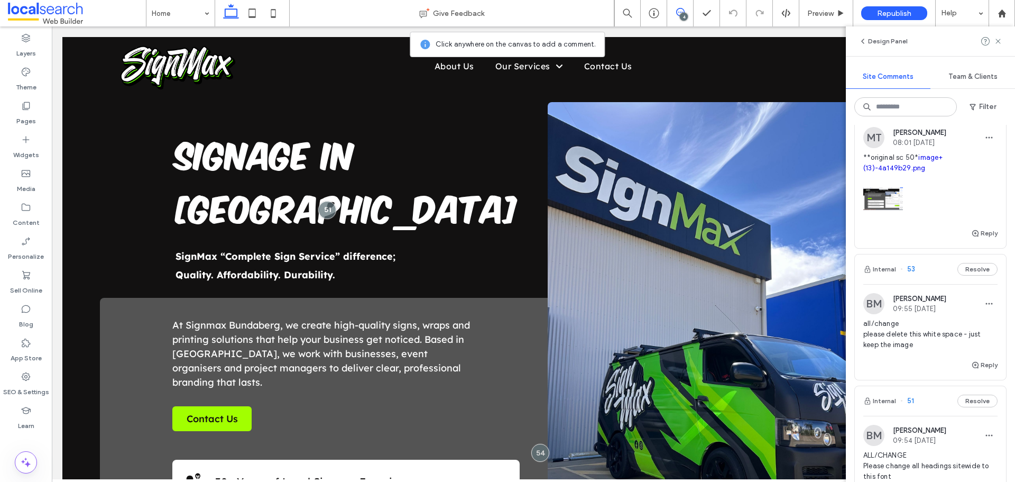
scroll to position [370, 0]
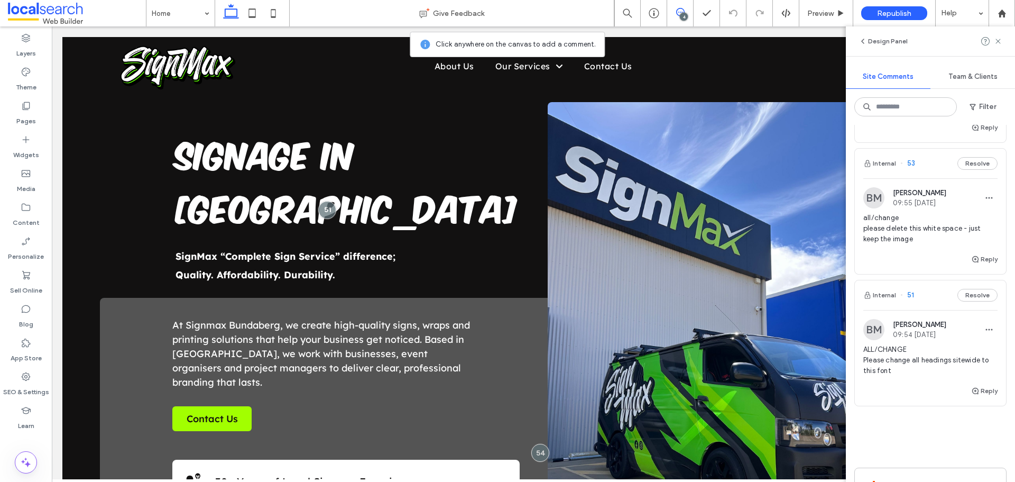
click at [927, 177] on div "Internal 53 Resolve" at bounding box center [930, 164] width 151 height 30
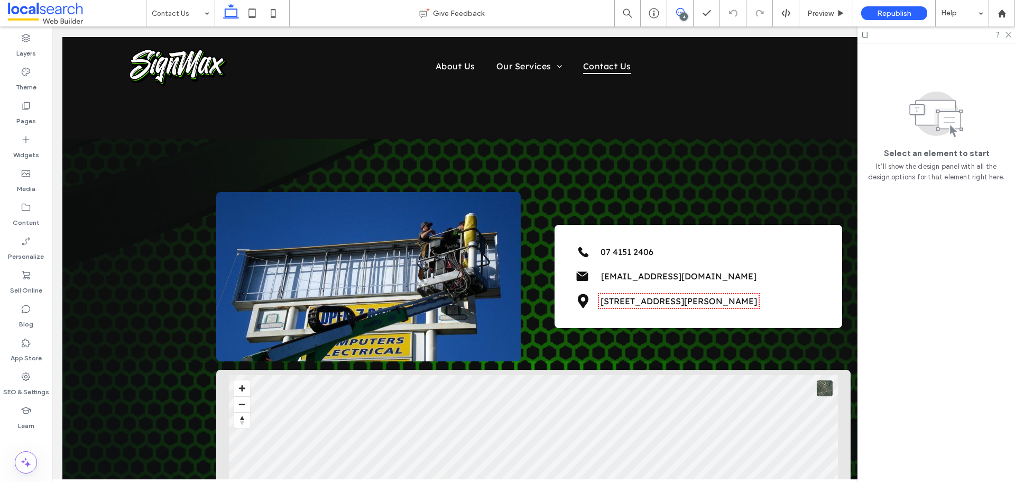
click at [687, 11] on span at bounding box center [680, 12] width 26 height 8
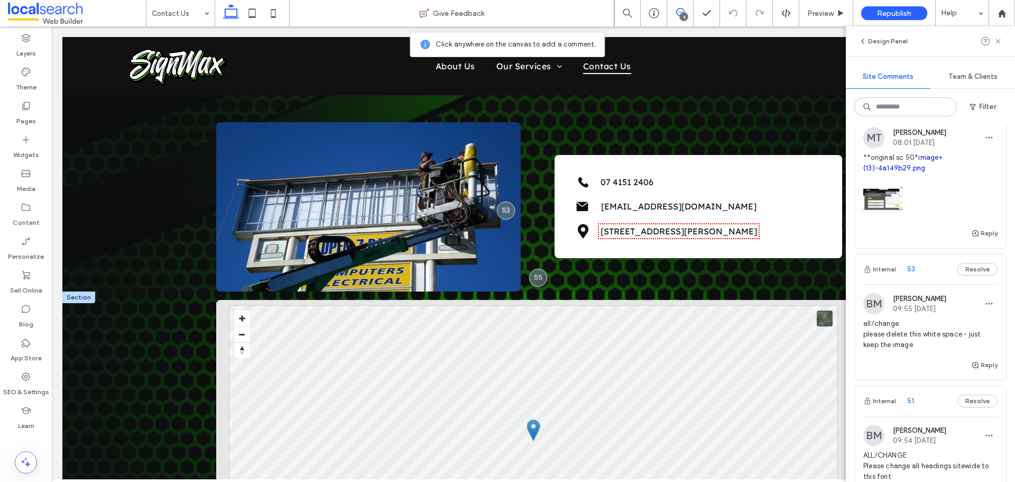
scroll to position [122, 0]
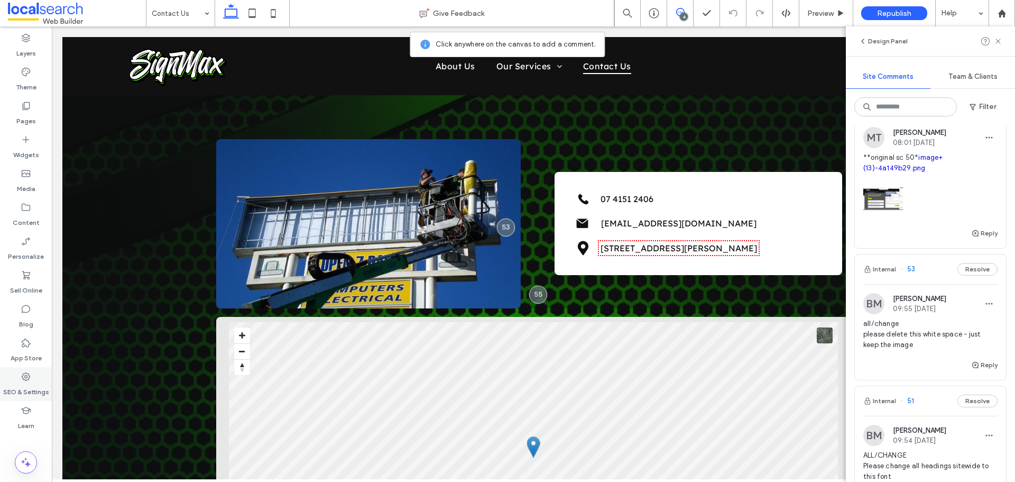
click at [38, 391] on label "SEO & Settings" at bounding box center [26, 389] width 46 height 15
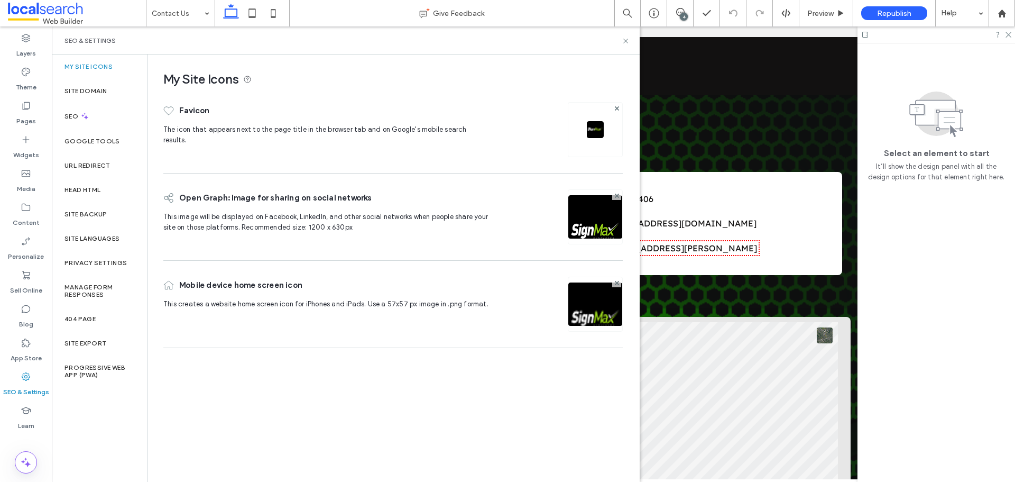
scroll to position [0, 0]
click at [103, 217] on label "Site Backup" at bounding box center [86, 214] width 42 height 7
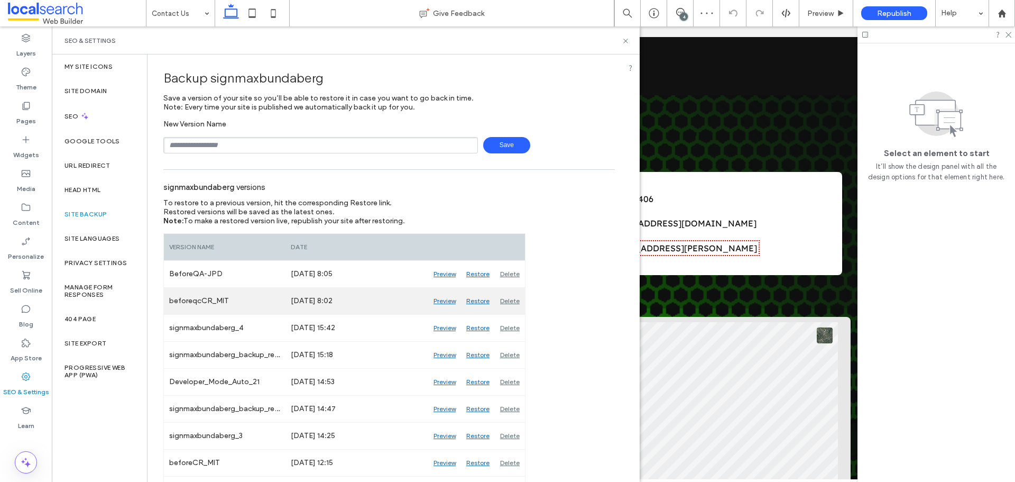
click at [454, 297] on div "Preview" at bounding box center [444, 301] width 33 height 26
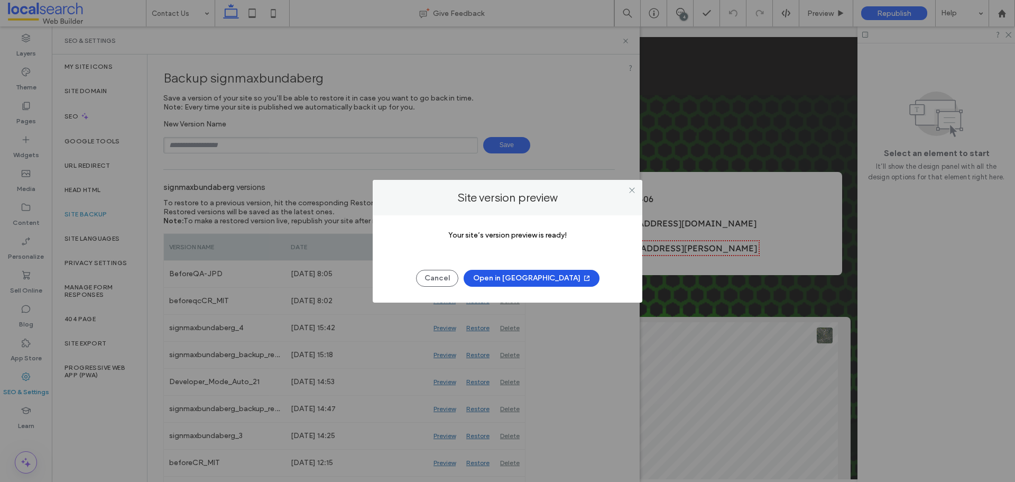
click at [544, 280] on button "Open in New Tab" at bounding box center [532, 278] width 136 height 17
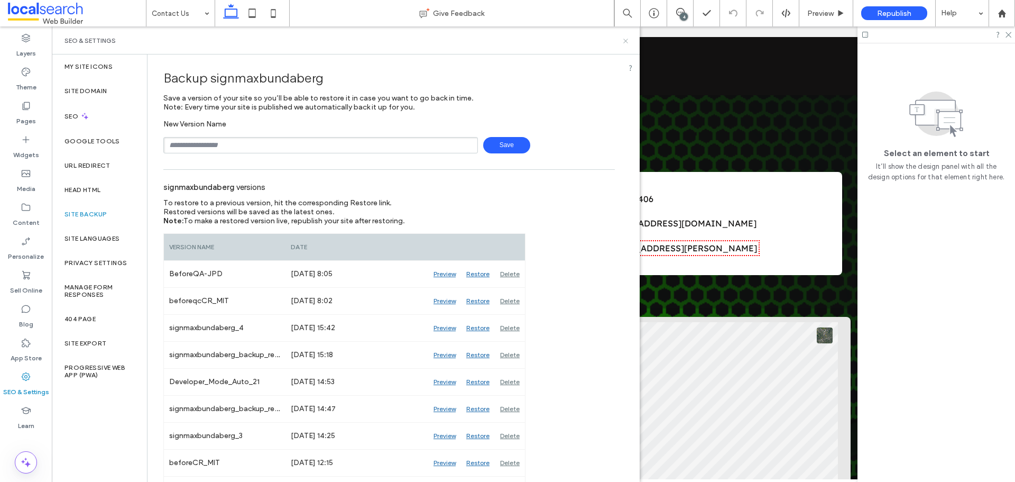
click at [627, 43] on icon at bounding box center [626, 41] width 8 height 8
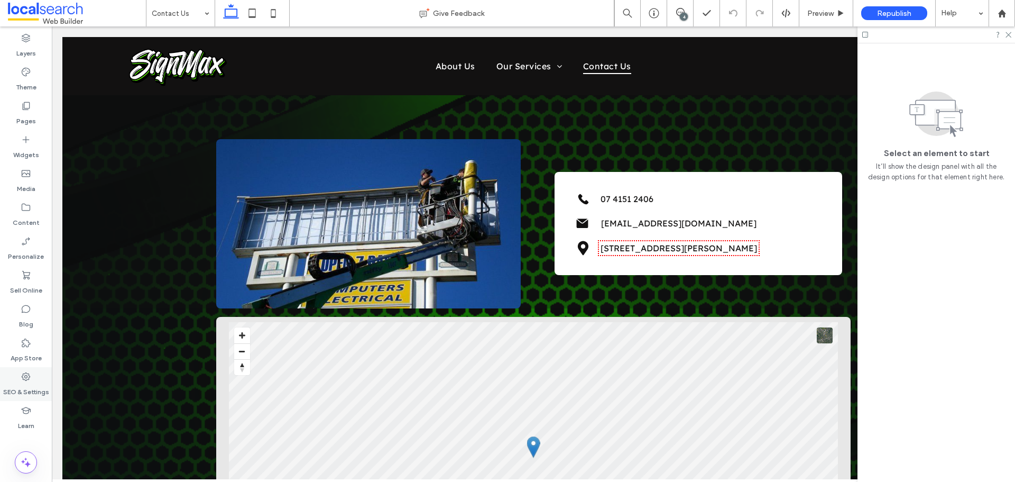
click at [34, 379] on div "SEO & Settings" at bounding box center [26, 384] width 52 height 34
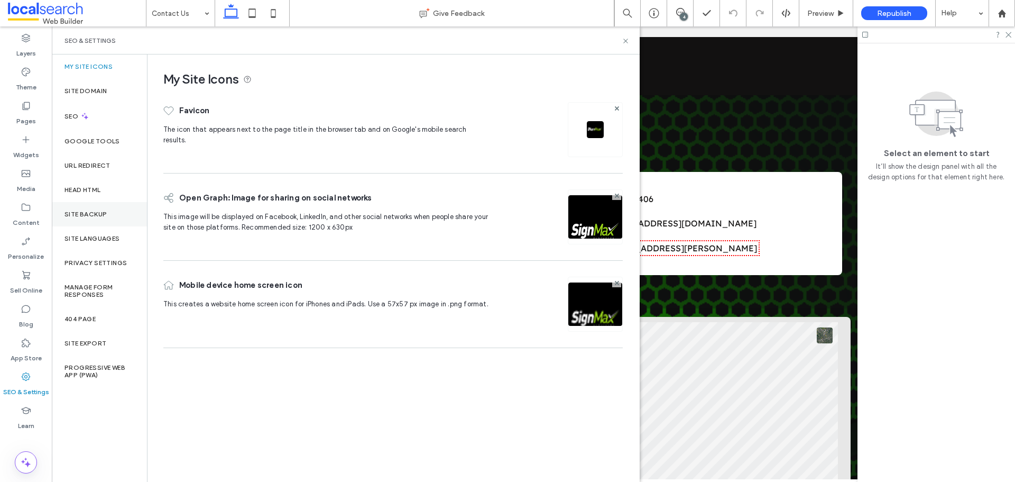
click at [117, 215] on div "Site Backup" at bounding box center [99, 214] width 95 height 24
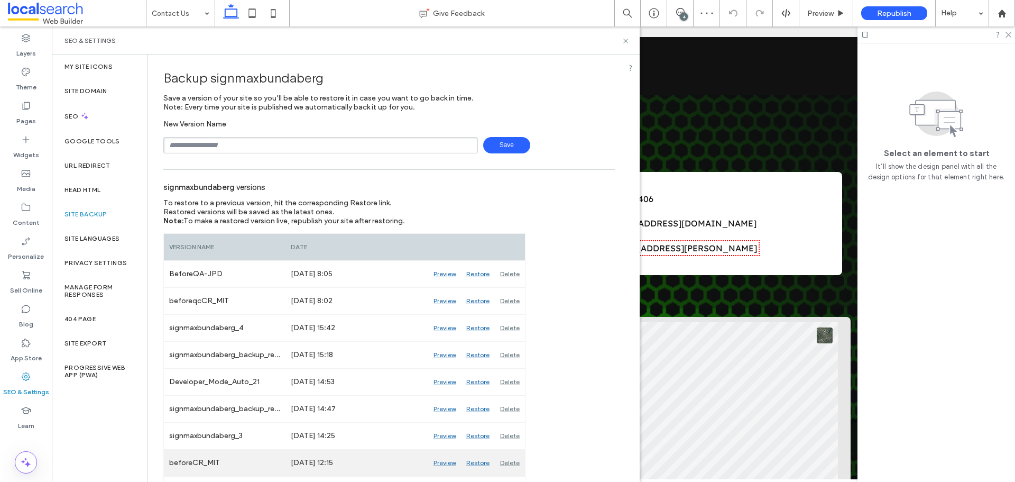
click at [453, 465] on div "Preview" at bounding box center [444, 463] width 33 height 26
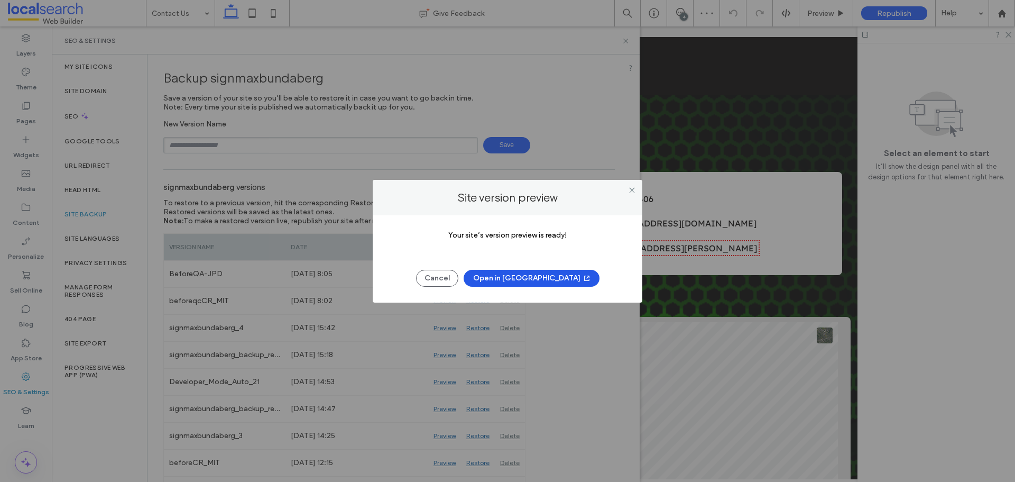
click at [509, 280] on button "Open in New Tab" at bounding box center [532, 278] width 136 height 17
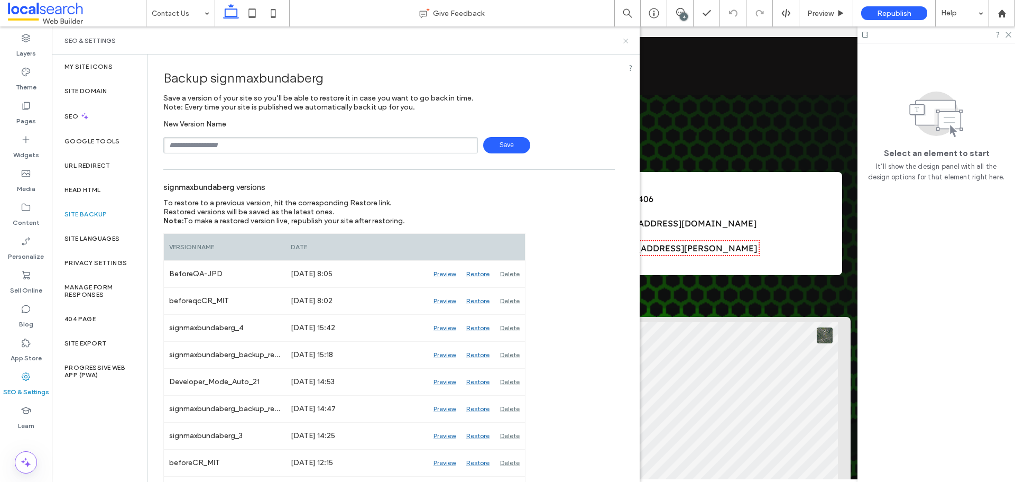
click at [625, 40] on use at bounding box center [626, 41] width 4 height 4
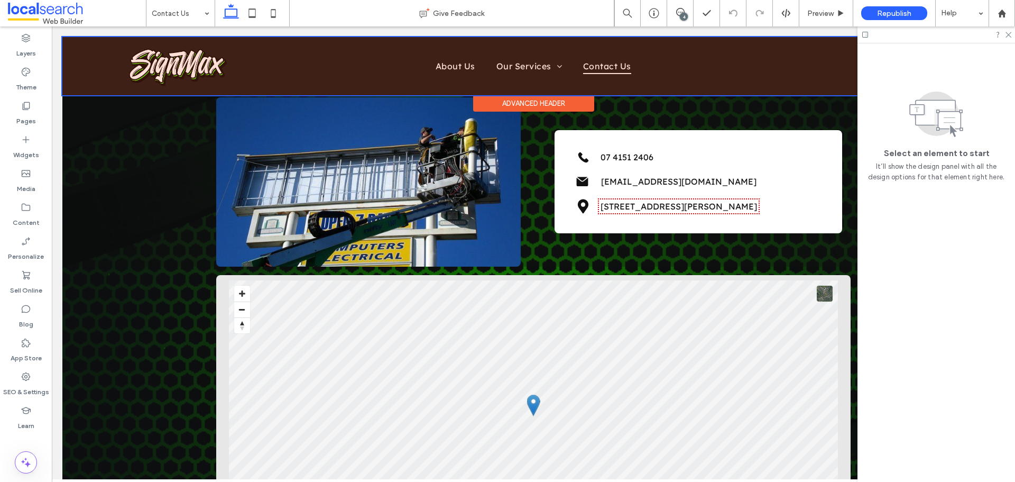
scroll to position [122, 0]
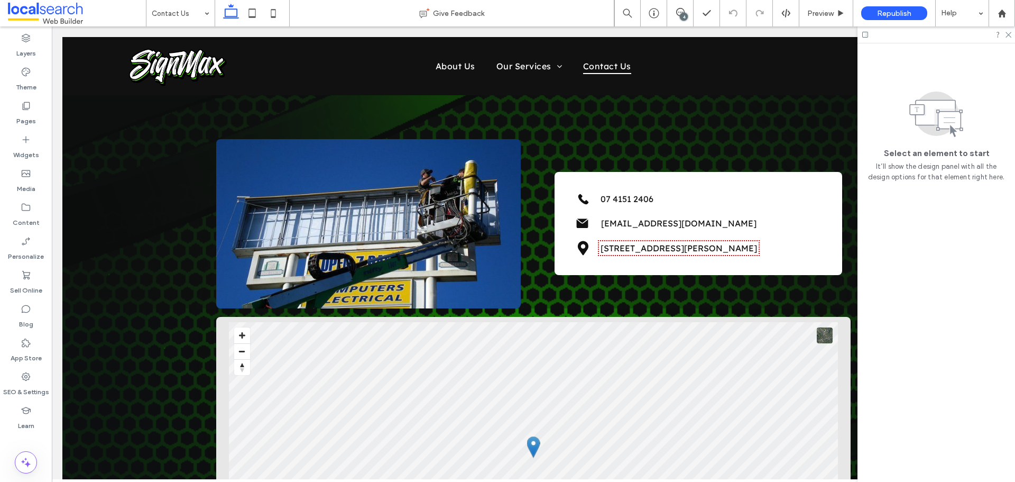
click at [682, 15] on div "4" at bounding box center [684, 17] width 8 height 8
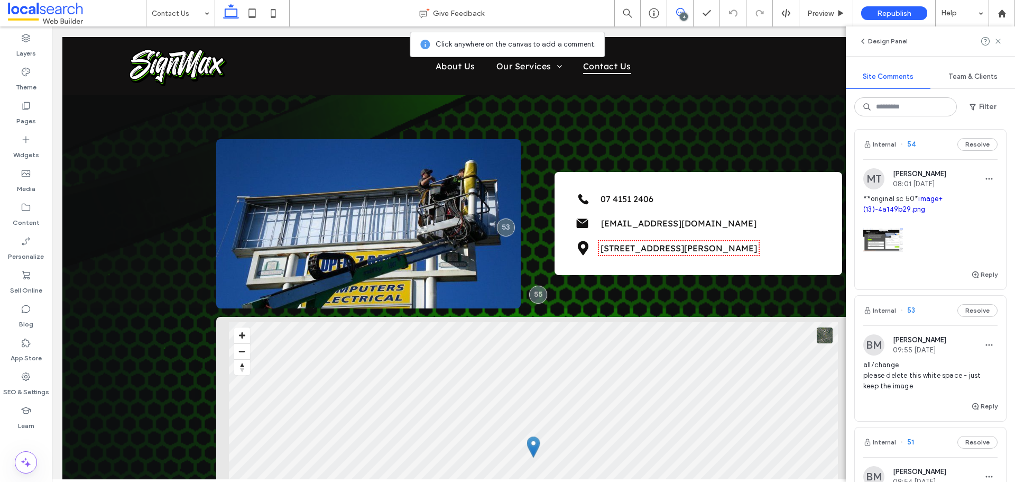
scroll to position [212, 0]
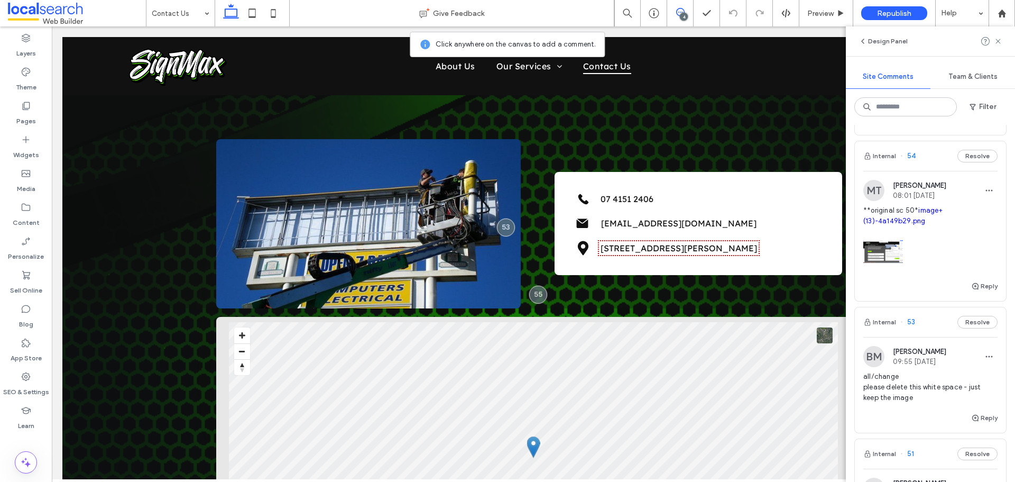
click at [926, 168] on div "Internal 54 Resolve" at bounding box center [930, 156] width 151 height 30
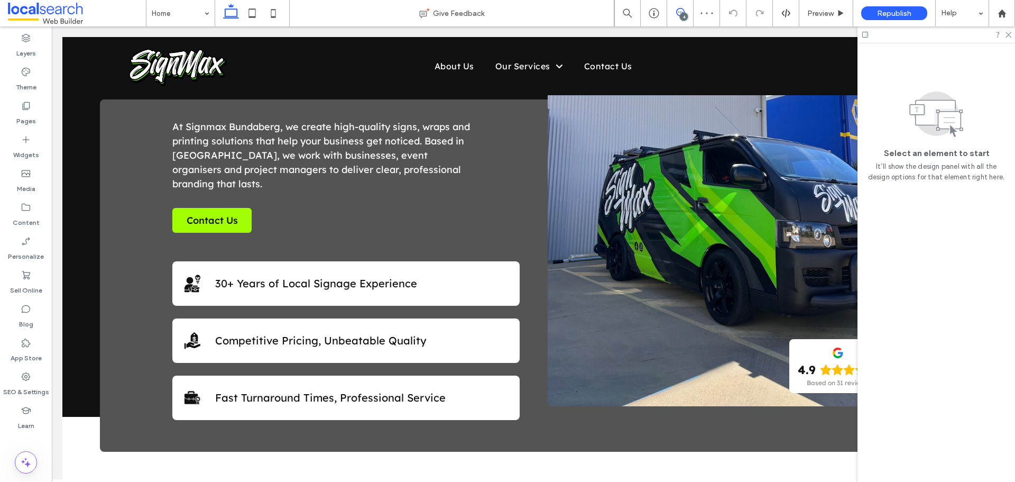
click at [682, 10] on icon at bounding box center [680, 12] width 8 height 8
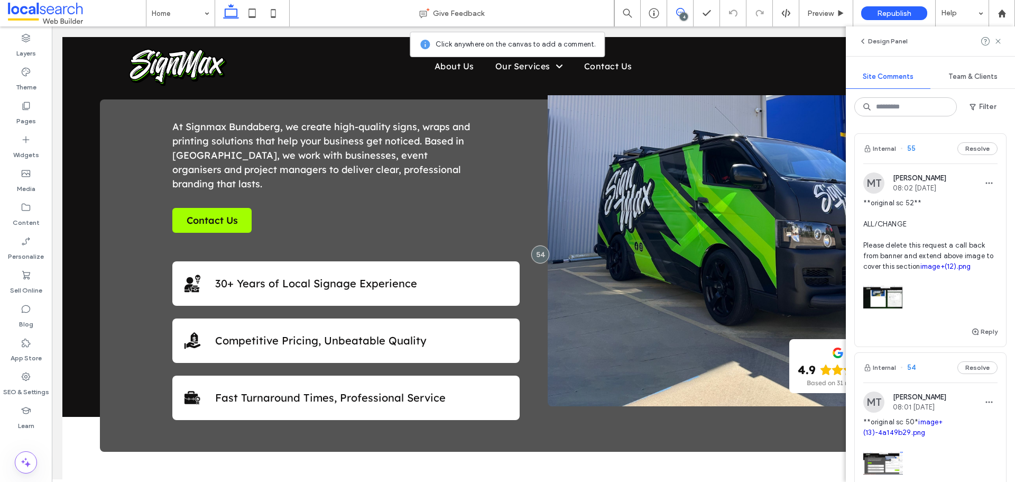
click at [929, 367] on div "Internal 54 Resolve" at bounding box center [930, 368] width 151 height 30
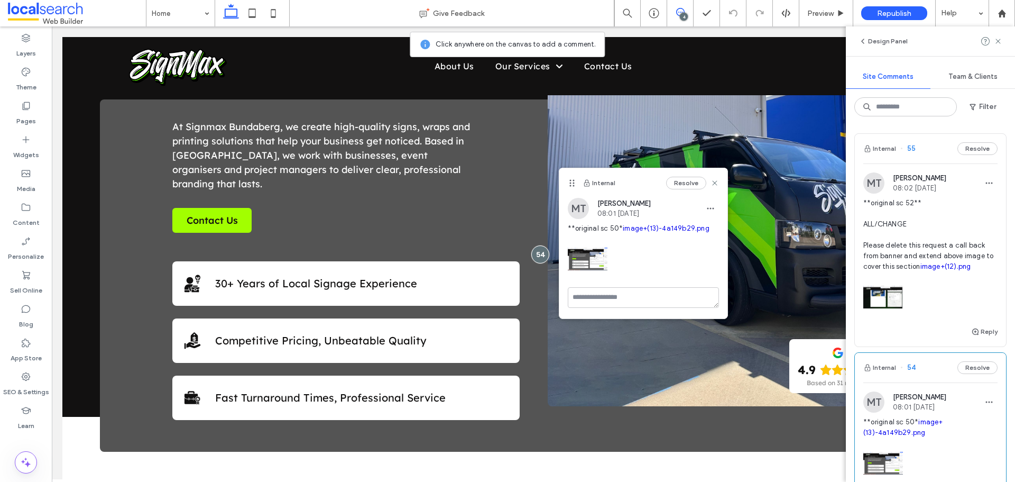
click at [623, 232] on link "image+(13)-4a149b29.png" at bounding box center [666, 228] width 87 height 8
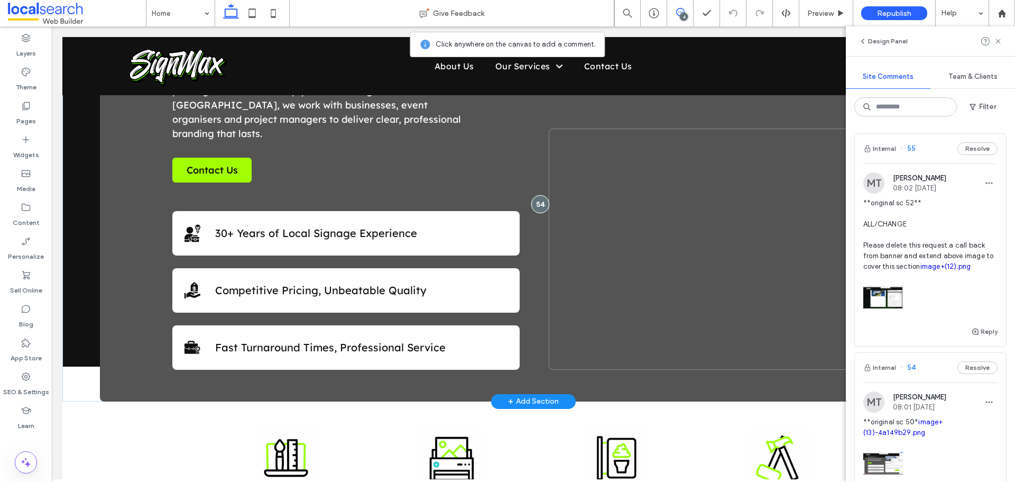
scroll to position [251, 0]
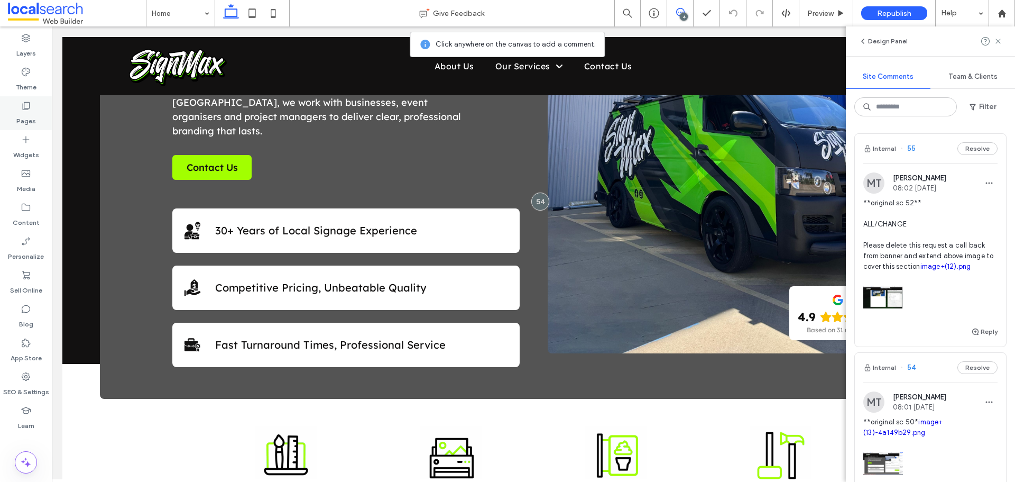
click at [33, 118] on label "Pages" at bounding box center [26, 118] width 20 height 15
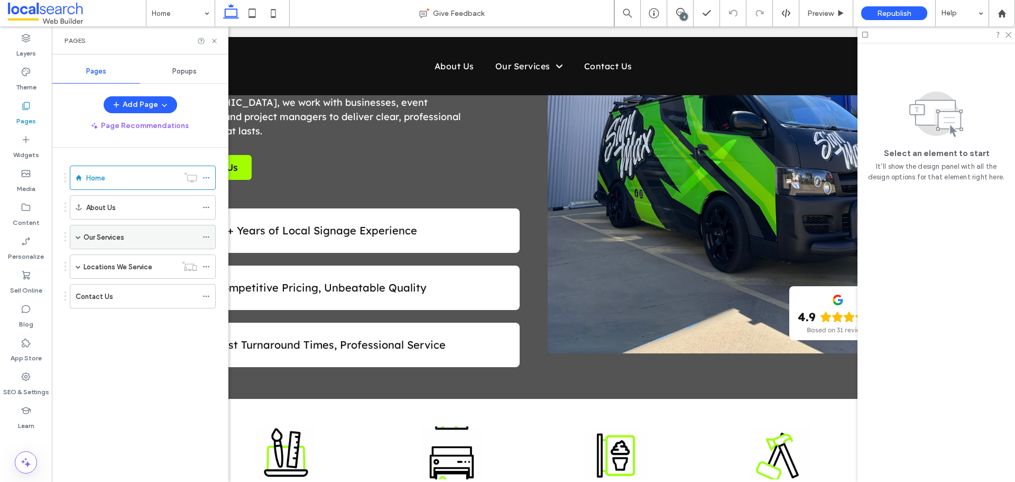
click at [78, 237] on span at bounding box center [78, 236] width 5 height 5
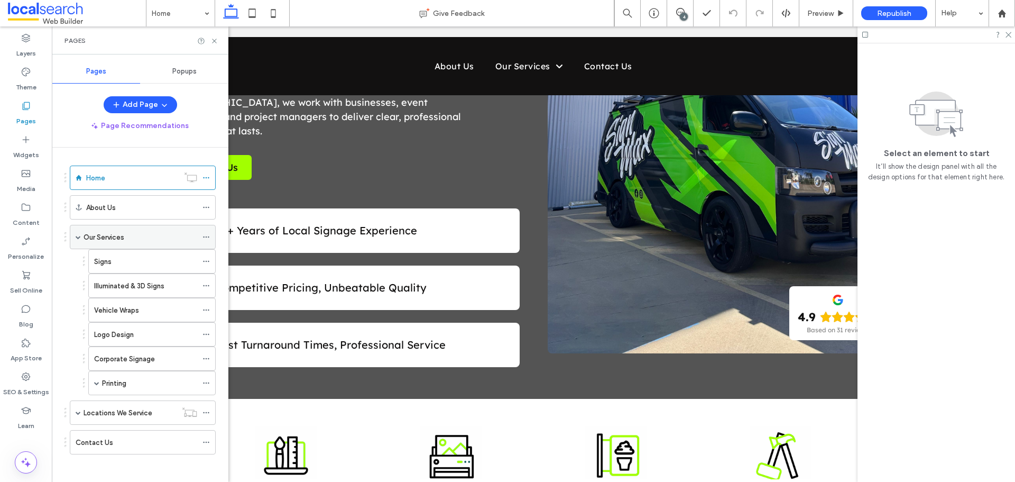
click at [104, 238] on label "Our Services" at bounding box center [104, 237] width 41 height 19
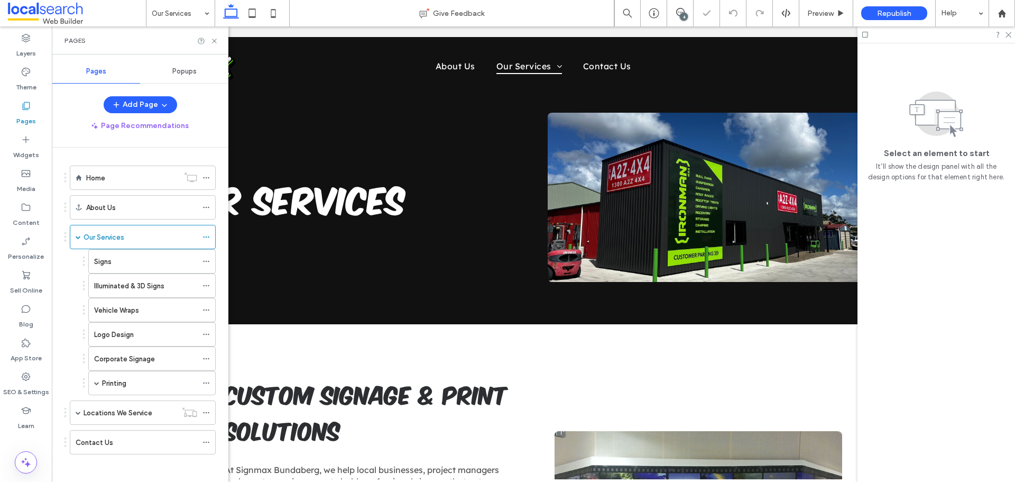
click at [129, 262] on div "Signs" at bounding box center [145, 261] width 103 height 11
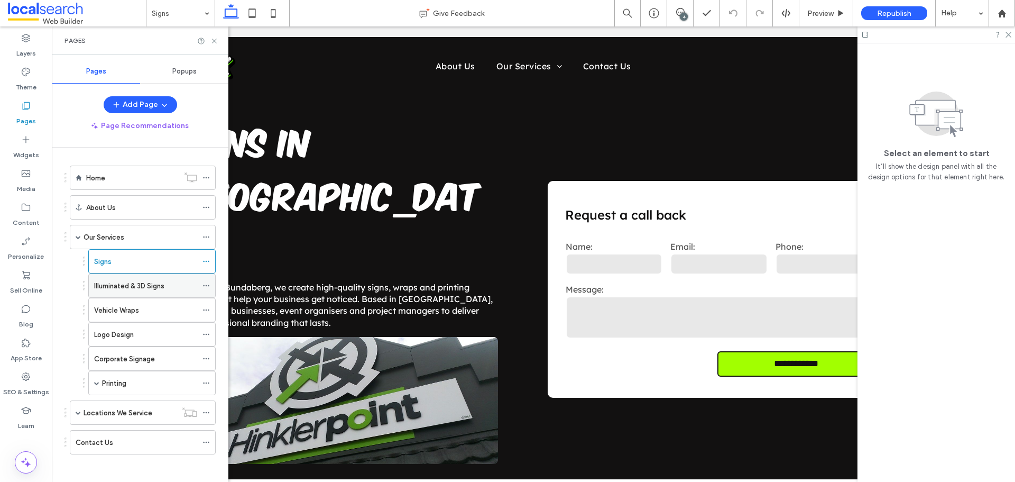
click at [143, 288] on label "Illuminated & 3D Signs" at bounding box center [129, 286] width 70 height 19
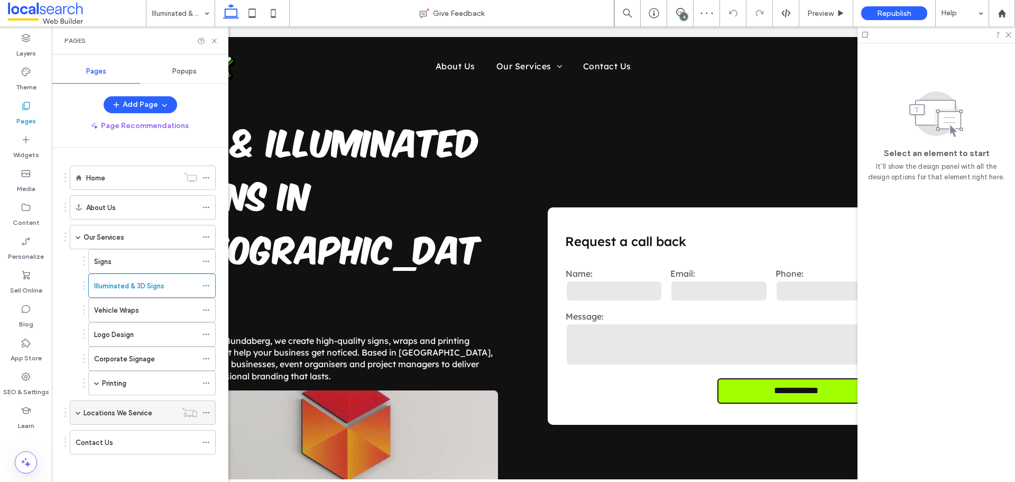
click at [79, 413] on span at bounding box center [78, 412] width 5 height 5
click at [122, 443] on div "Signs Childers" at bounding box center [136, 436] width 85 height 23
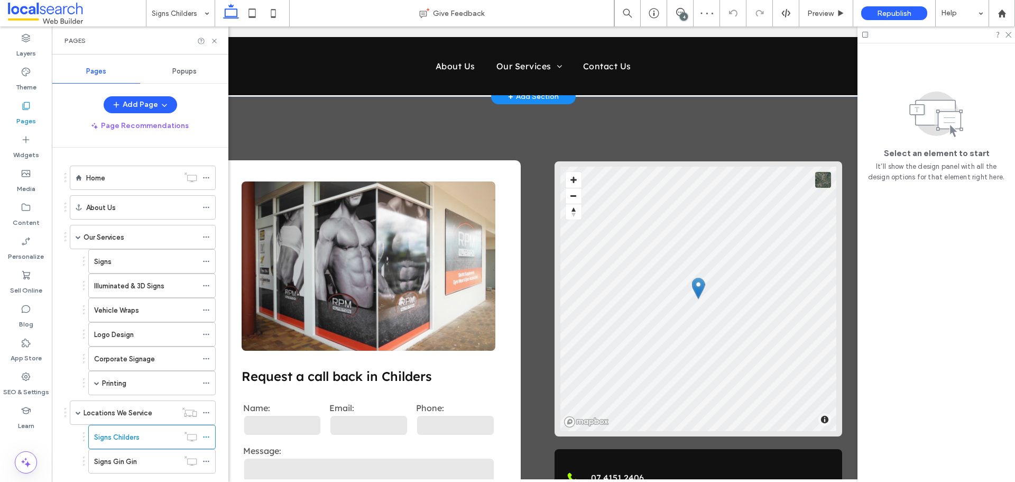
scroll to position [1322, 0]
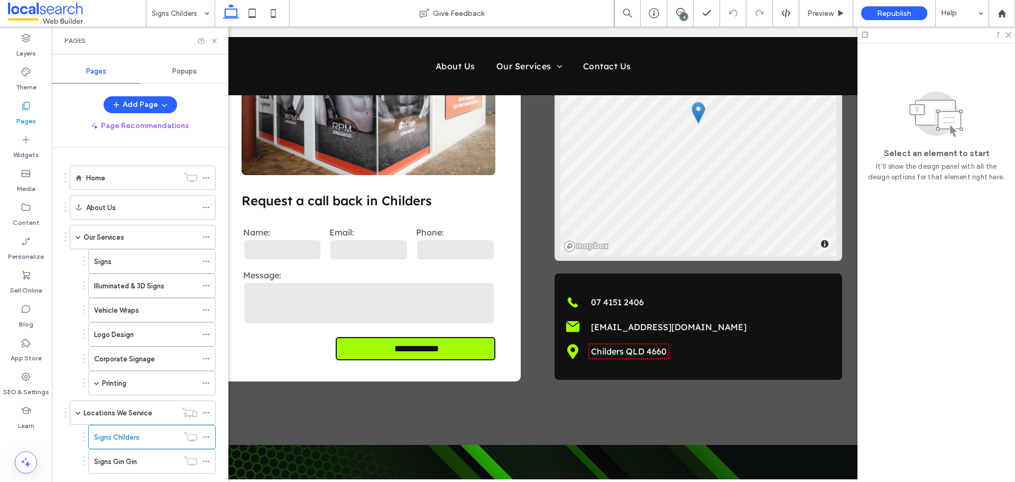
click at [683, 14] on div "4" at bounding box center [684, 17] width 8 height 8
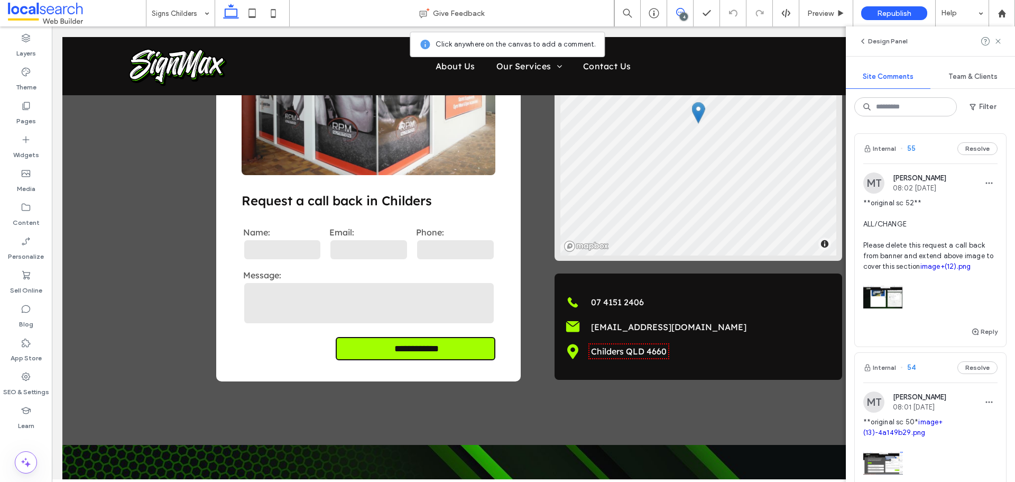
click at [929, 150] on div "Internal 55 Resolve" at bounding box center [930, 149] width 151 height 30
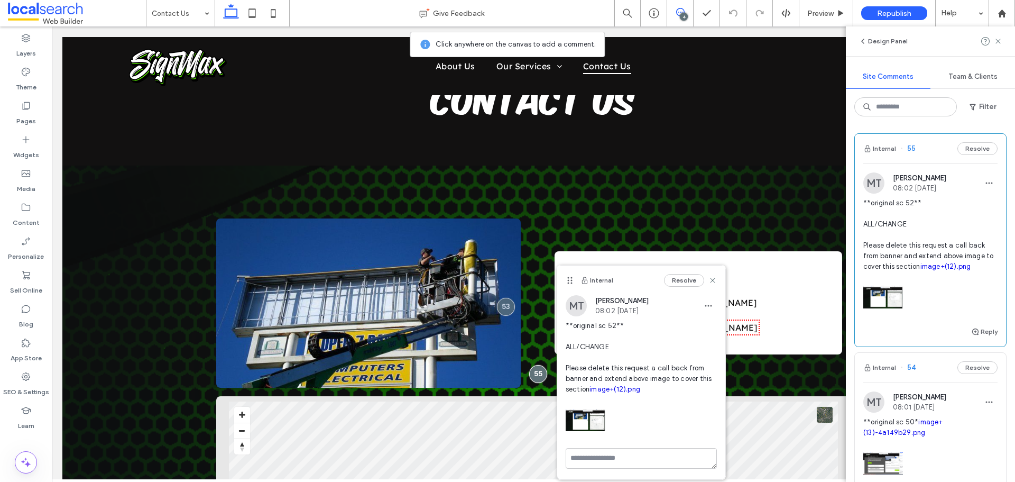
click at [937, 267] on link "image+(12).png" at bounding box center [946, 266] width 51 height 8
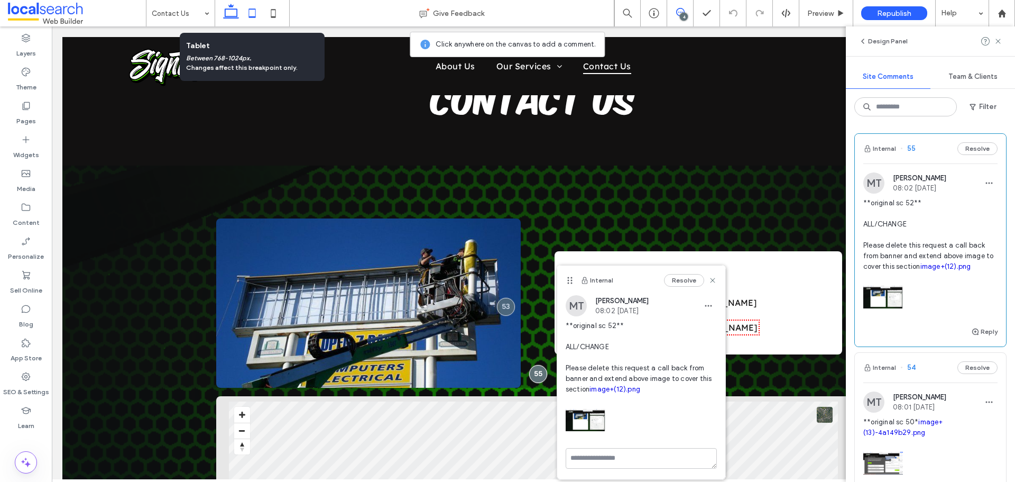
click at [256, 10] on use at bounding box center [252, 12] width 7 height 9
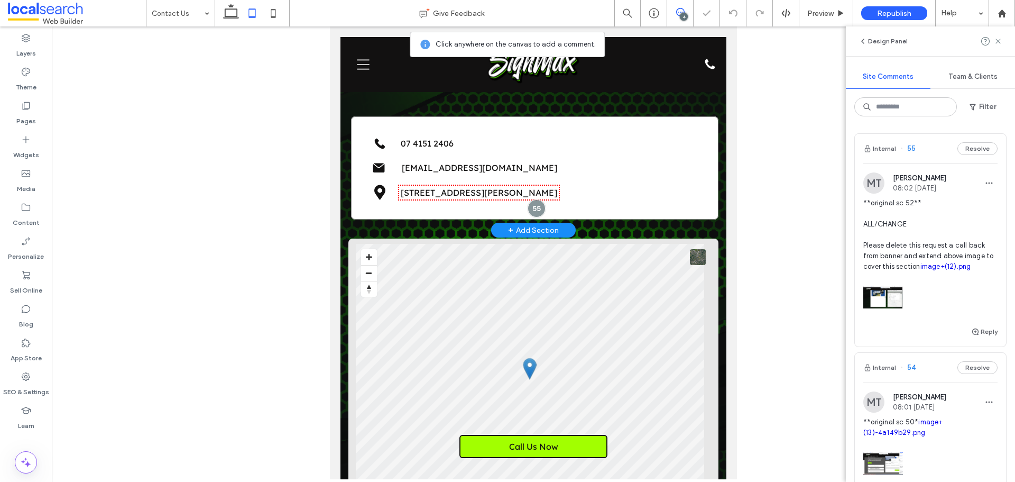
scroll to position [307, 0]
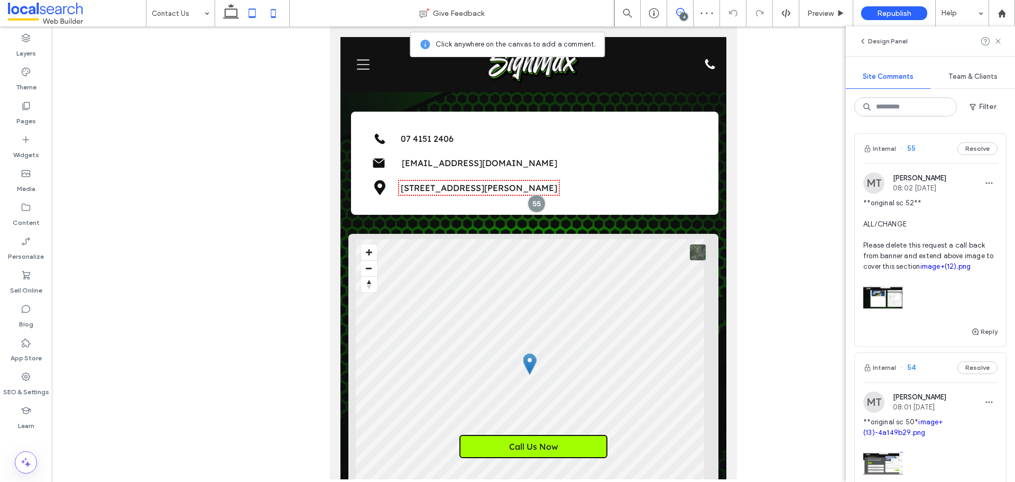
click at [276, 11] on use at bounding box center [273, 13] width 5 height 8
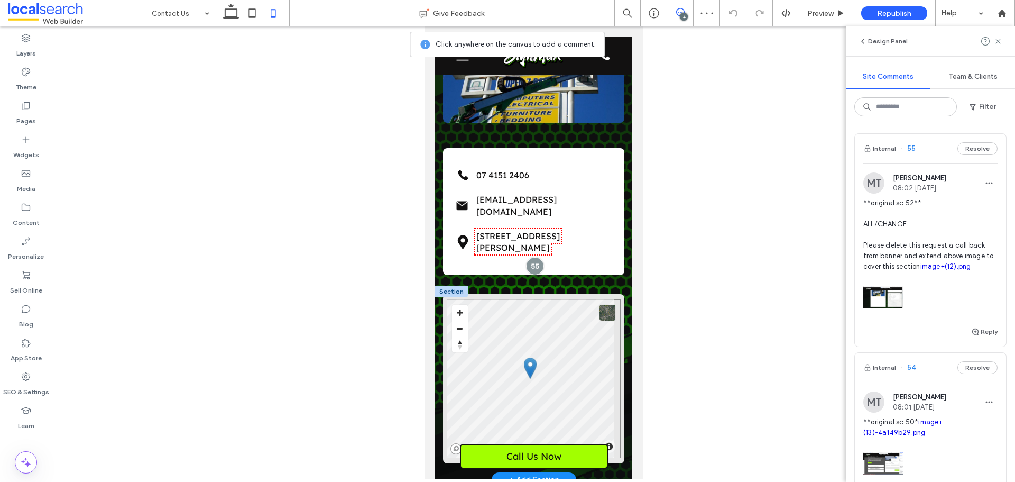
scroll to position [66, 0]
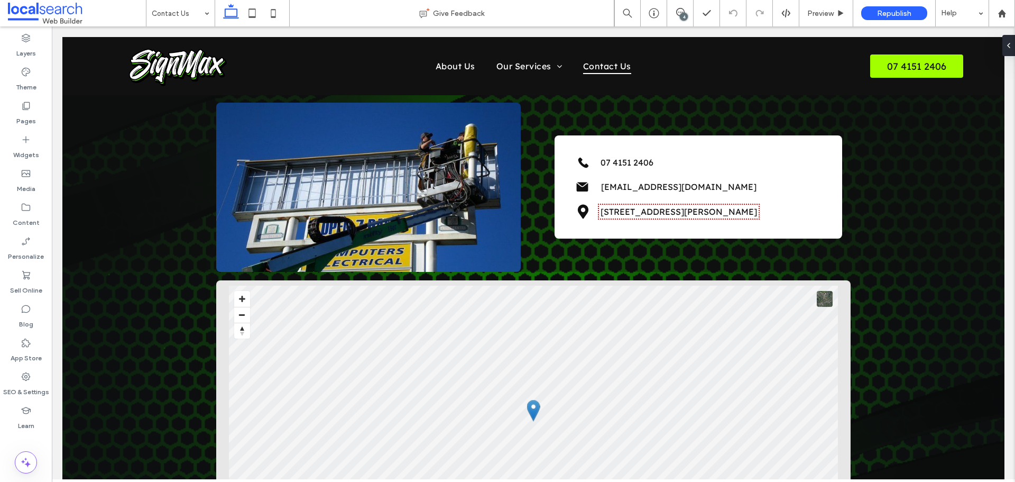
click at [683, 14] on div "4" at bounding box center [684, 17] width 8 height 8
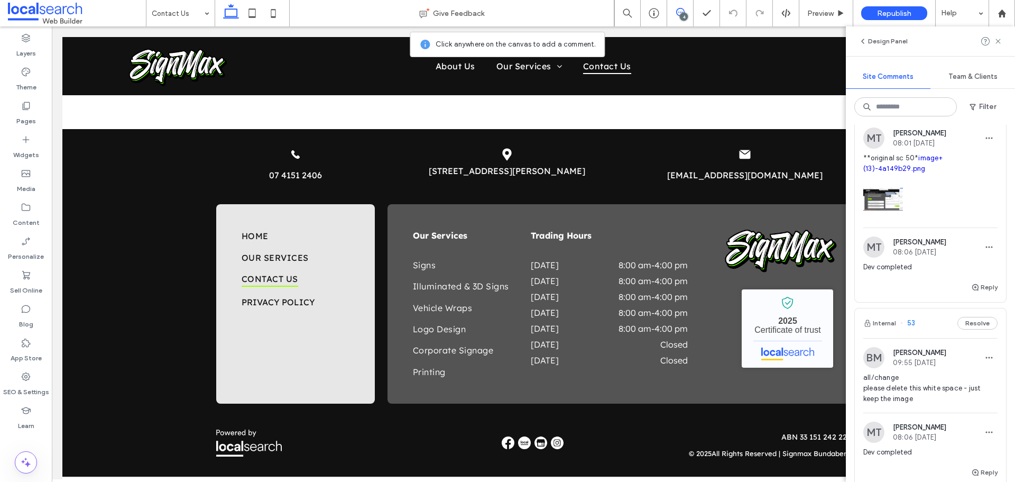
scroll to position [264, 0]
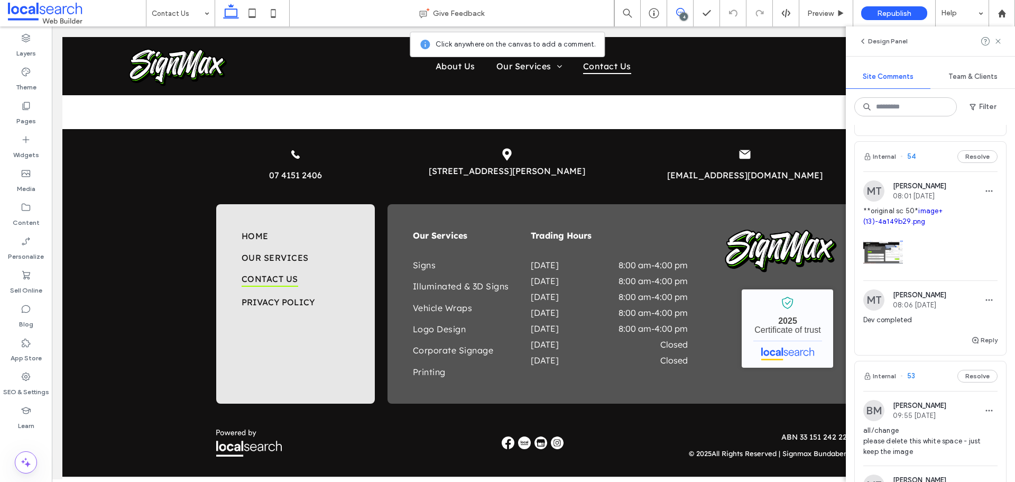
click at [928, 164] on div "Internal 54 Resolve" at bounding box center [930, 157] width 151 height 30
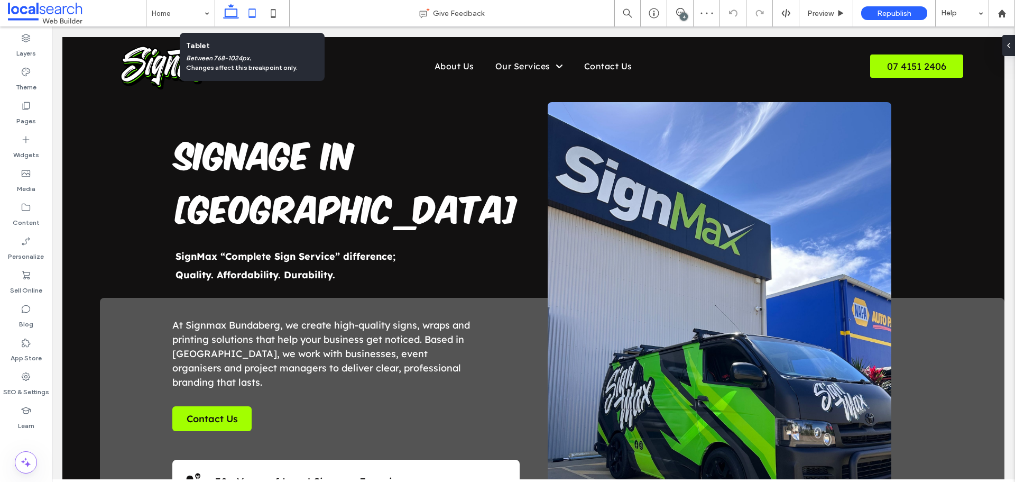
click at [251, 14] on icon at bounding box center [252, 13] width 21 height 21
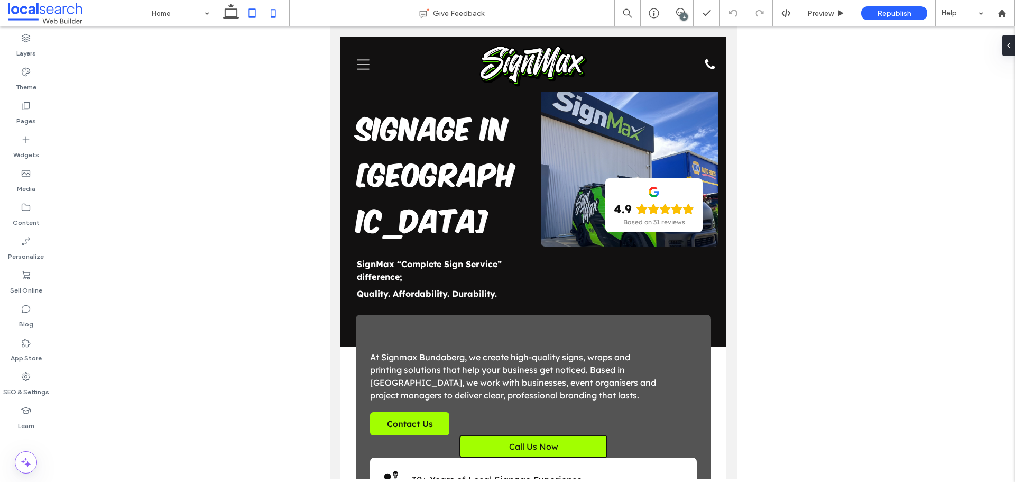
click at [274, 13] on icon at bounding box center [273, 13] width 21 height 21
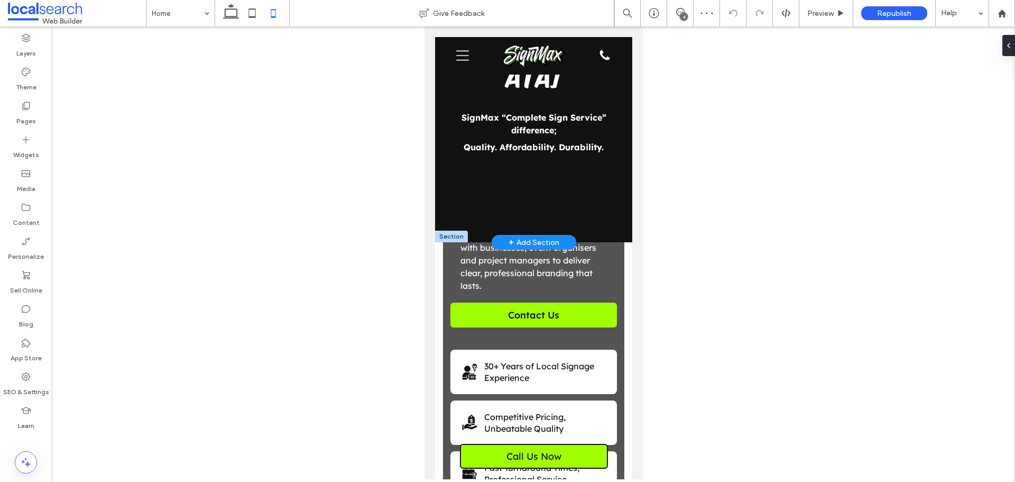
scroll to position [317, 0]
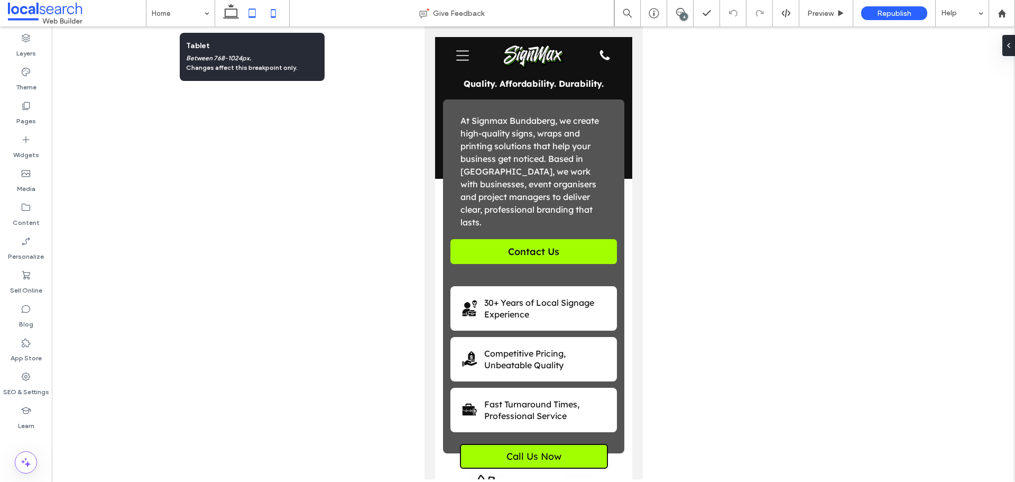
click at [251, 15] on icon at bounding box center [252, 13] width 21 height 21
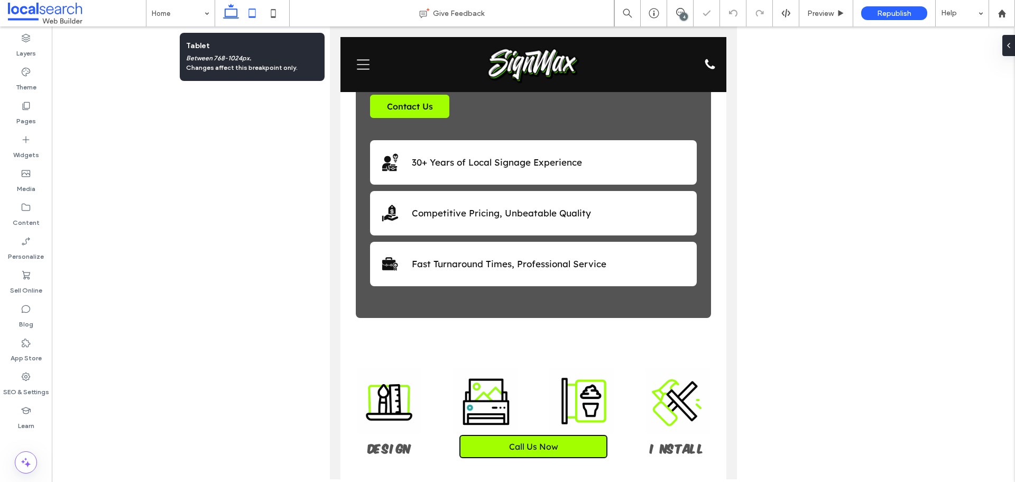
scroll to position [221, 0]
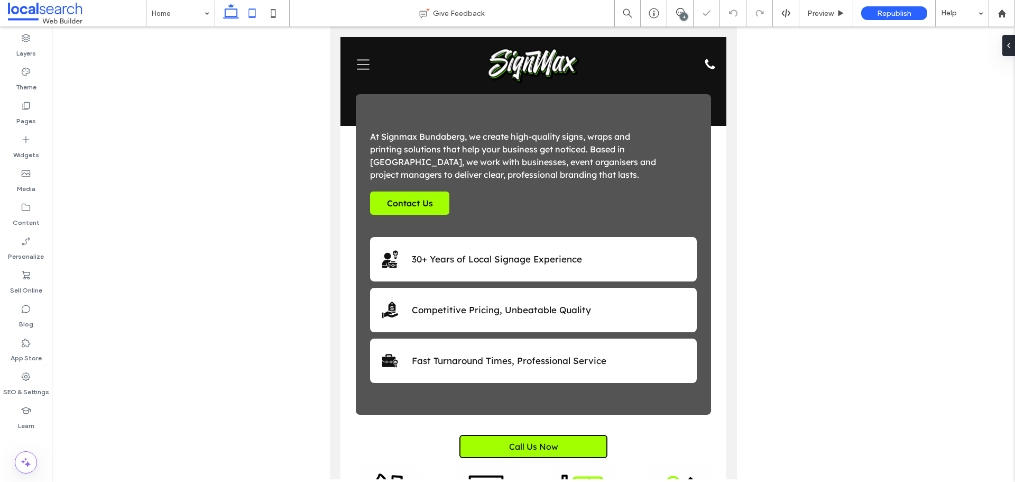
click at [232, 15] on icon at bounding box center [231, 13] width 21 height 21
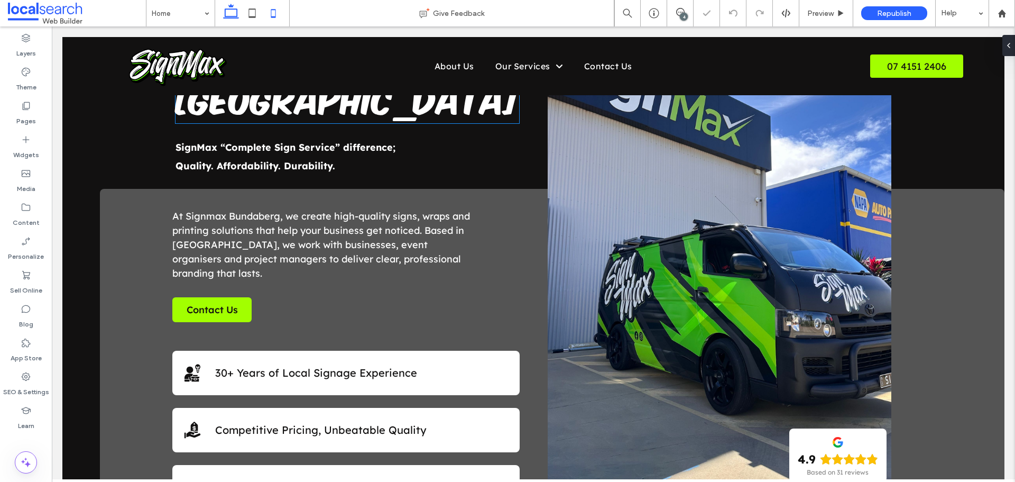
scroll to position [44, 0]
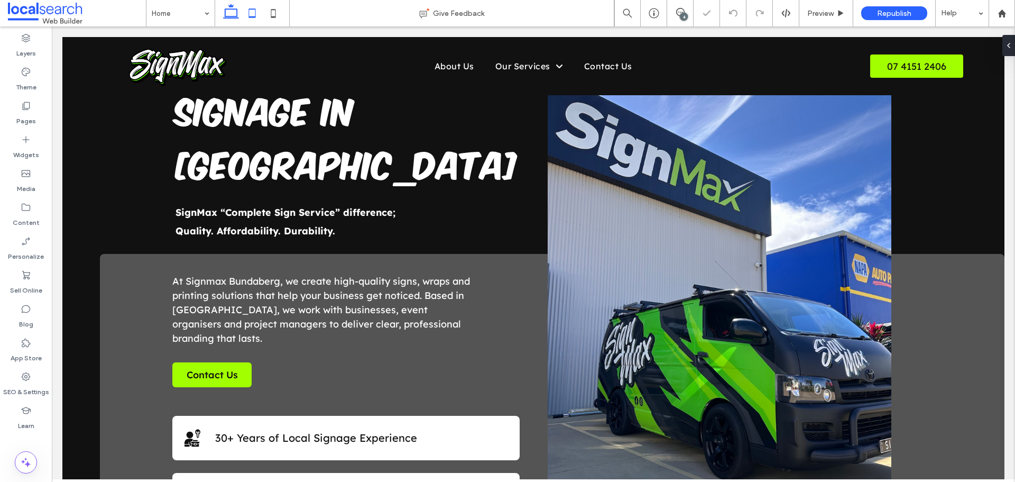
click at [252, 11] on icon at bounding box center [252, 13] width 21 height 21
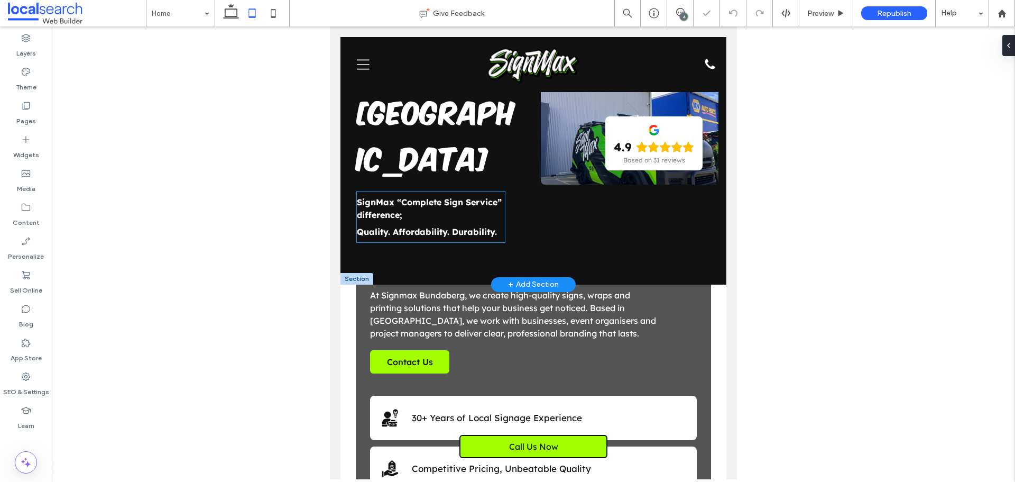
scroll to position [0, 0]
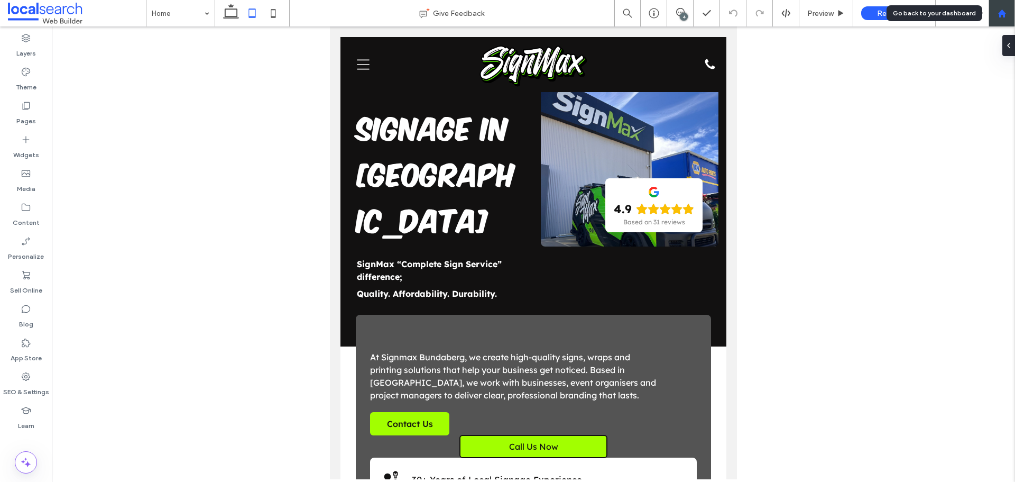
click at [1003, 10] on icon at bounding box center [1002, 13] width 9 height 9
